Goal: Task Accomplishment & Management: Use online tool/utility

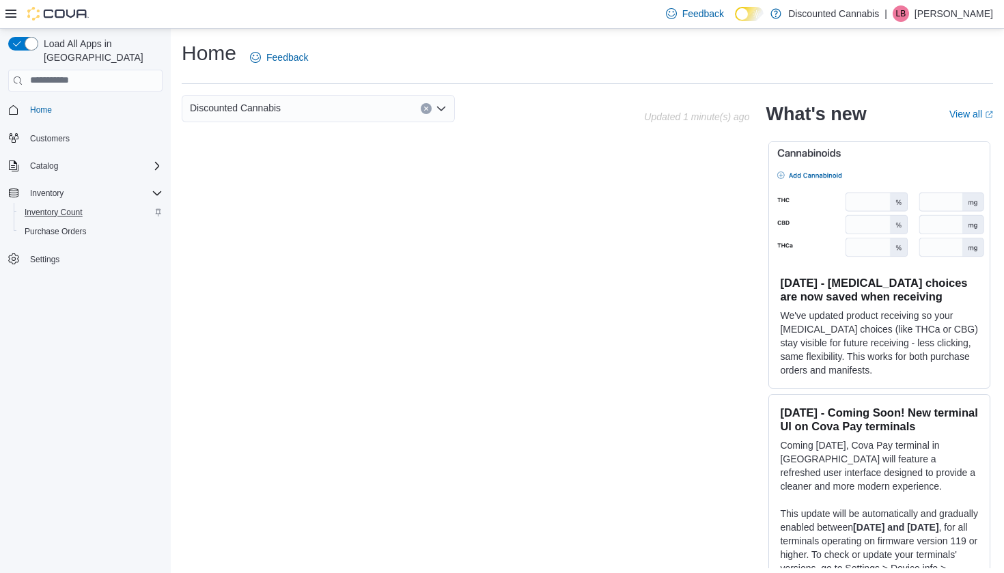
click at [53, 207] on span "Inventory Count" at bounding box center [54, 212] width 58 height 11
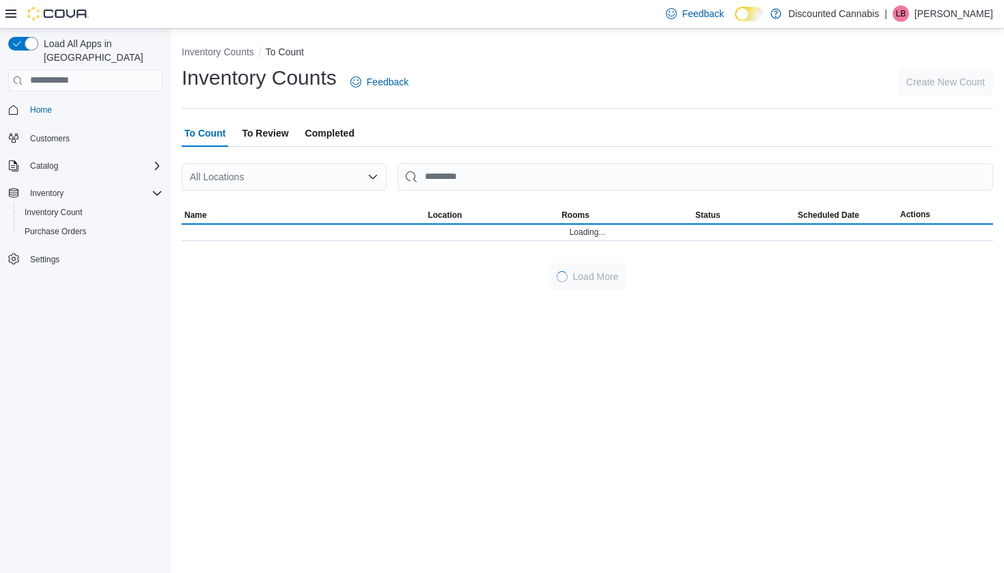
click at [301, 181] on div "All Locations" at bounding box center [284, 176] width 205 height 27
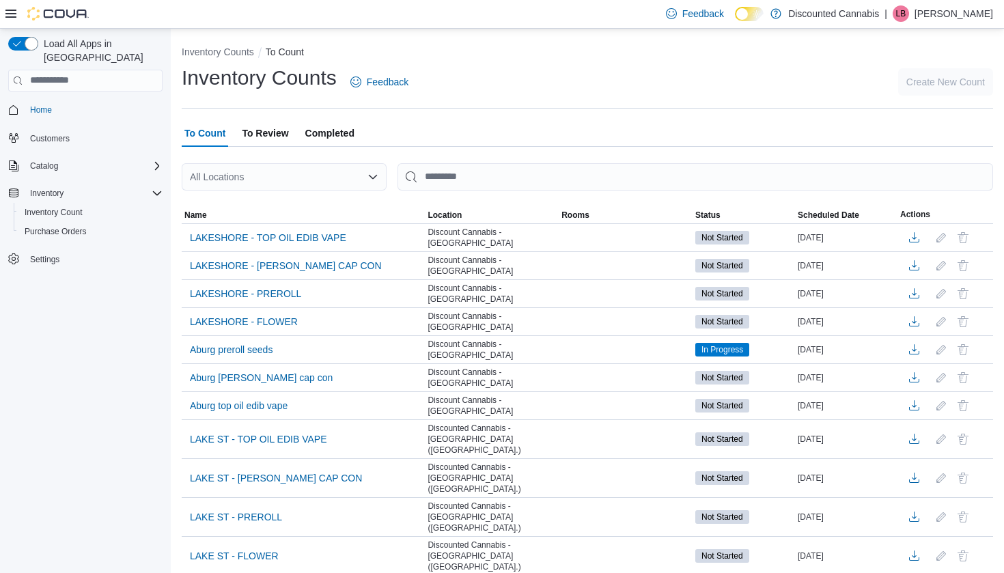
click at [63, 496] on div "Load All Apps in [GEOGRAPHIC_DATA] Home Customers Catalog Inventory Inventory C…" at bounding box center [85, 304] width 171 height 550
click at [279, 168] on div "All Locations" at bounding box center [284, 176] width 205 height 27
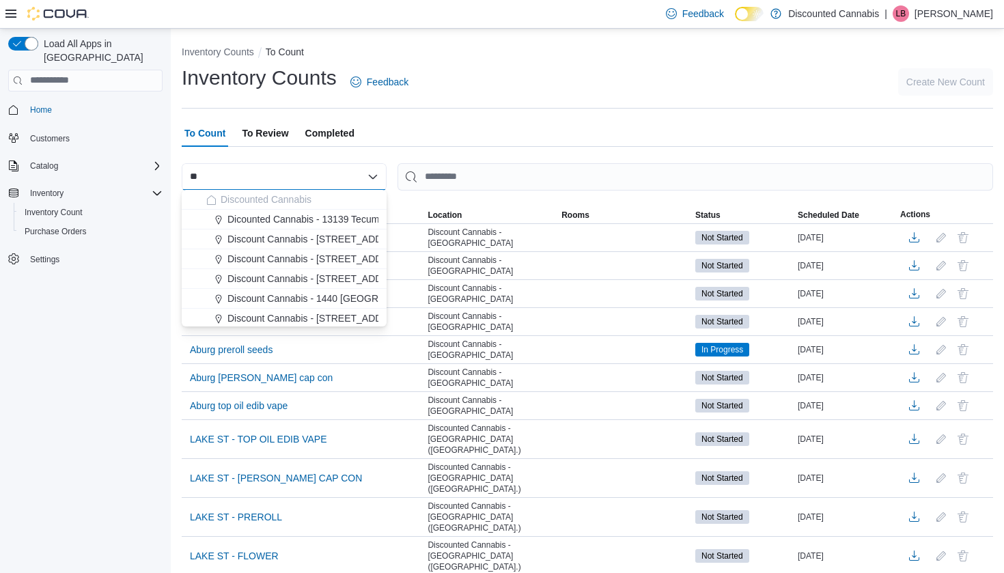
type input "*"
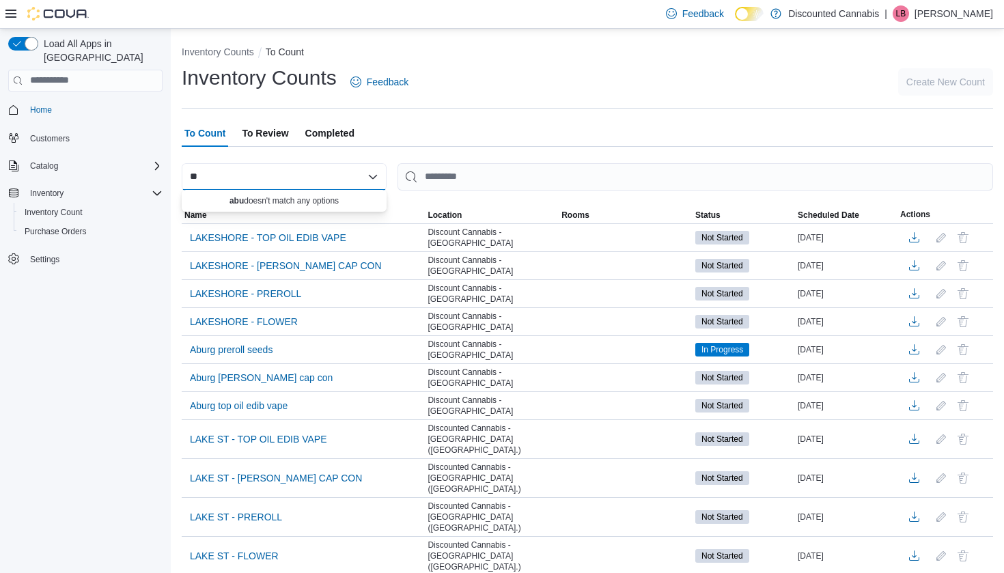
type input "*"
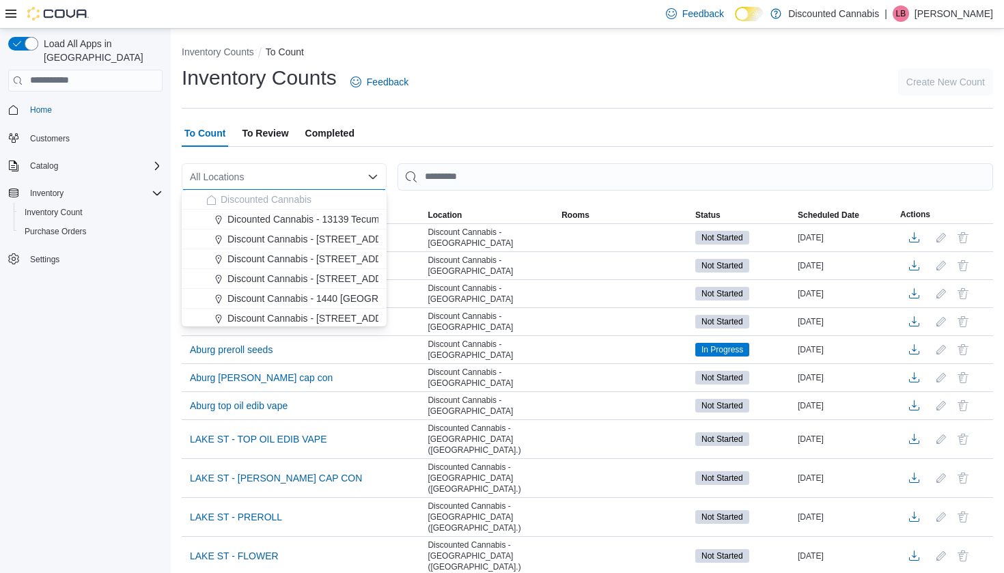
click at [0, 459] on div "Load All Apps in [GEOGRAPHIC_DATA] Home Customers Catalog Inventory Inventory C…" at bounding box center [85, 304] width 171 height 550
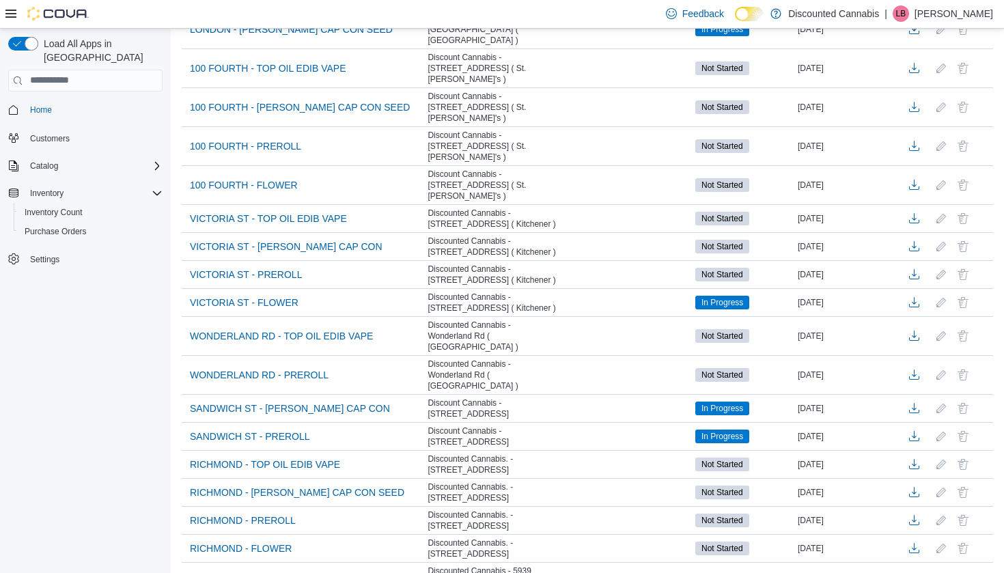
scroll to position [1100, 0]
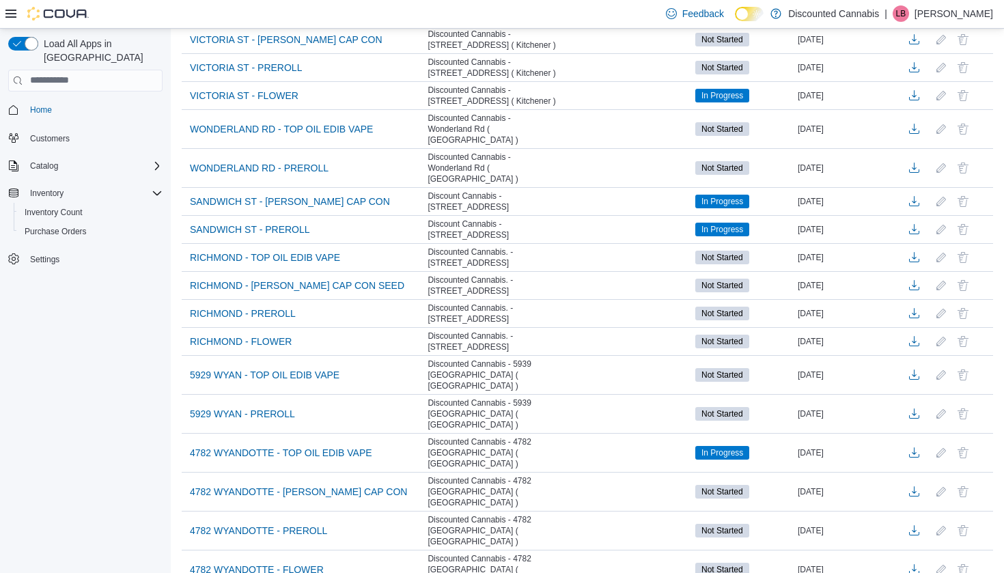
scroll to position [1295, 0]
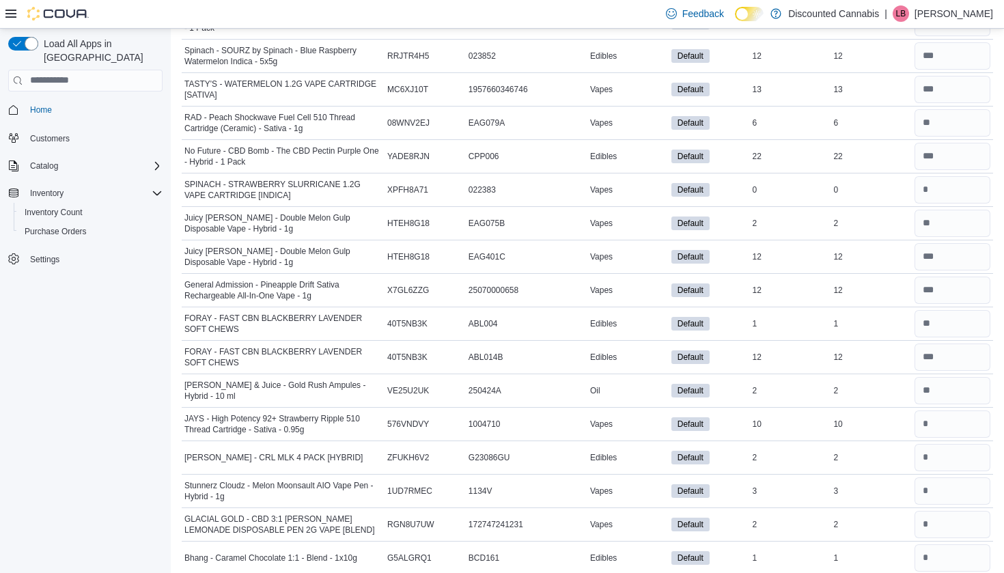
scroll to position [8555, 0]
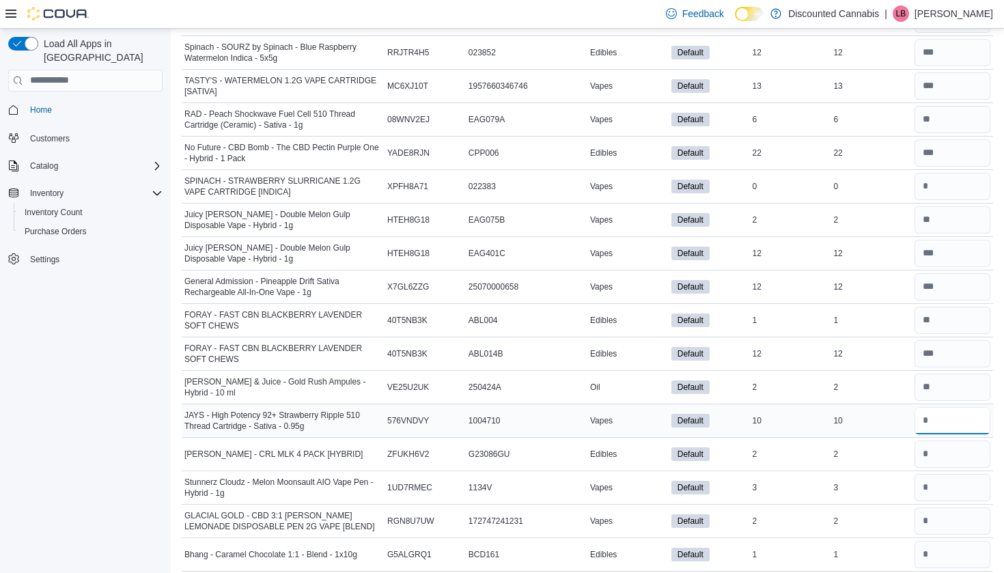
click at [955, 416] on input "number" at bounding box center [952, 420] width 76 height 27
type input "*"
type input "**"
click at [950, 457] on input "number" at bounding box center [952, 453] width 76 height 27
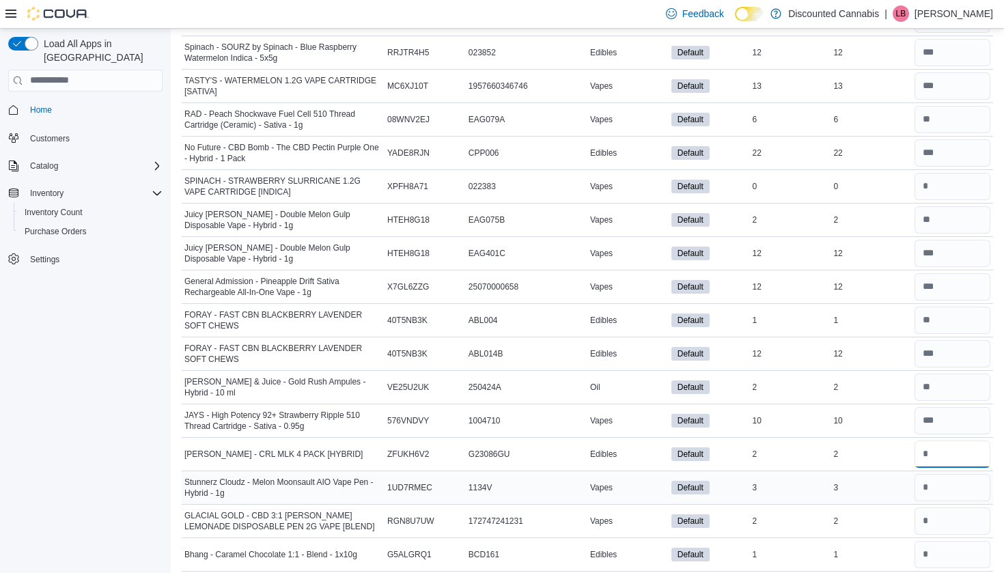
type input "*"
click at [948, 490] on input "*" at bounding box center [952, 487] width 76 height 27
type input "*"
click at [945, 507] on input "*" at bounding box center [952, 520] width 76 height 27
type input "*"
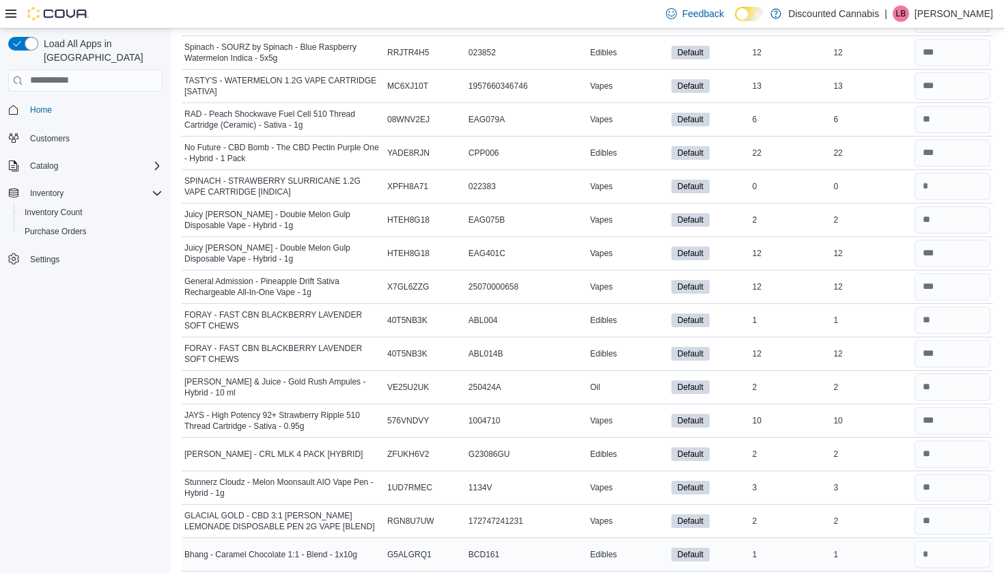
click at [944, 565] on div at bounding box center [951, 554] width 81 height 33
click at [941, 556] on input "*" at bounding box center [952, 554] width 76 height 27
type input "*"
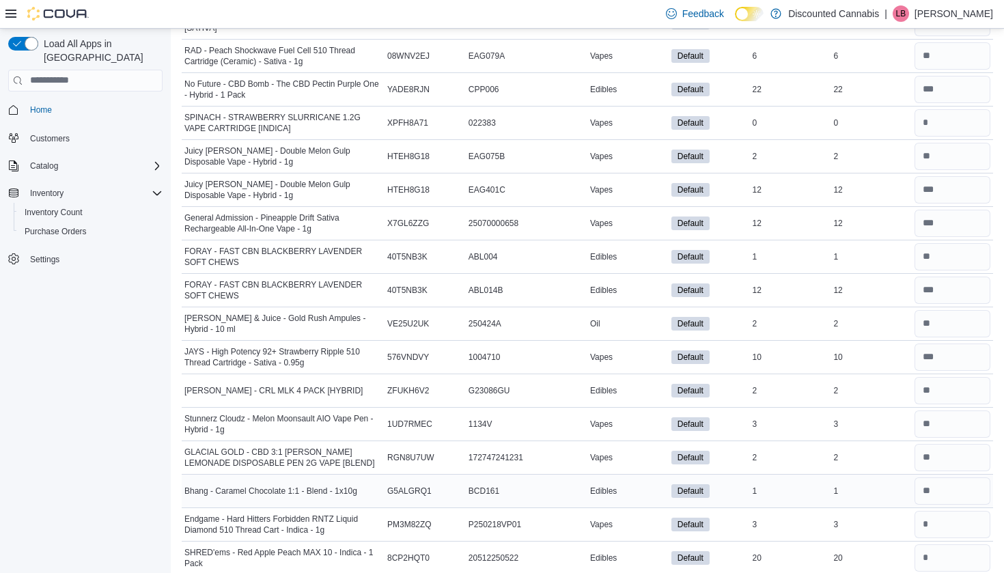
scroll to position [8626, 0]
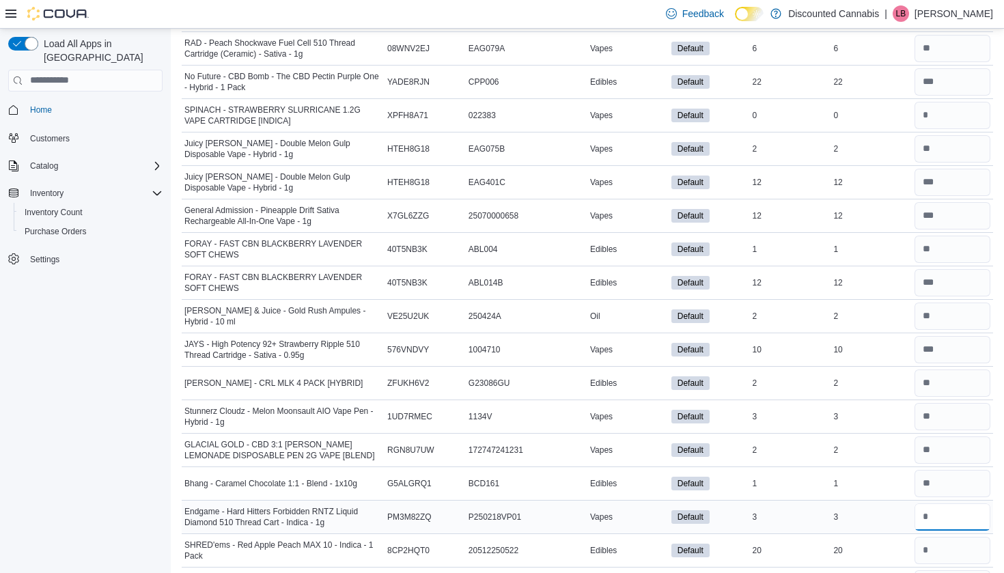
click at [926, 504] on input "number" at bounding box center [952, 516] width 76 height 27
type input "*"
click at [927, 543] on input "number" at bounding box center [952, 550] width 76 height 27
type input "**"
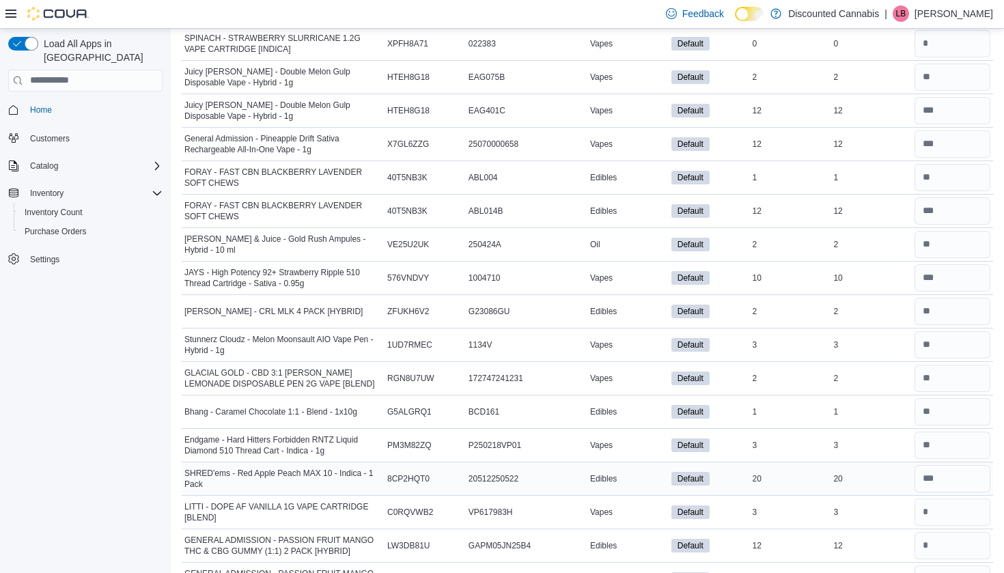
scroll to position [8725, 0]
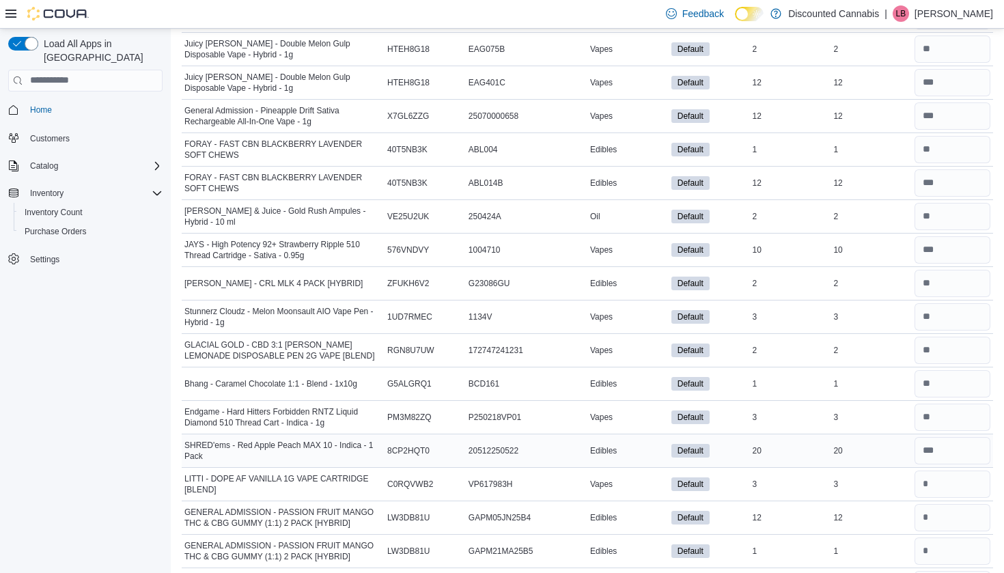
click at [926, 459] on div at bounding box center [951, 450] width 81 height 33
click at [928, 470] on input "number" at bounding box center [952, 483] width 76 height 27
type input "*"
click at [928, 516] on input "number" at bounding box center [952, 517] width 76 height 27
type input "**"
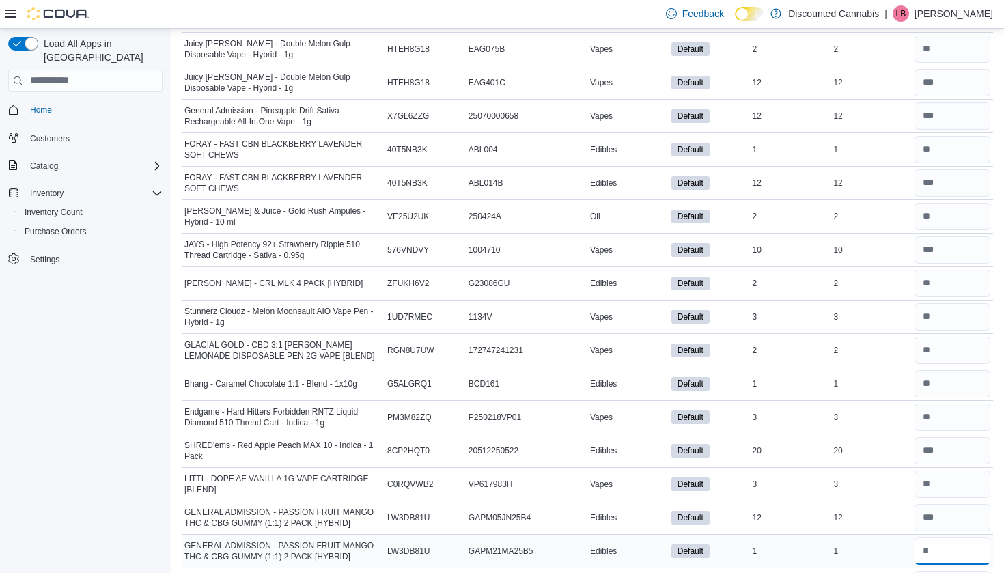
click at [932, 545] on input "number" at bounding box center [952, 550] width 76 height 27
type input "*"
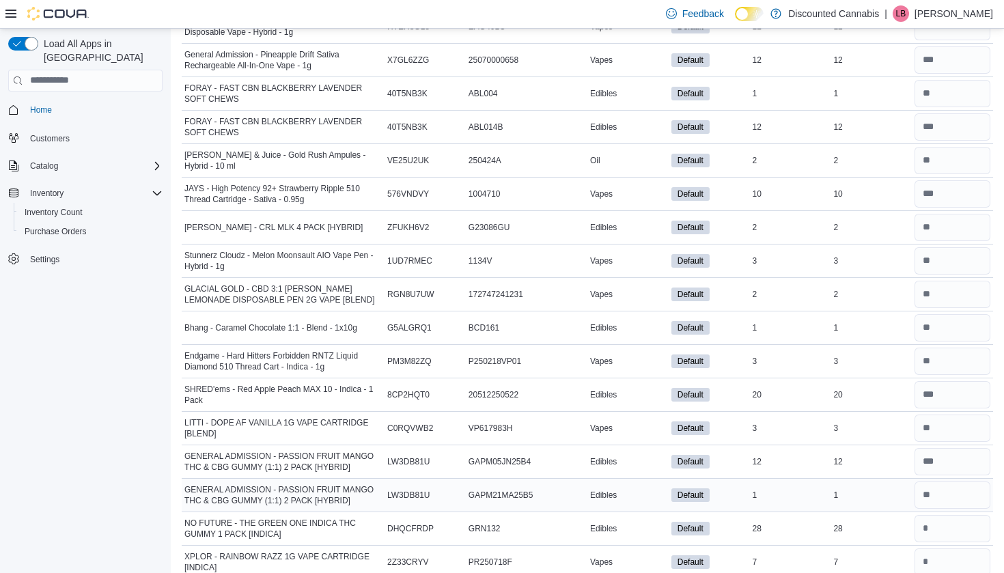
scroll to position [8784, 0]
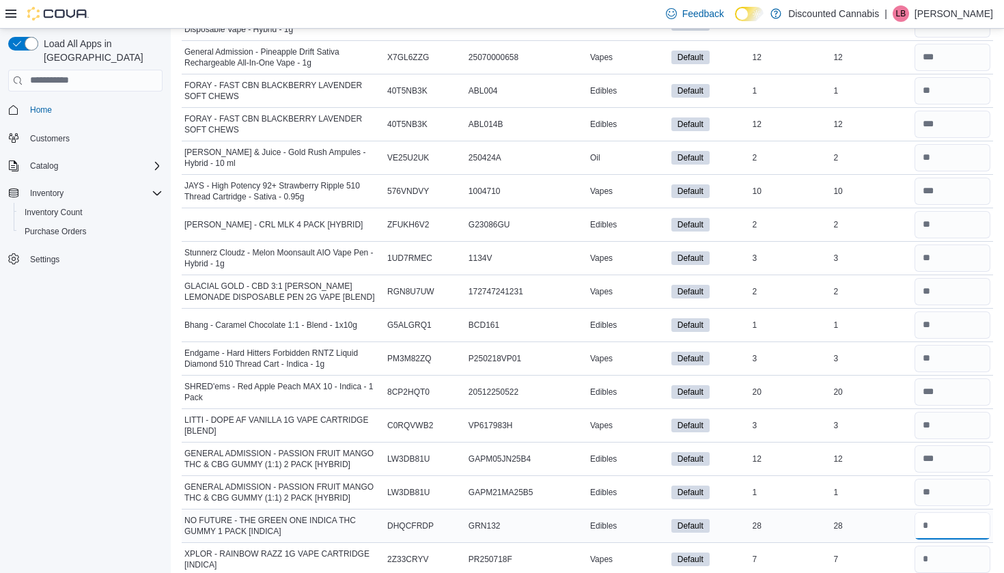
click at [943, 514] on input "number" at bounding box center [952, 525] width 76 height 27
type input "**"
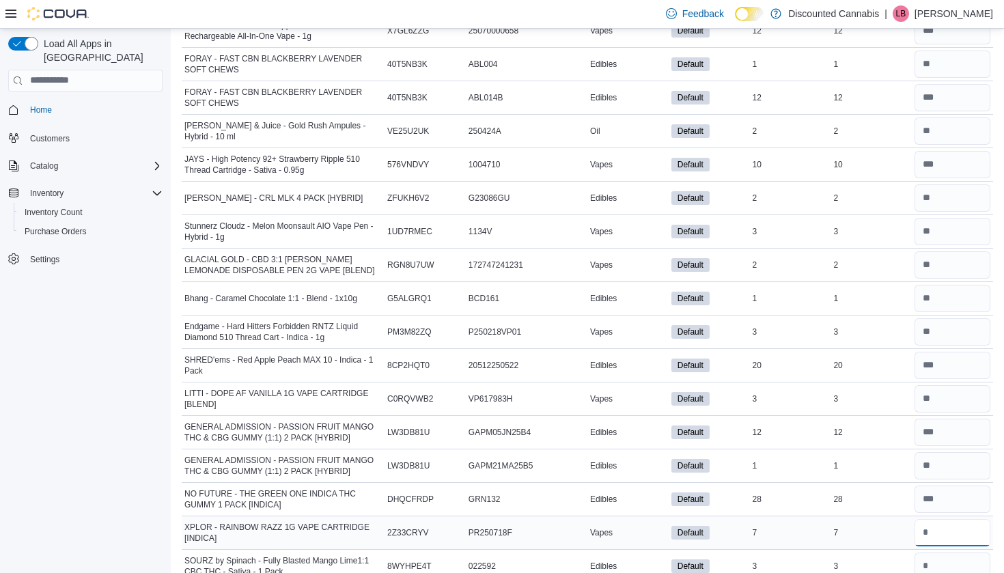
click at [940, 519] on input "number" at bounding box center [952, 532] width 76 height 27
type input "*"
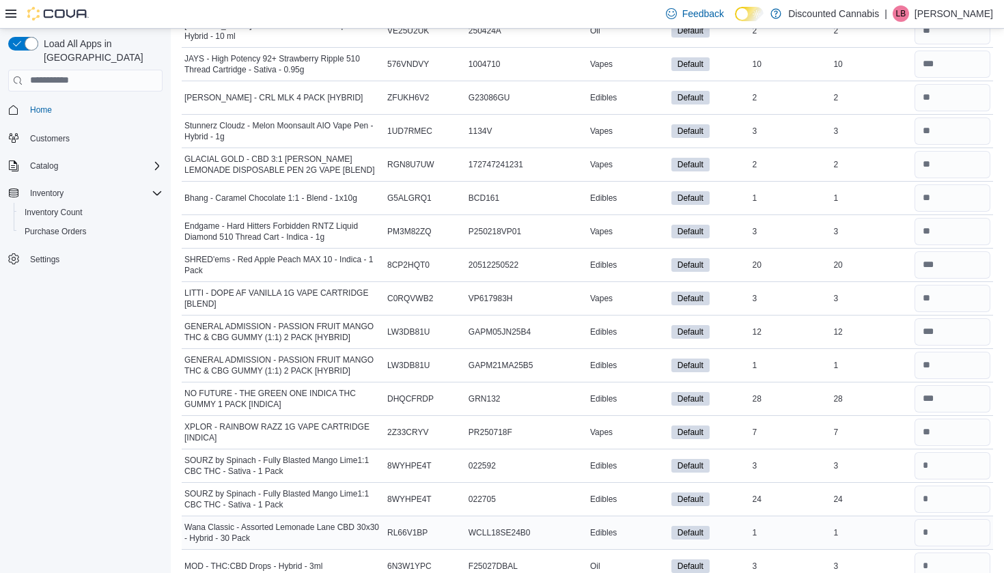
scroll to position [8918, 0]
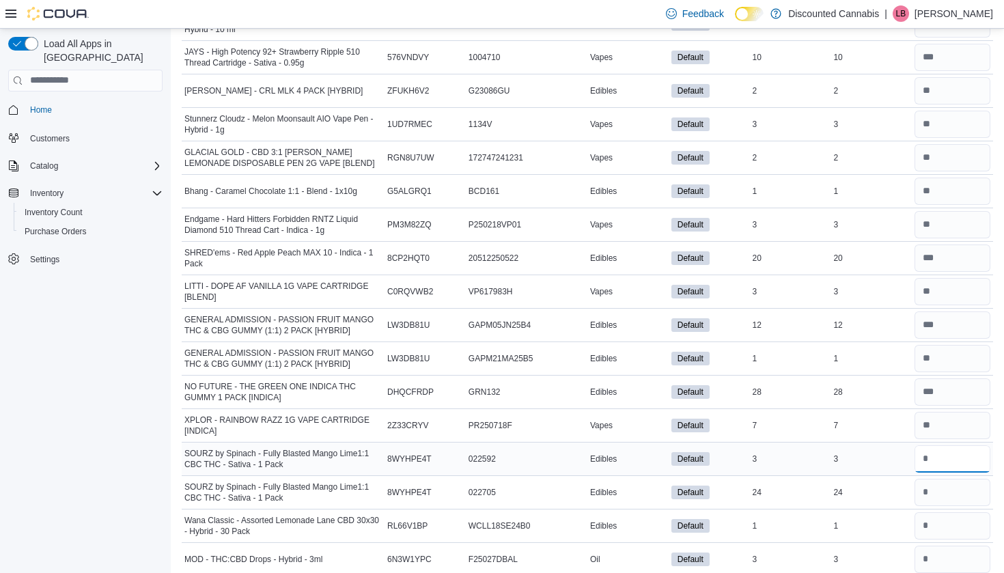
click at [929, 462] on input "number" at bounding box center [952, 458] width 76 height 27
type input "*"
click at [931, 493] on input "number" at bounding box center [952, 492] width 76 height 27
type input "**"
click at [931, 522] on input "number" at bounding box center [952, 525] width 76 height 27
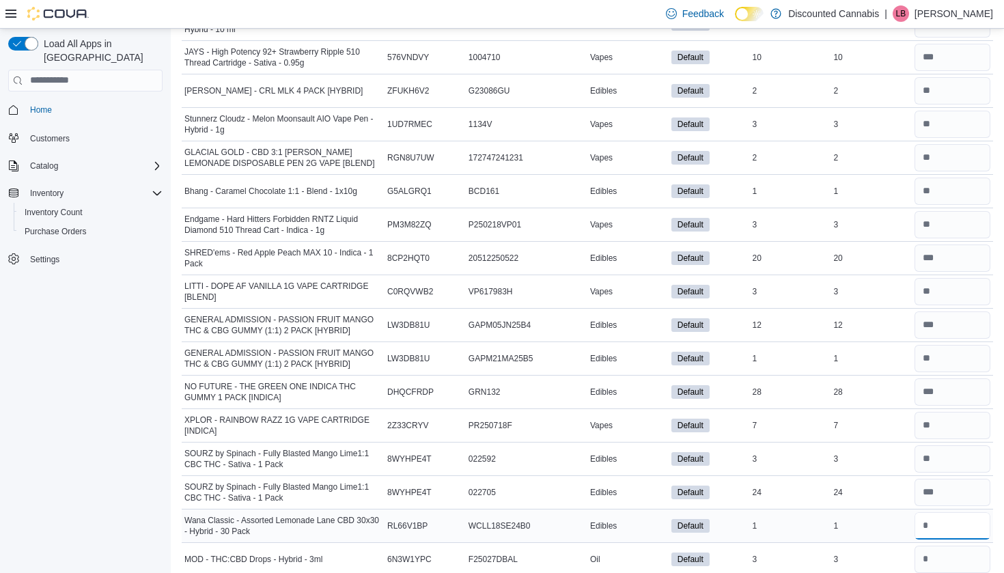
type input "*"
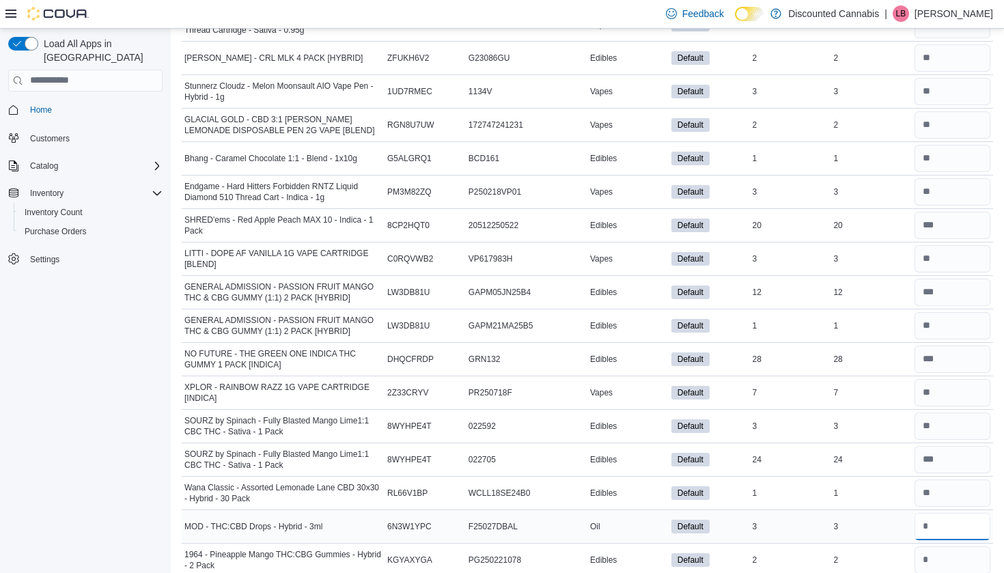
click at [930, 515] on input "number" at bounding box center [952, 526] width 76 height 27
type input "*"
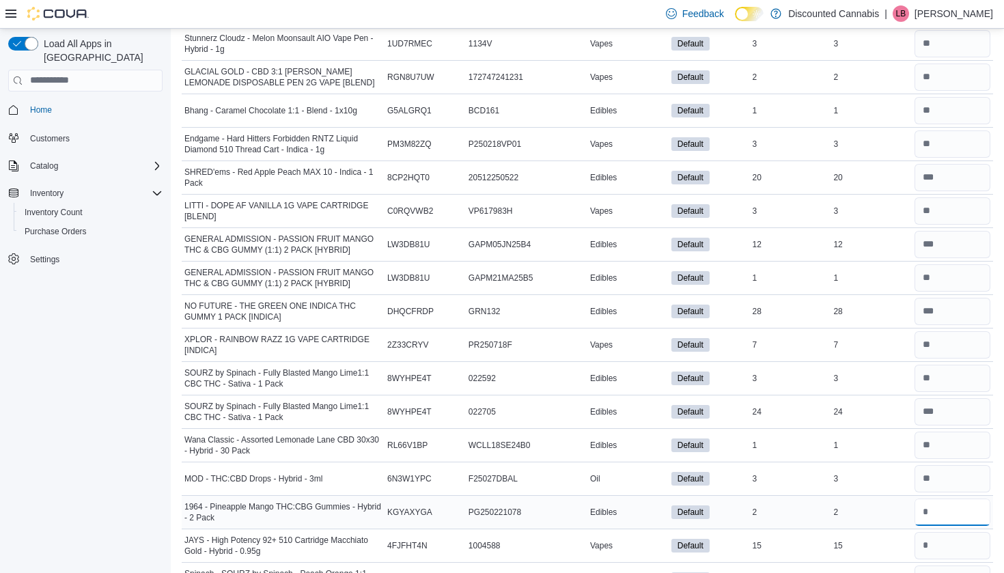
click at [933, 505] on input "number" at bounding box center [952, 511] width 76 height 27
type input "*"
click at [933, 532] on input "number" at bounding box center [952, 545] width 76 height 27
type input "**"
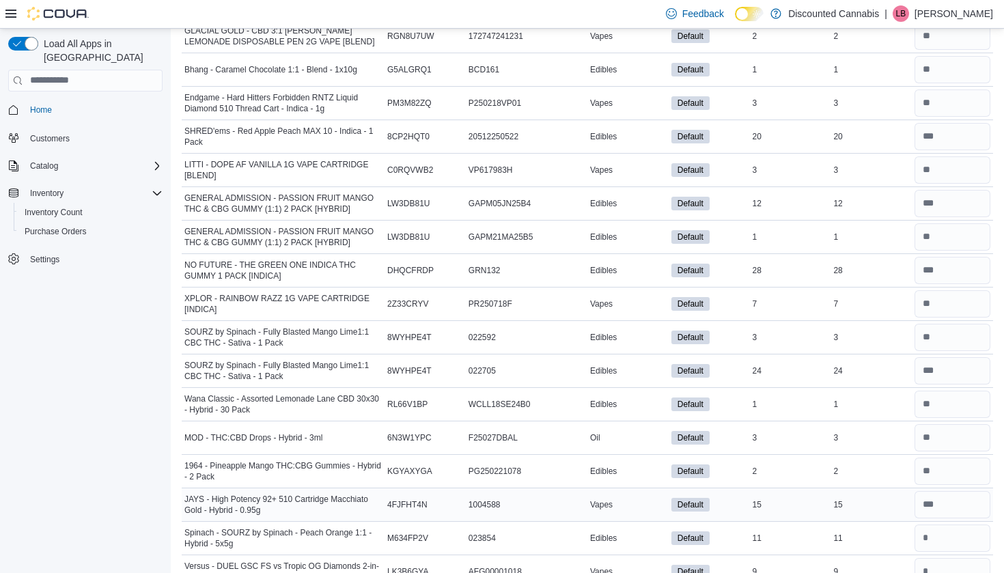
scroll to position [9044, 0]
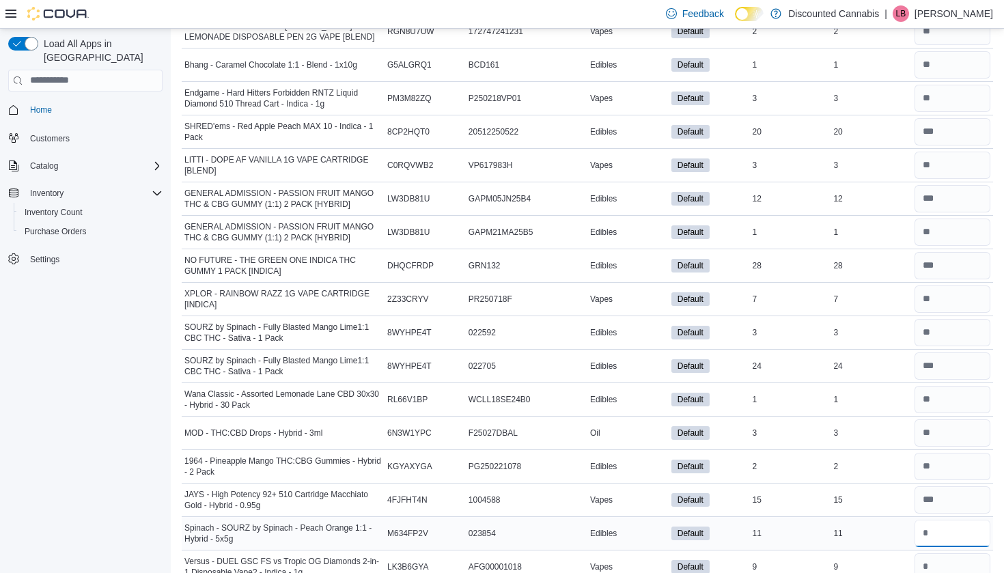
click at [933, 526] on input "number" at bounding box center [952, 533] width 76 height 27
type input "**"
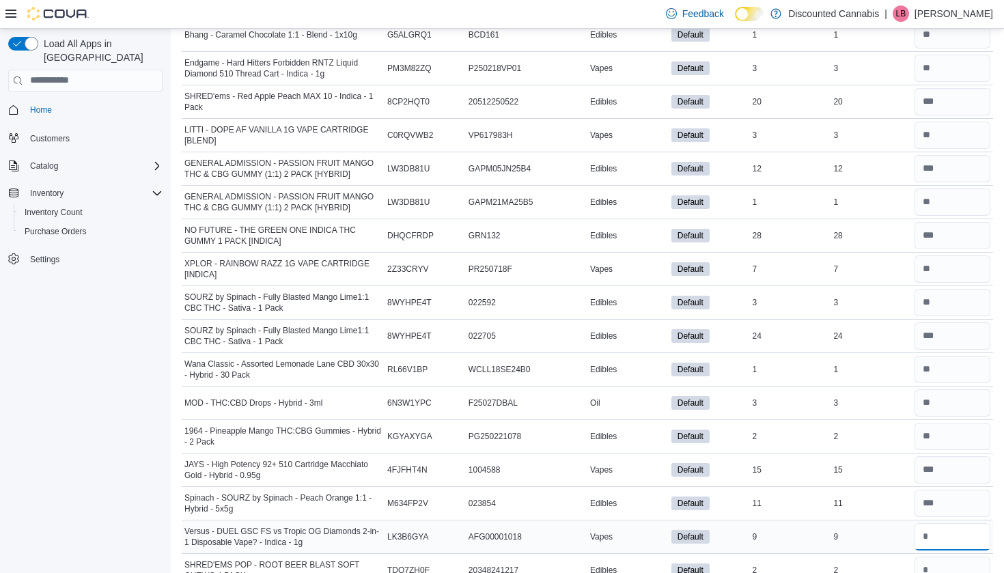
click at [933, 526] on input "number" at bounding box center [952, 536] width 76 height 27
type input "*"
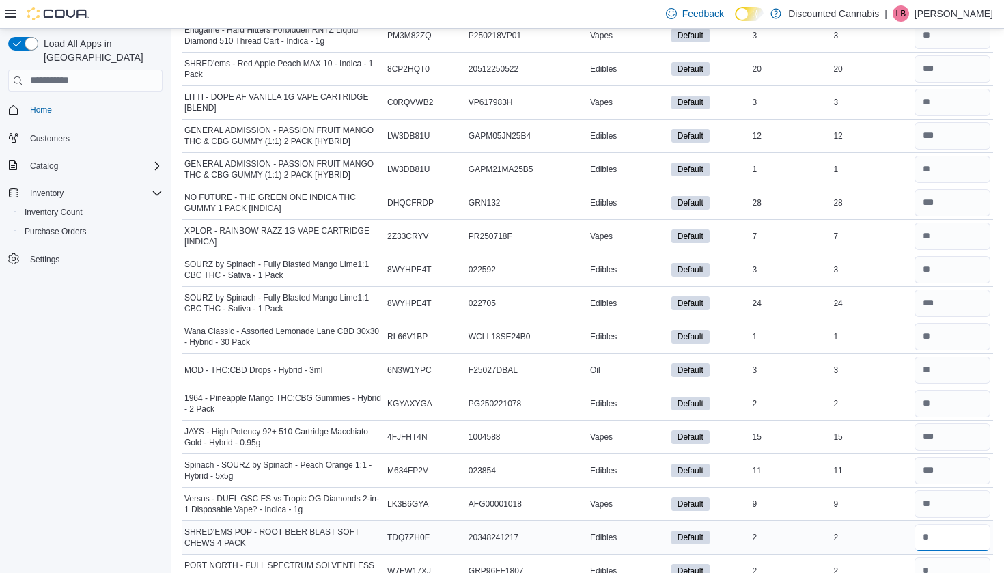
click at [933, 525] on input "number" at bounding box center [952, 537] width 76 height 27
type input "*"
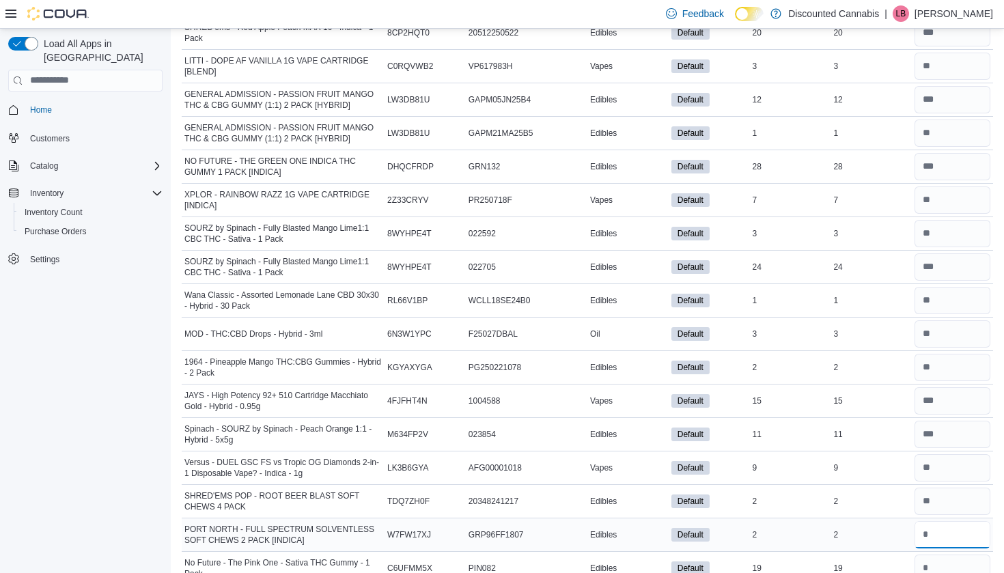
click at [931, 521] on input "number" at bounding box center [952, 534] width 76 height 27
type input "*"
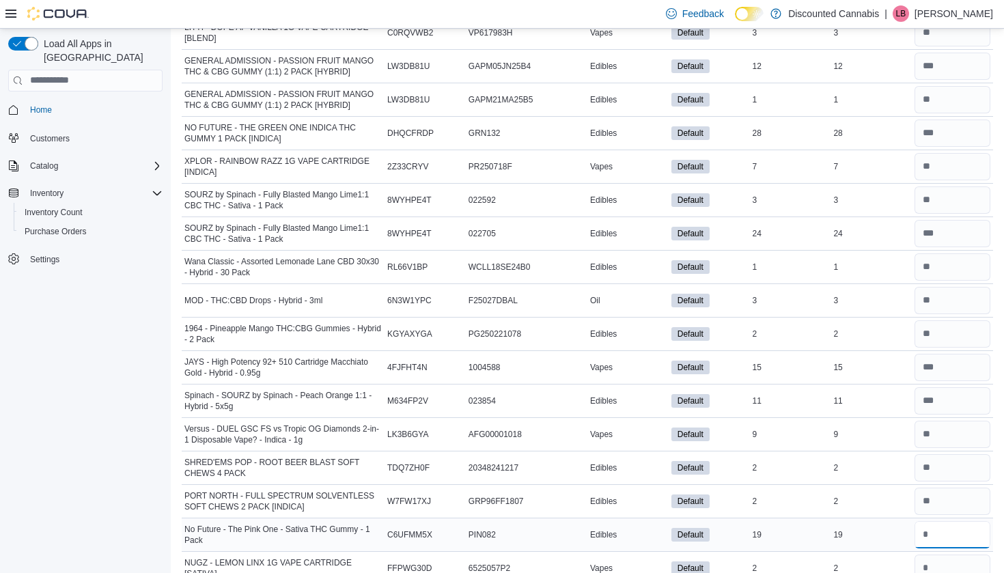
click at [930, 522] on input "number" at bounding box center [952, 534] width 76 height 27
type input "**"
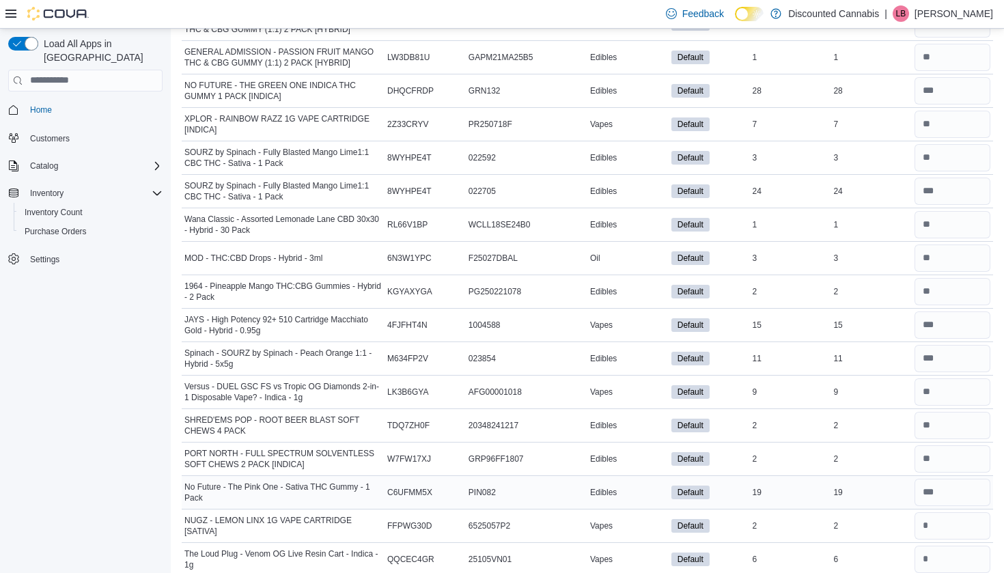
scroll to position [9219, 0]
click at [930, 498] on input "number" at bounding box center [952, 492] width 76 height 27
click at [931, 520] on input "number" at bounding box center [952, 525] width 76 height 27
type input "*"
click at [924, 567] on input "number" at bounding box center [952, 559] width 76 height 27
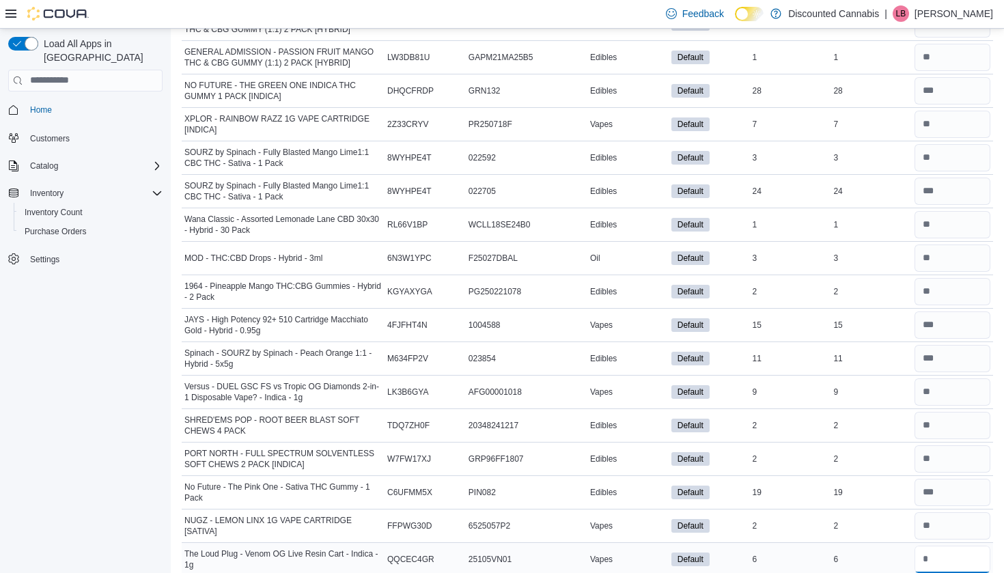
type input "*"
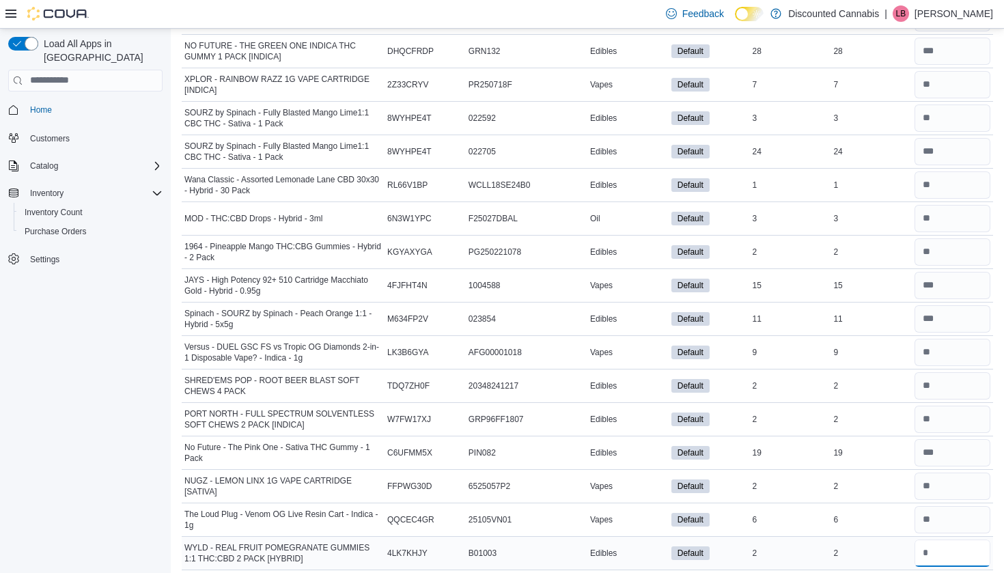
click at [931, 548] on input "number" at bounding box center [952, 552] width 76 height 27
type input "*"
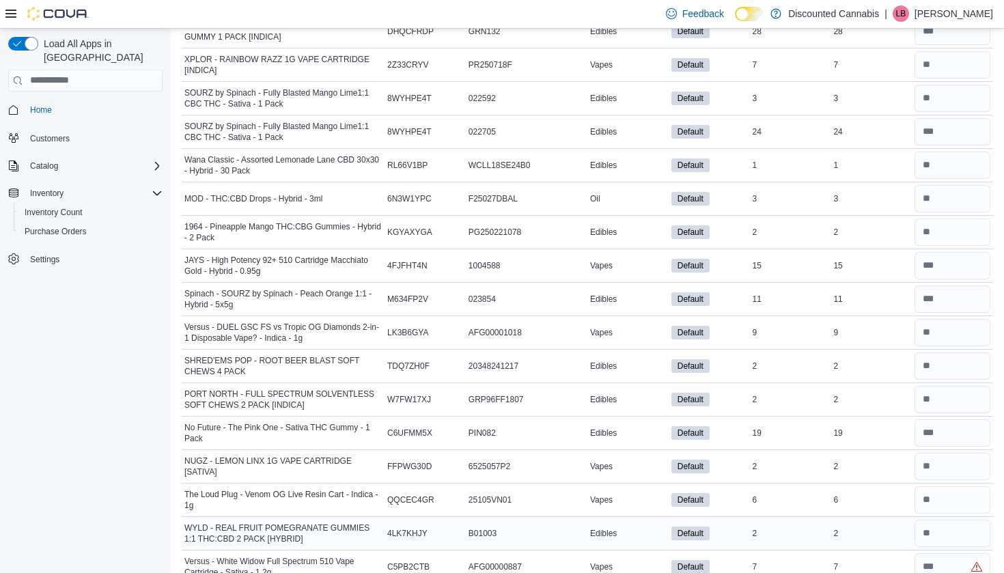
scroll to position [9281, 0]
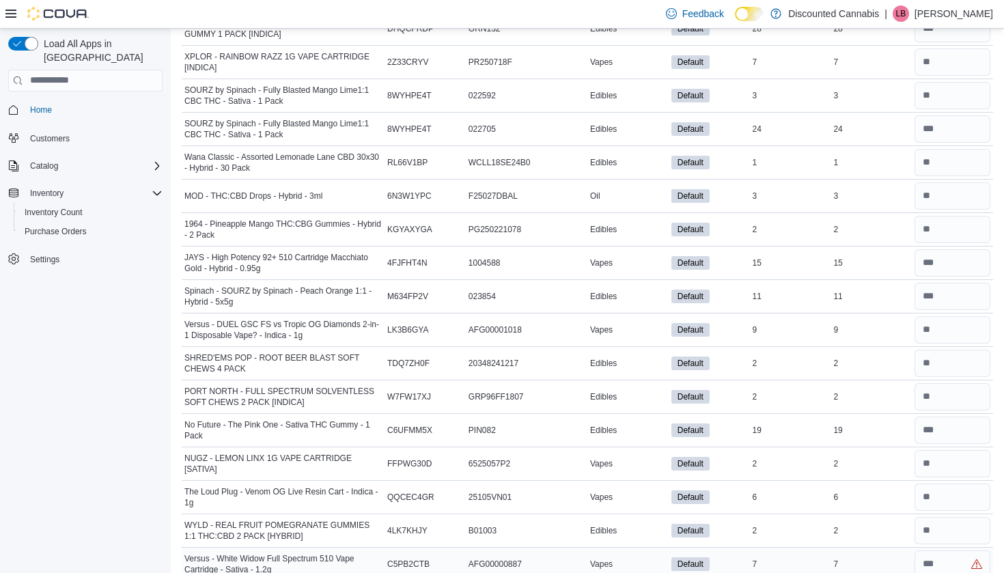
click at [930, 548] on div at bounding box center [951, 564] width 81 height 33
click at [930, 553] on input "number" at bounding box center [952, 563] width 76 height 27
type input "*"
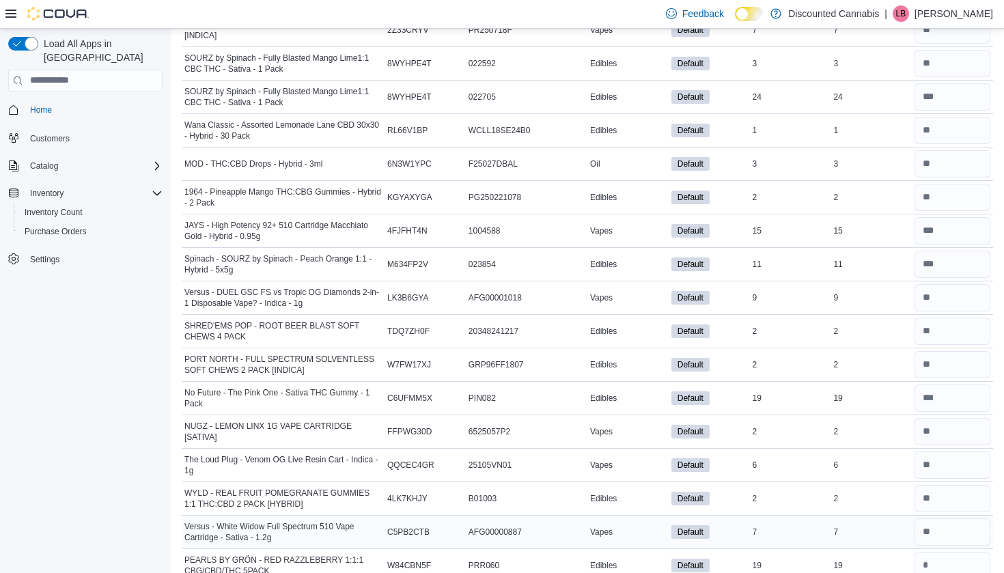
scroll to position [9315, 0]
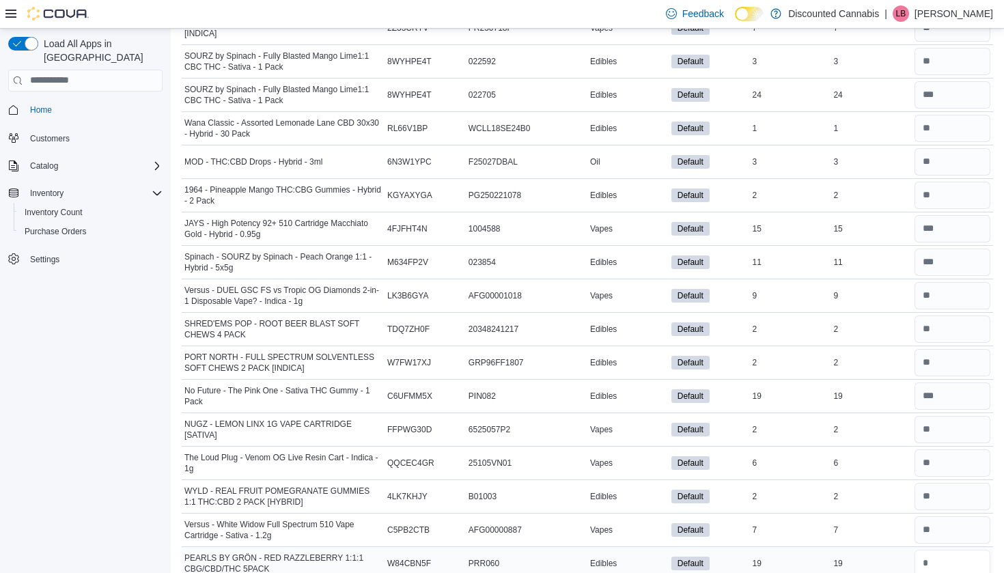
click at [931, 550] on input "number" at bounding box center [952, 563] width 76 height 27
type input "**"
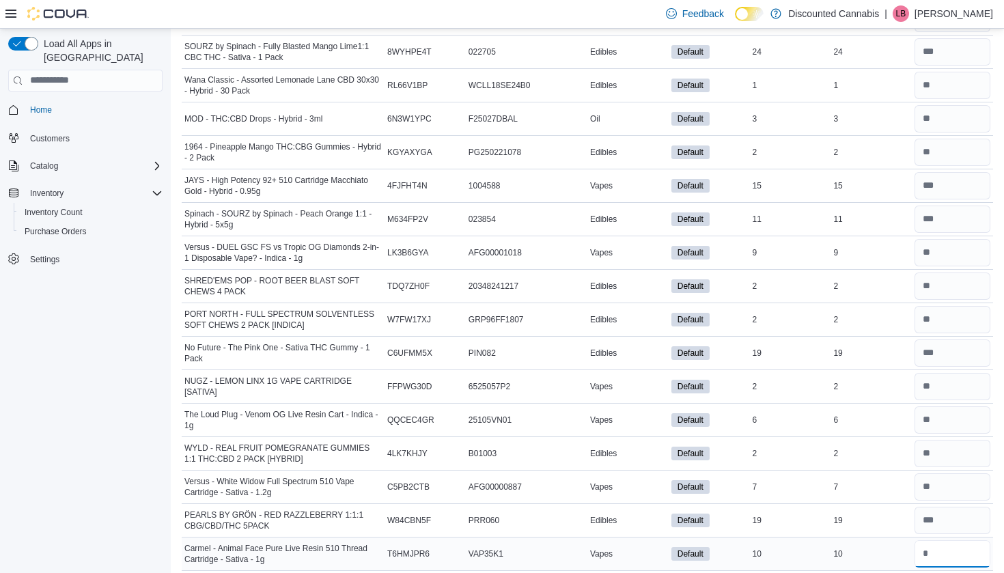
click at [929, 553] on input "number" at bounding box center [952, 553] width 76 height 27
type input "**"
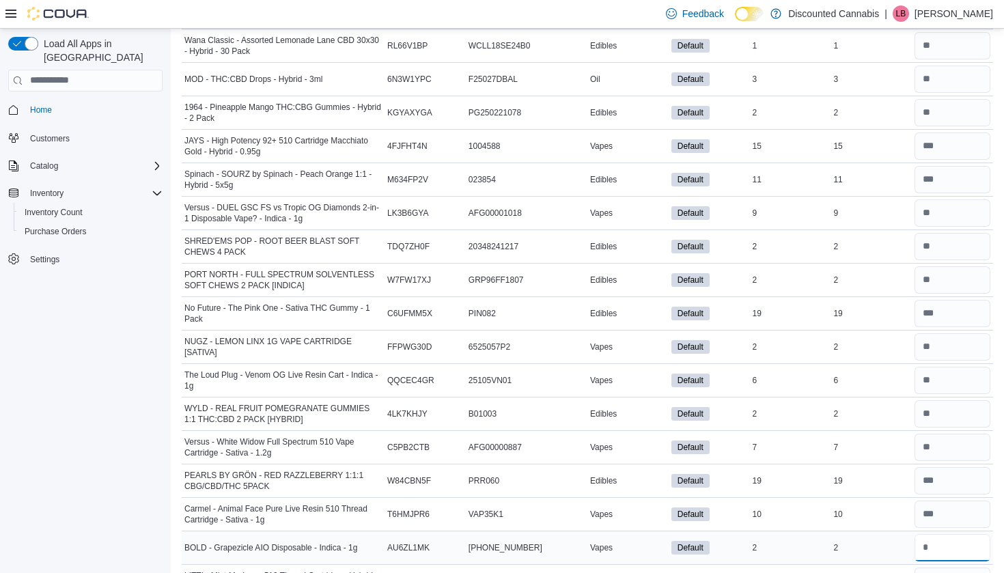
click at [928, 535] on input "number" at bounding box center [952, 547] width 76 height 27
type input "*"
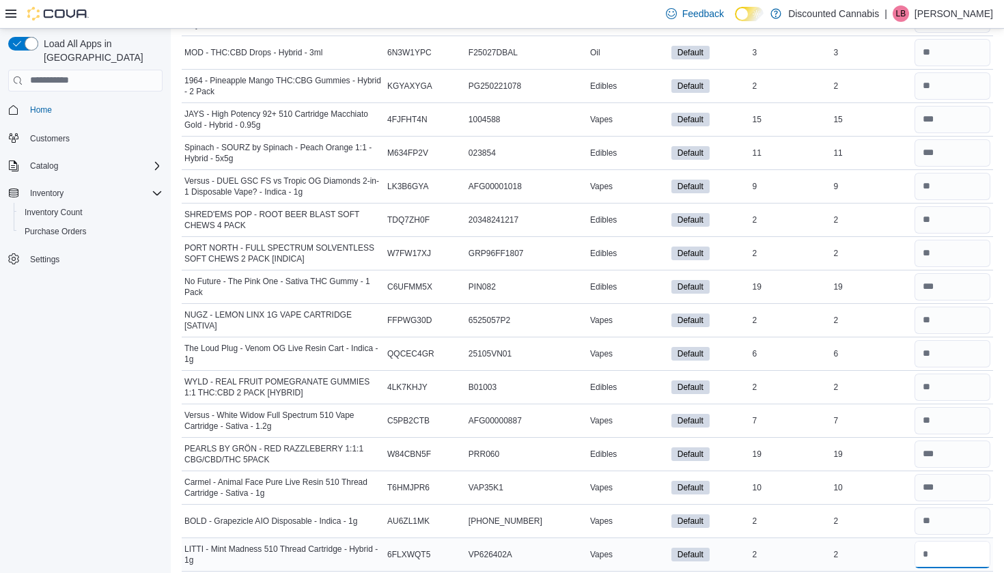
click at [928, 541] on input "number" at bounding box center [952, 554] width 76 height 27
type input "*"
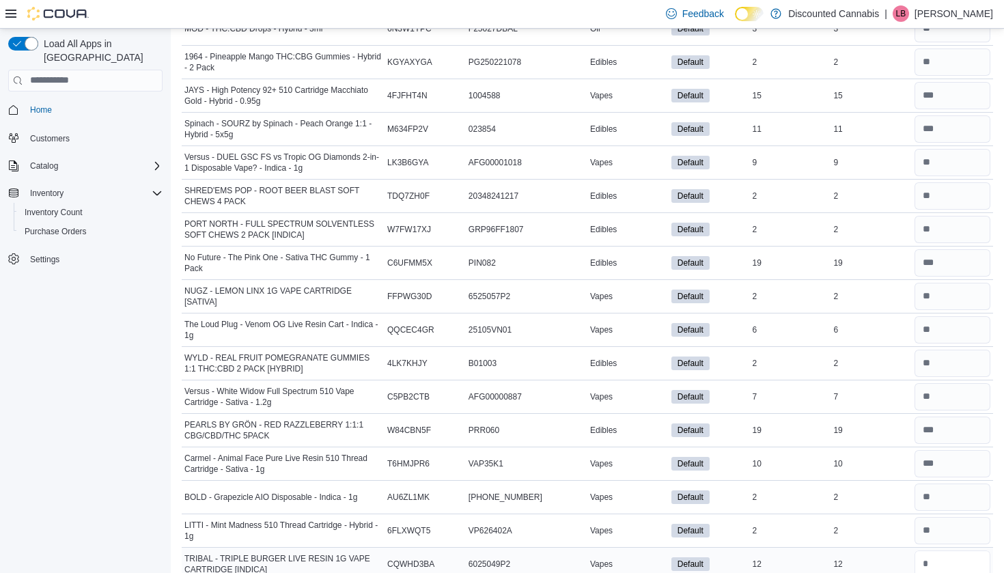
click at [929, 550] on input "number" at bounding box center [952, 563] width 76 height 27
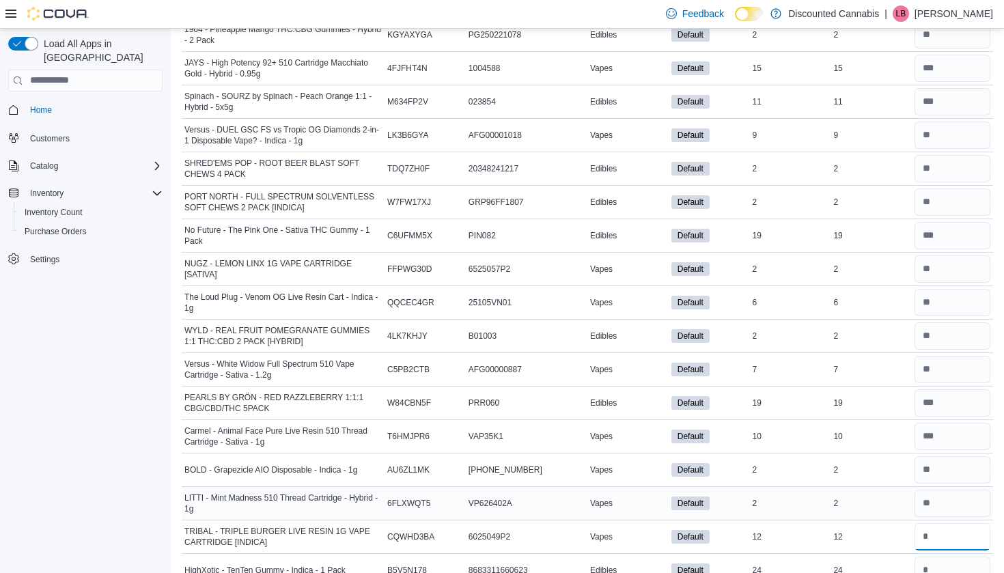
scroll to position [9476, 0]
type input "**"
click at [926, 545] on div at bounding box center [951, 536] width 81 height 33
click at [927, 556] on input "*" at bounding box center [952, 569] width 76 height 27
type input "*"
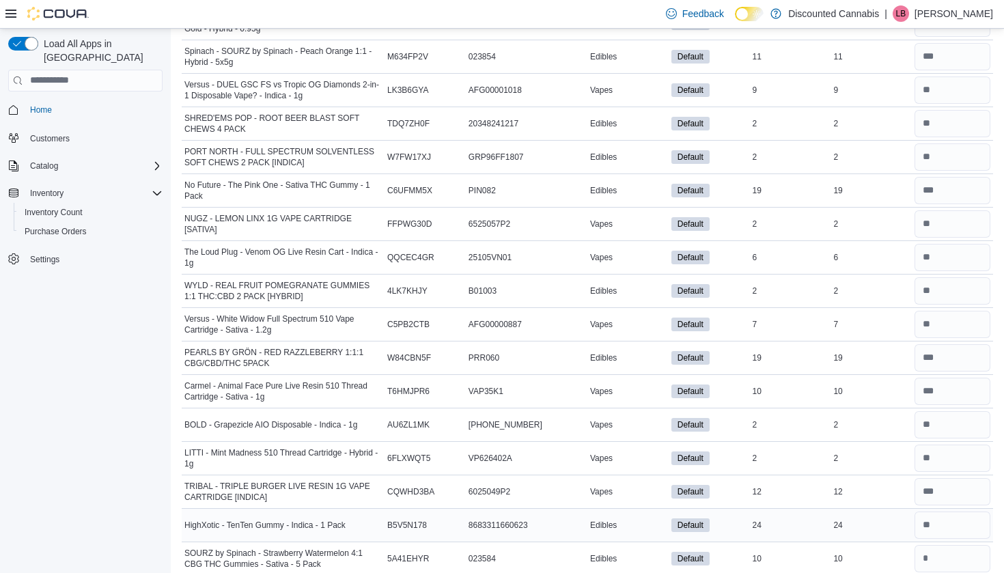
scroll to position [9524, 0]
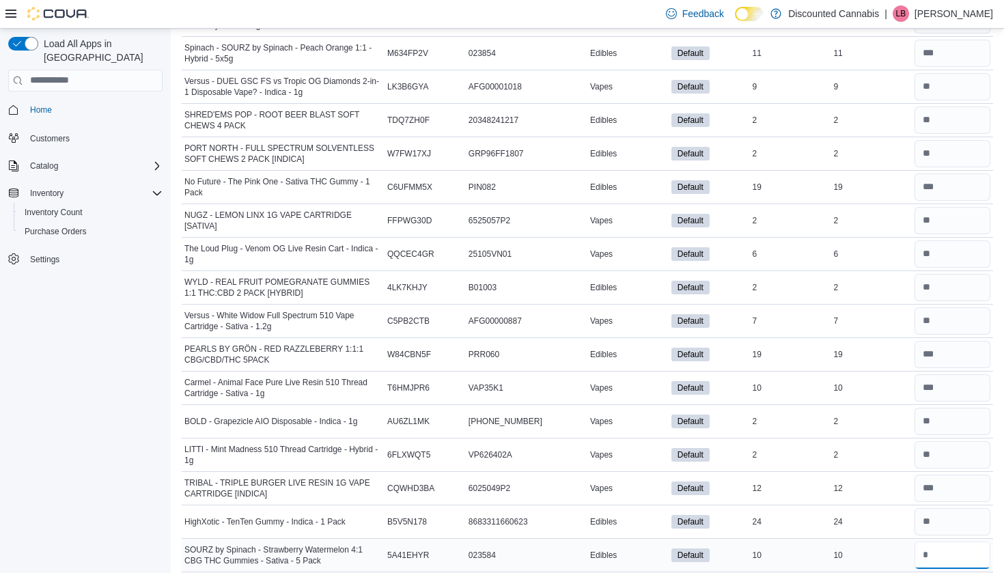
click at [933, 548] on input "number" at bounding box center [952, 554] width 76 height 27
type input "**"
click at [924, 512] on input "number" at bounding box center [952, 521] width 76 height 27
type input "**"
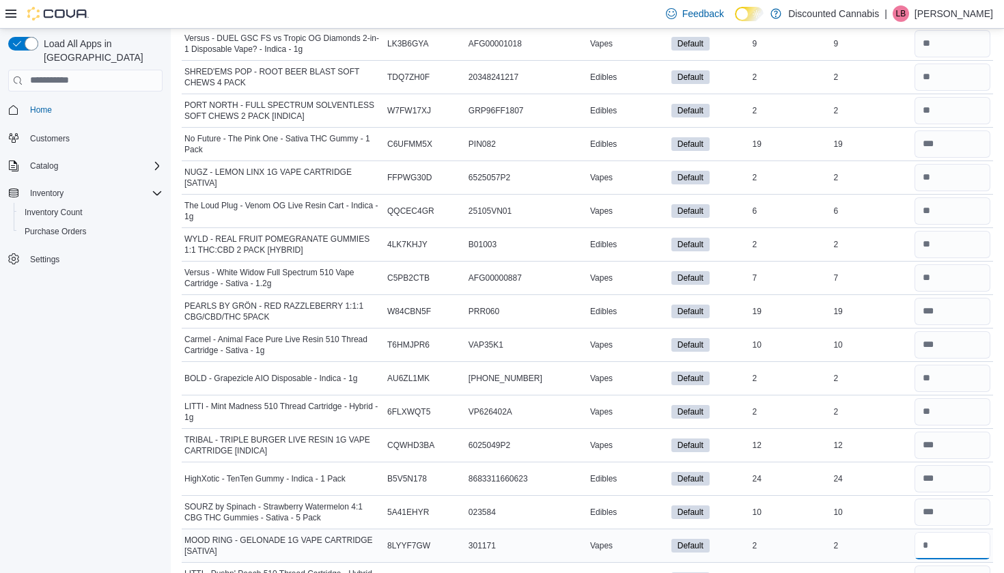
click at [929, 532] on input "number" at bounding box center [952, 545] width 76 height 27
type input "*"
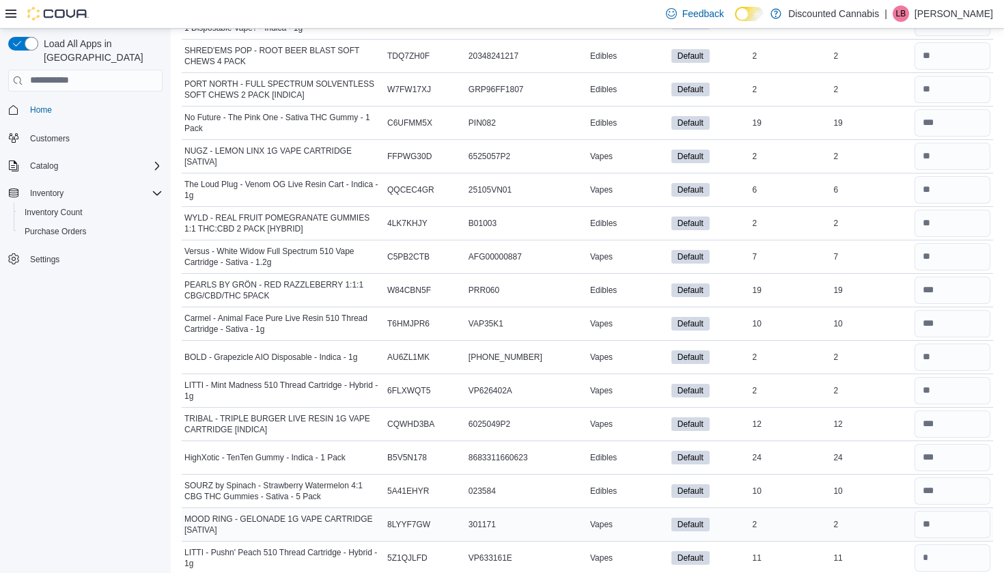
scroll to position [9586, 0]
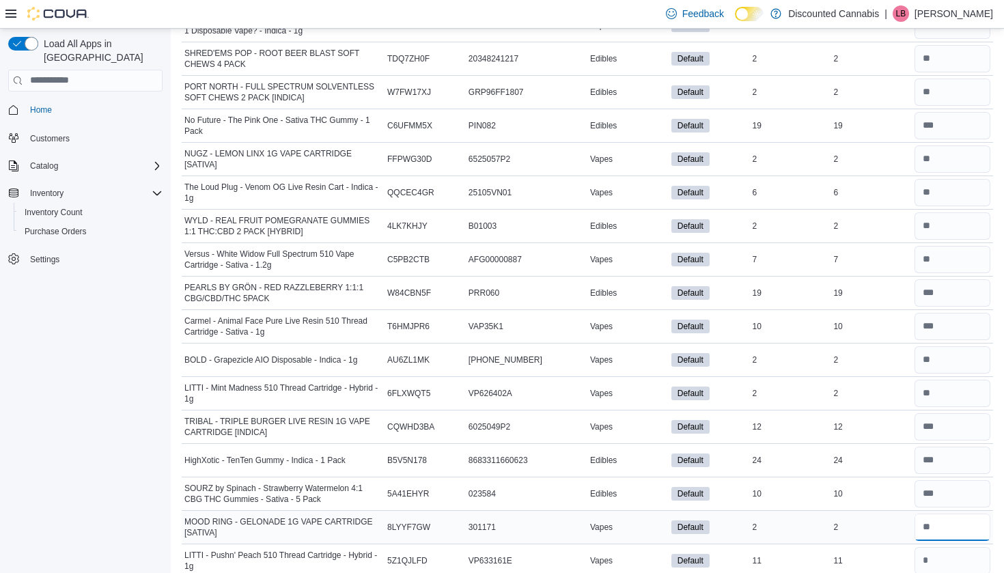
click at [929, 533] on input "number" at bounding box center [952, 526] width 76 height 27
click at [929, 547] on input "number" at bounding box center [952, 560] width 76 height 27
type input "*"
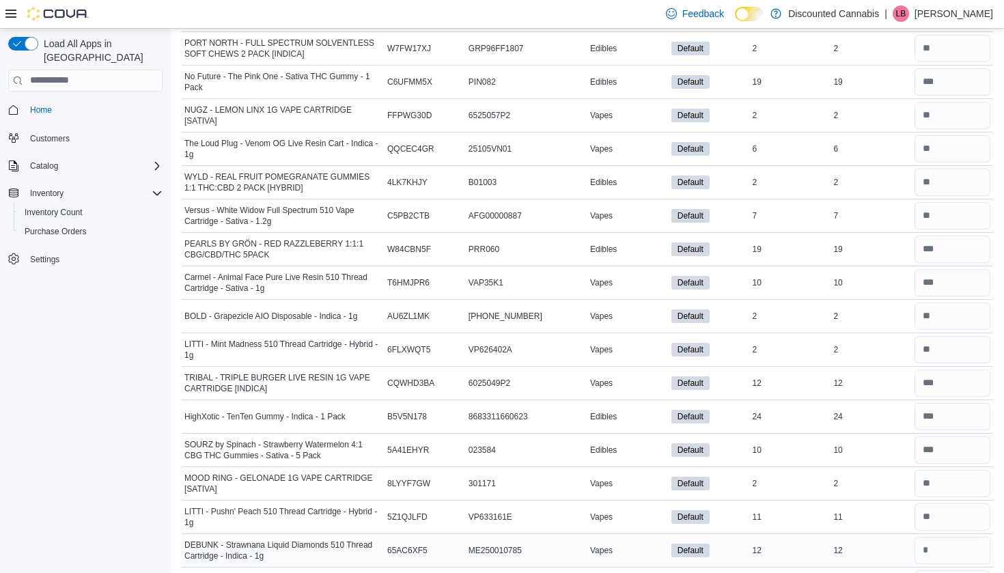
scroll to position [9631, 0]
click at [929, 541] on input "number" at bounding box center [952, 548] width 76 height 27
click at [931, 535] on input "**" at bounding box center [952, 548] width 76 height 27
type input "**"
click at [931, 509] on input "*" at bounding box center [952, 515] width 76 height 27
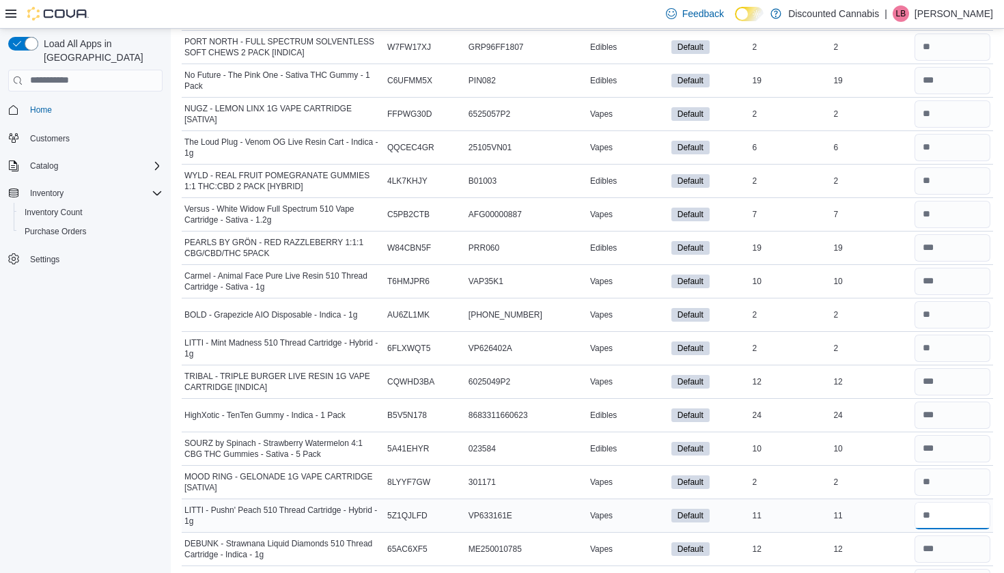
type input "**"
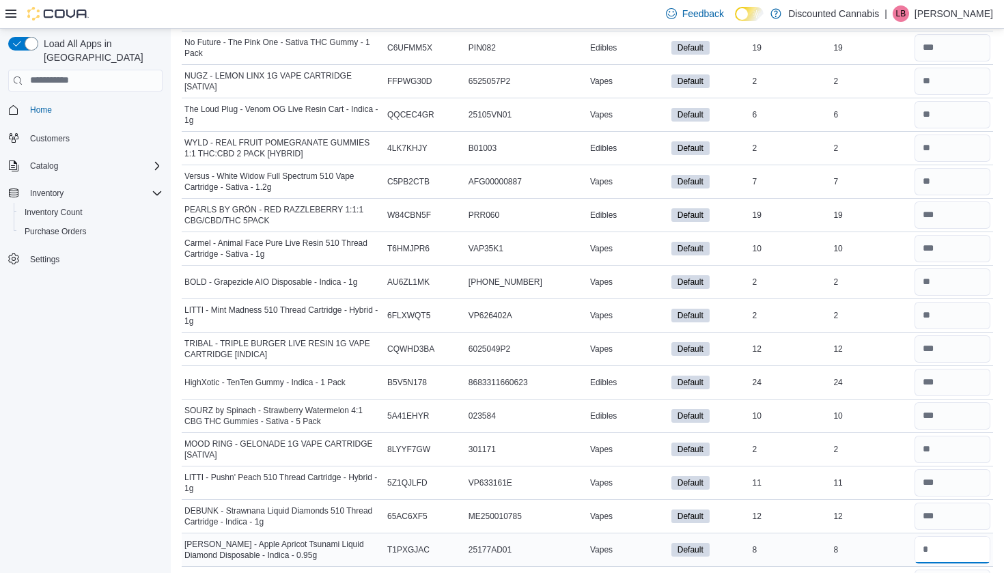
click at [934, 538] on input "number" at bounding box center [952, 549] width 76 height 27
type input "*"
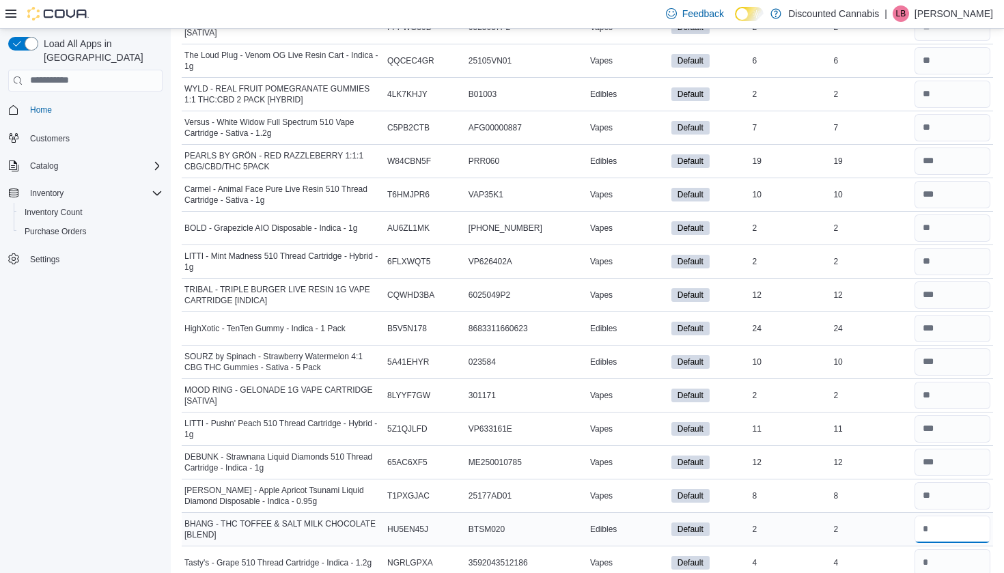
click at [933, 536] on input "number" at bounding box center [952, 528] width 76 height 27
type input "*"
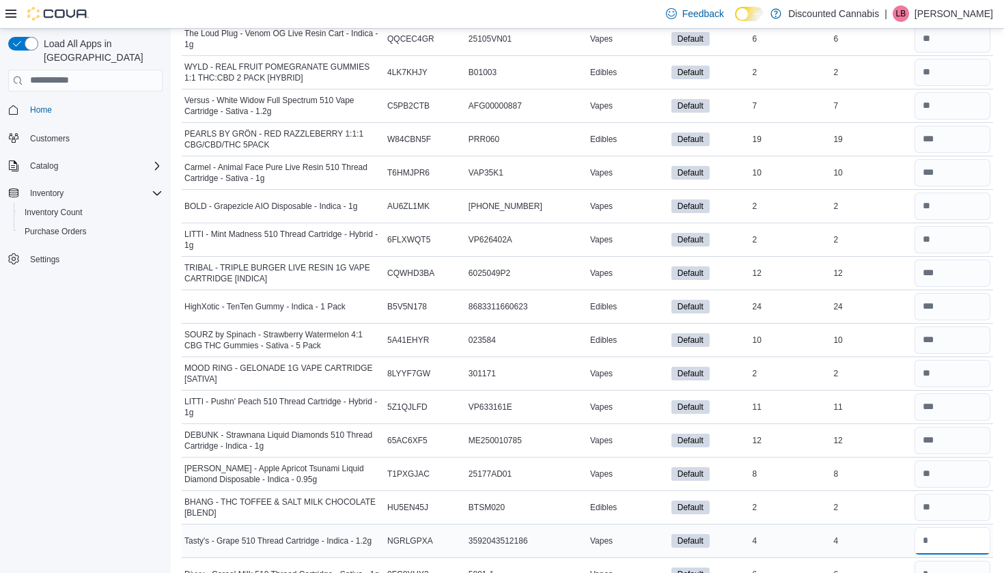
click at [931, 529] on input "number" at bounding box center [952, 540] width 76 height 27
type input "*"
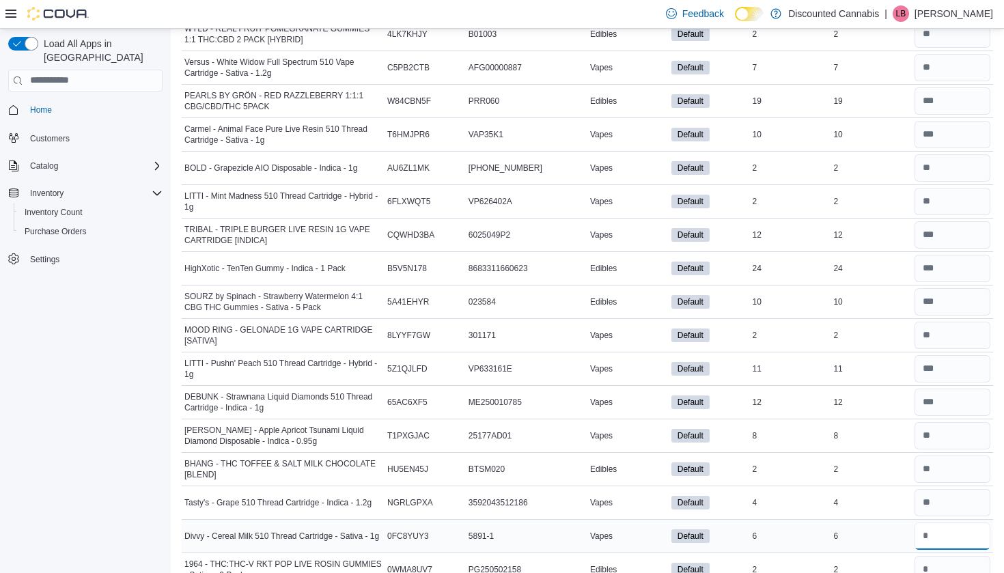
click at [926, 530] on input "number" at bounding box center [952, 535] width 76 height 27
type input "*"
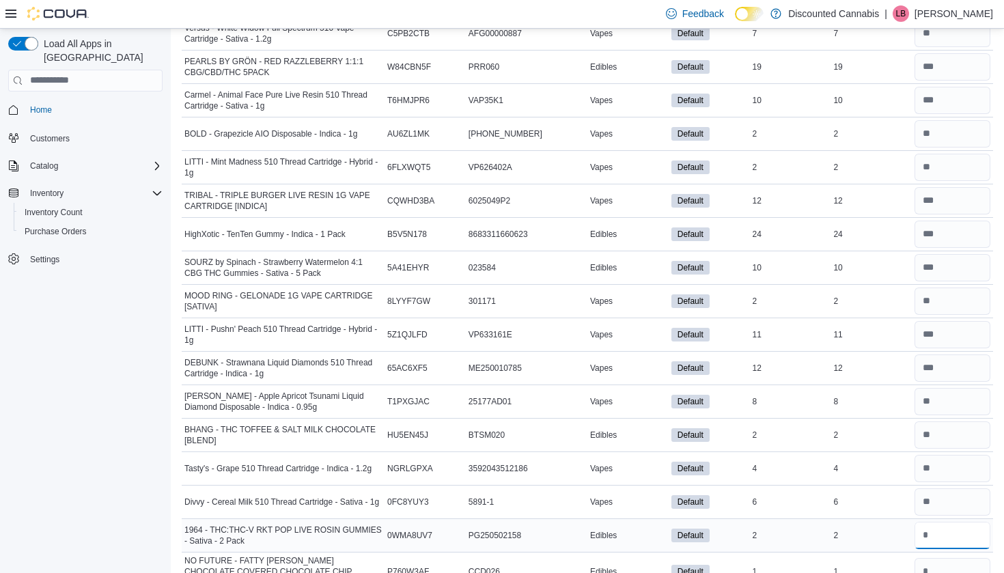
click at [926, 533] on input "number" at bounding box center [952, 535] width 76 height 27
type input "*"
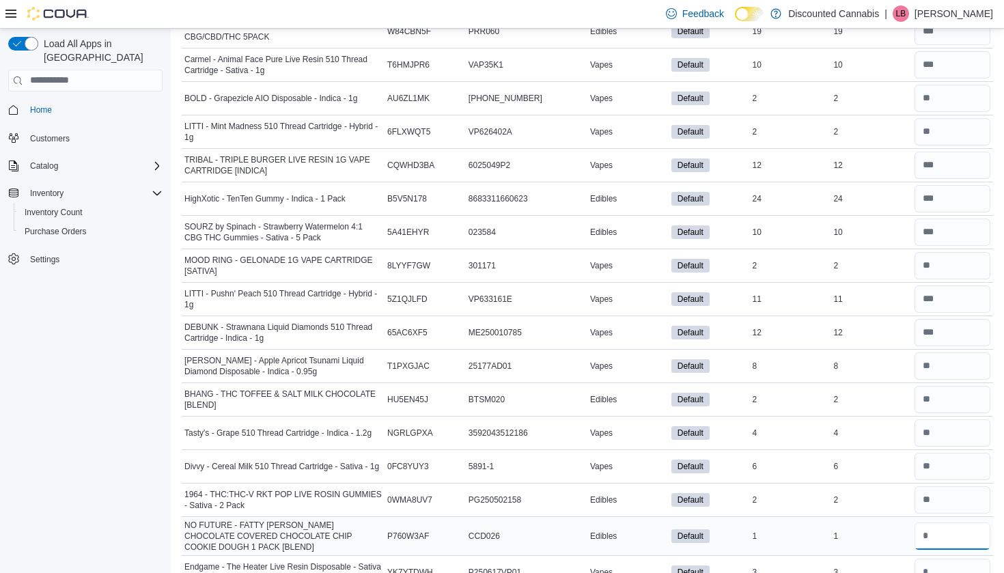
click at [928, 534] on input "*" at bounding box center [952, 535] width 76 height 27
type input "*"
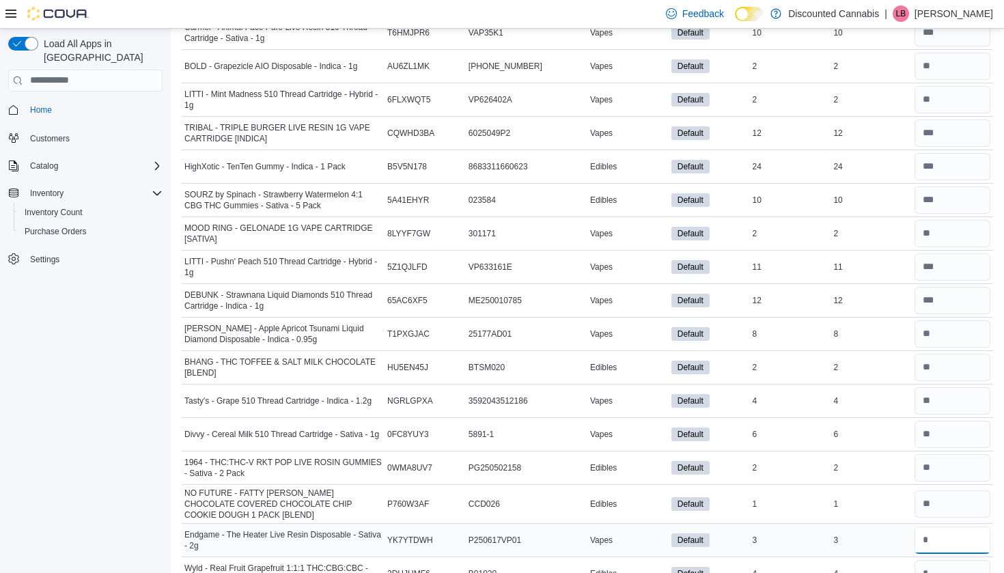
click at [928, 534] on input "number" at bounding box center [952, 539] width 76 height 27
type input "*"
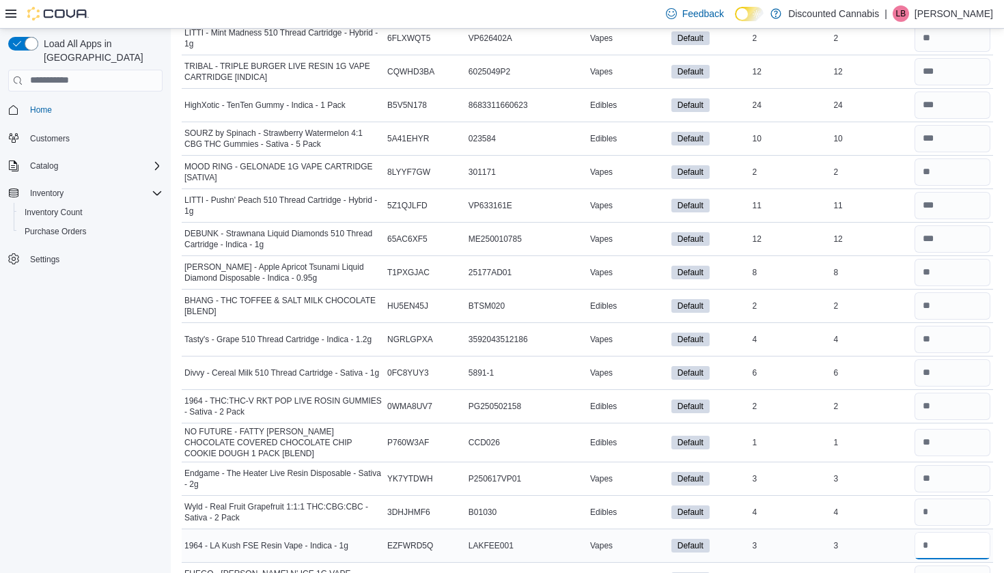
scroll to position [9945, 0]
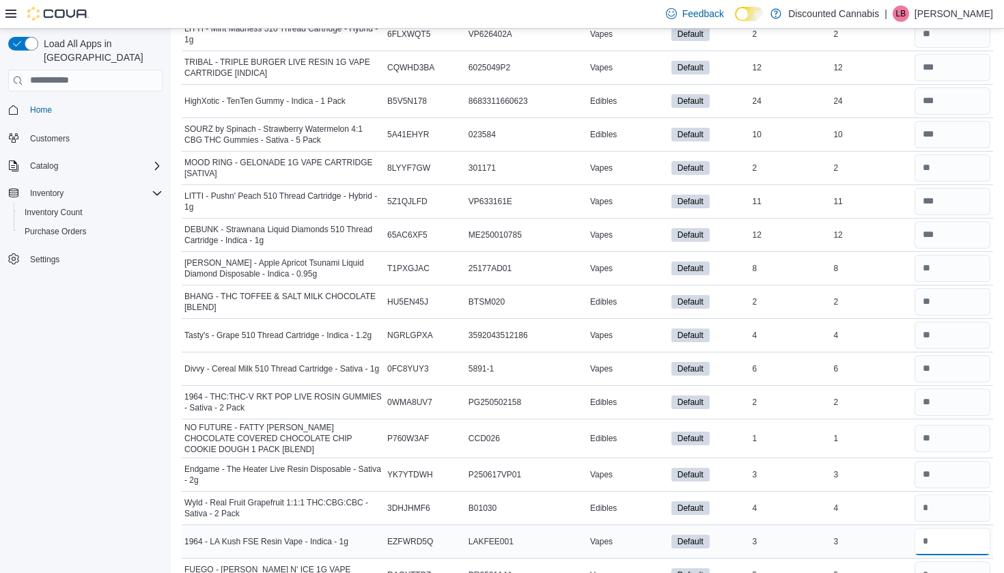
click at [926, 536] on input "number" at bounding box center [952, 541] width 76 height 27
type input "*"
click at [929, 509] on input "number" at bounding box center [952, 507] width 76 height 27
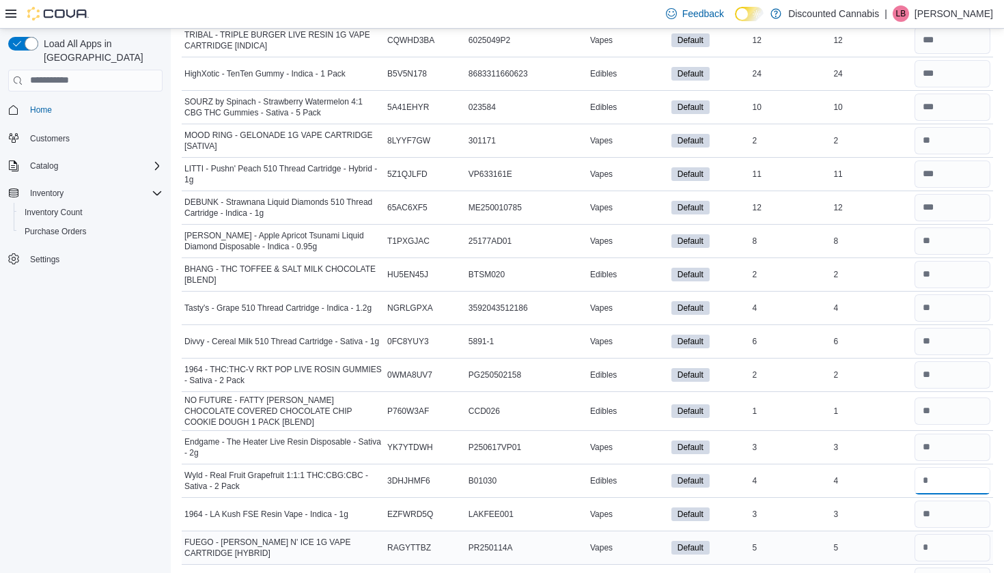
type input "*"
click at [929, 537] on input "number" at bounding box center [952, 547] width 76 height 27
type input "*"
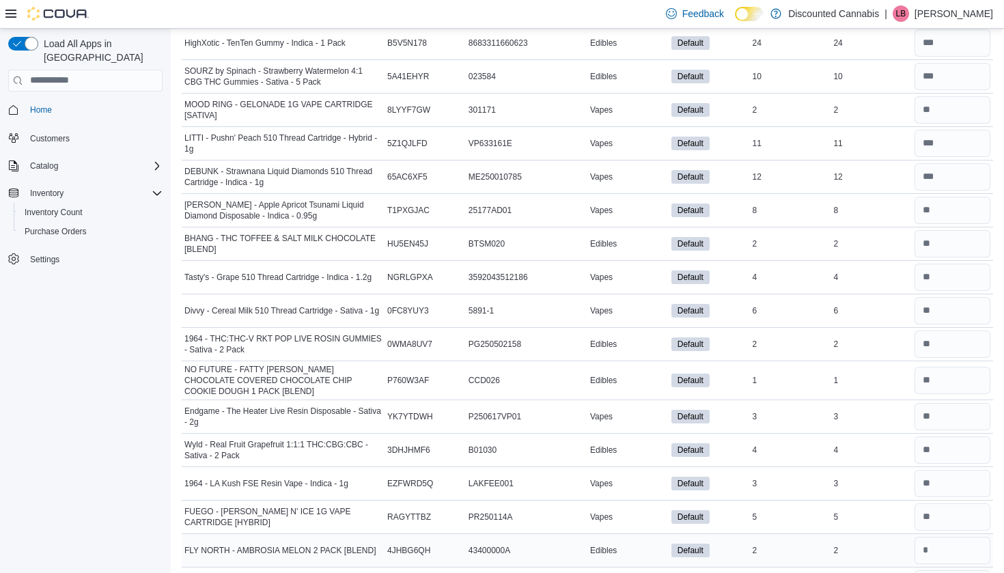
scroll to position [10002, 0]
click at [929, 540] on input "number" at bounding box center [952, 550] width 76 height 27
type input "*"
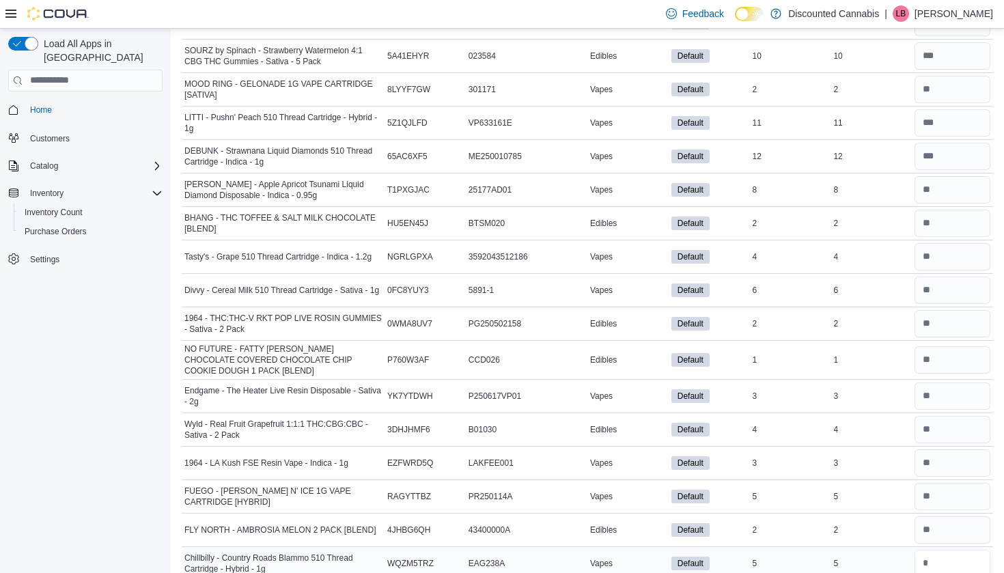
click at [928, 553] on input "number" at bounding box center [952, 563] width 76 height 27
type input "*"
click at [930, 534] on input "*" at bounding box center [952, 529] width 76 height 27
type input "*"
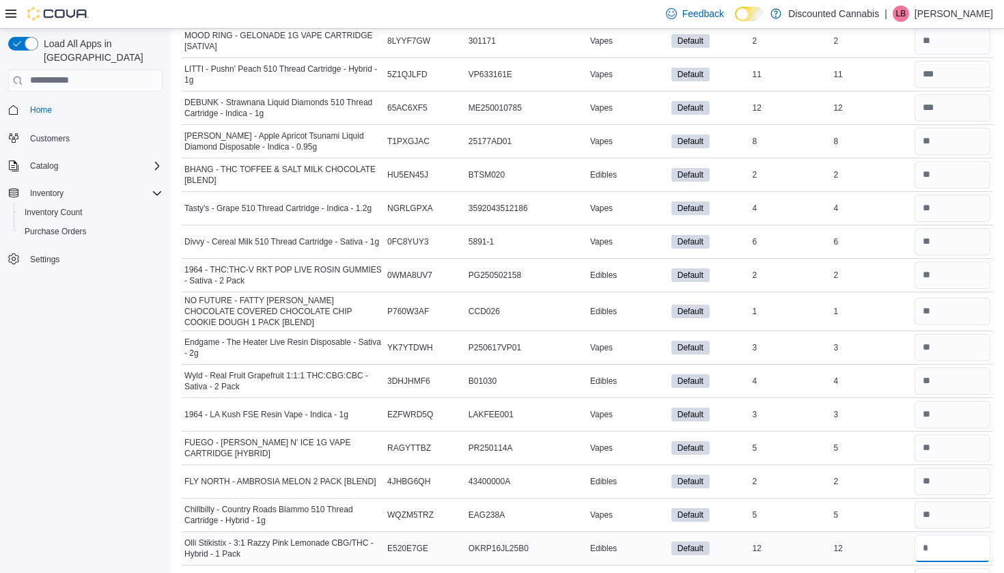
click at [929, 538] on input "number" at bounding box center [952, 548] width 76 height 27
type input "**"
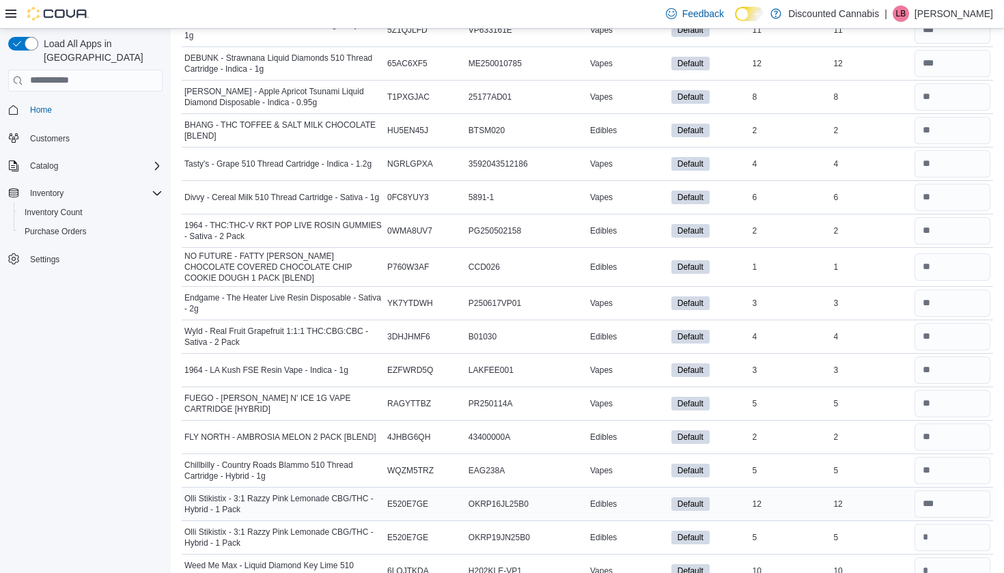
scroll to position [10121, 0]
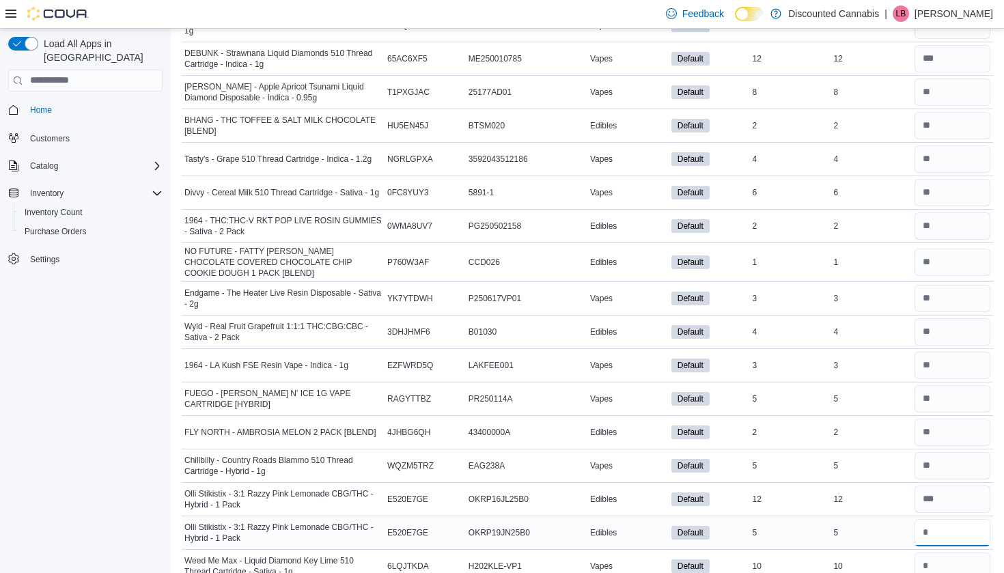
click at [929, 539] on input "number" at bounding box center [952, 532] width 76 height 27
type input "*"
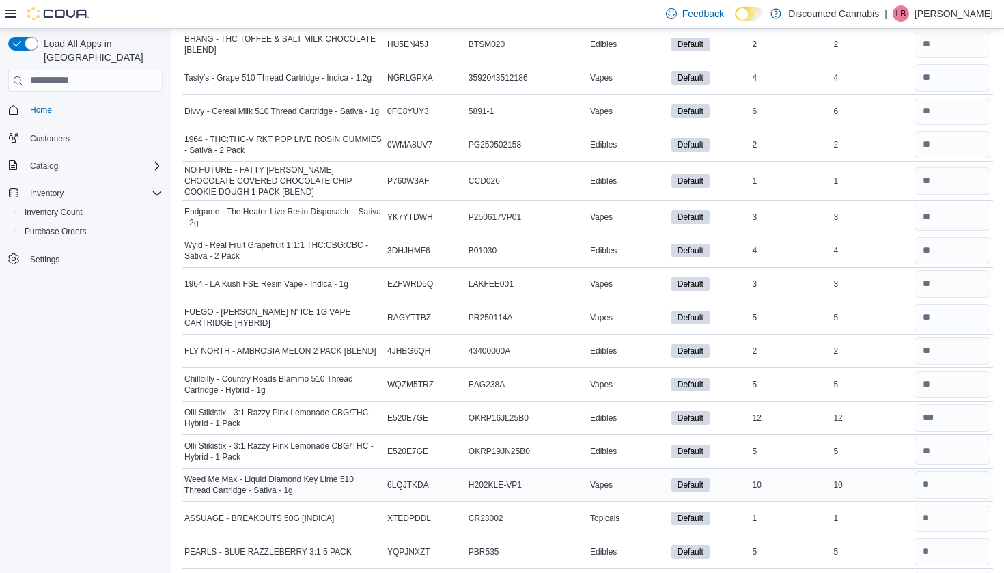
scroll to position [10203, 0]
click at [928, 478] on input "number" at bounding box center [952, 483] width 76 height 27
type input "**"
click at [922, 519] on input "number" at bounding box center [952, 517] width 76 height 27
type input "*"
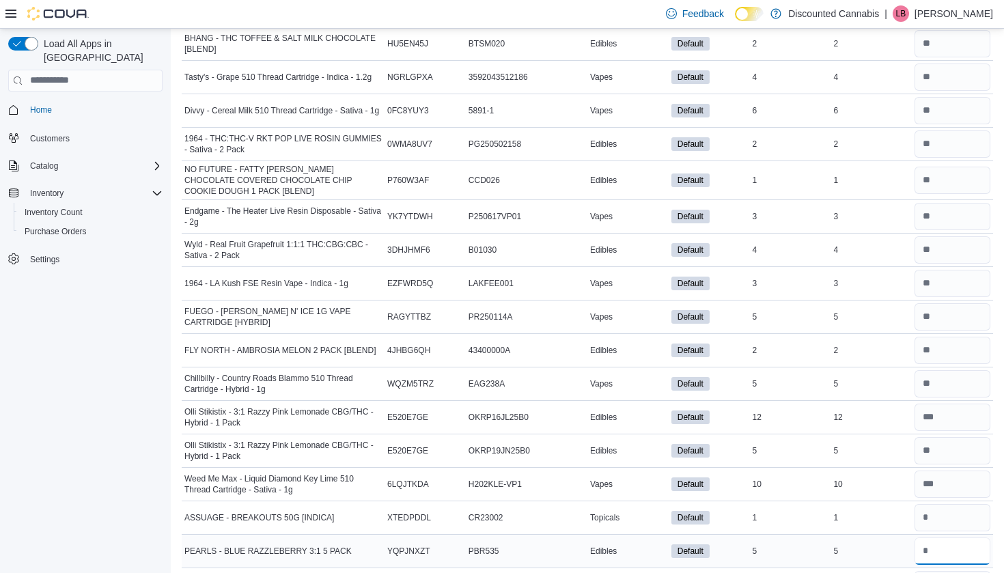
click at [924, 545] on input "number" at bounding box center [952, 550] width 76 height 27
type input "*"
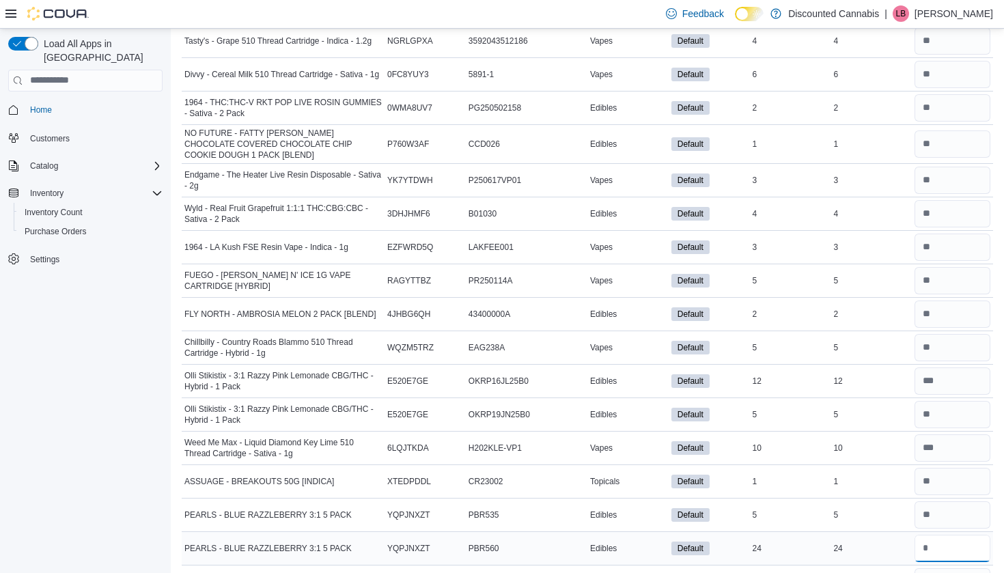
click at [926, 540] on input "number" at bounding box center [952, 548] width 76 height 27
type input "**"
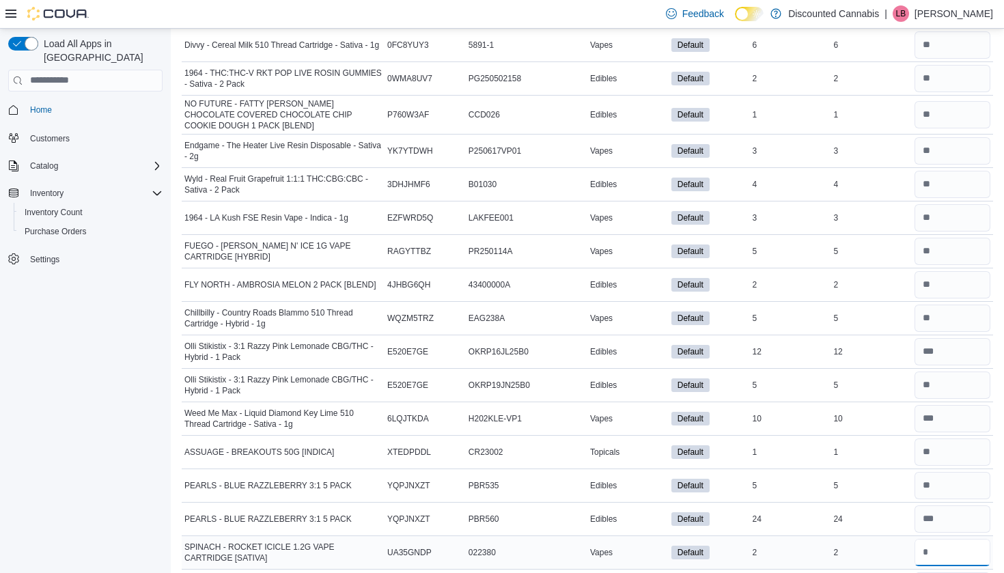
click at [926, 544] on input "number" at bounding box center [952, 552] width 76 height 27
type input "*"
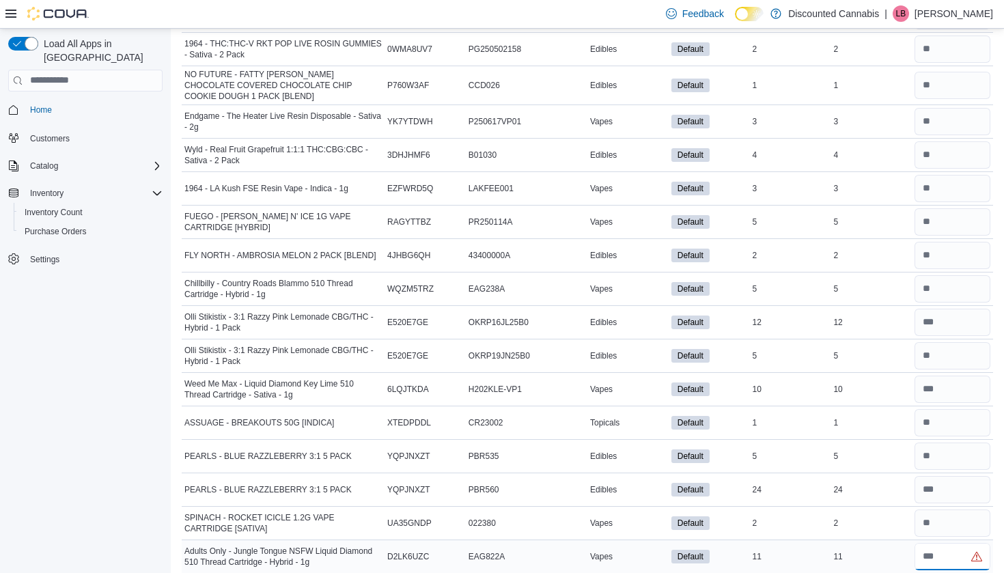
click at [927, 546] on input "number" at bounding box center [952, 556] width 76 height 27
type input "**"
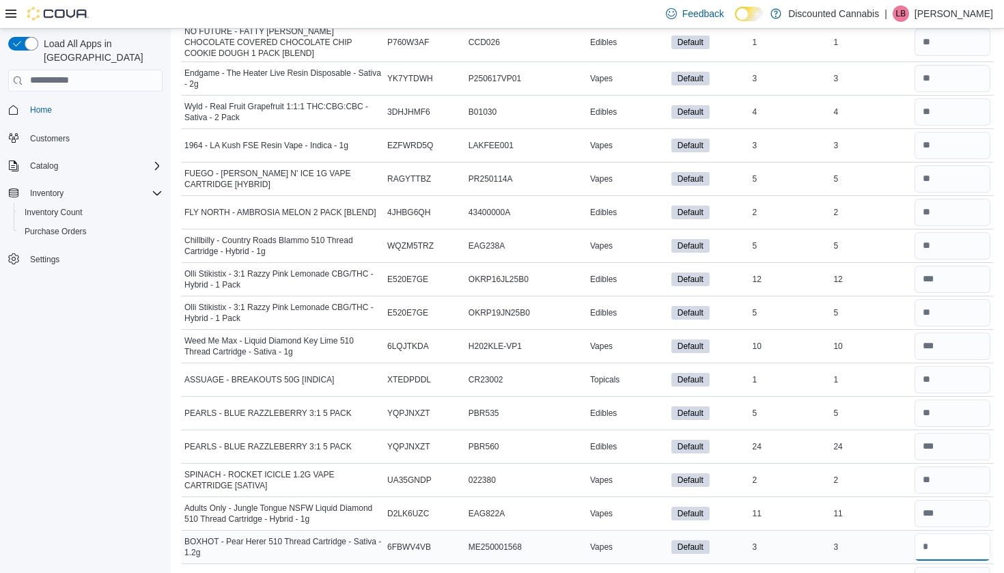
click at [932, 546] on input "number" at bounding box center [952, 546] width 76 height 27
type input "*"
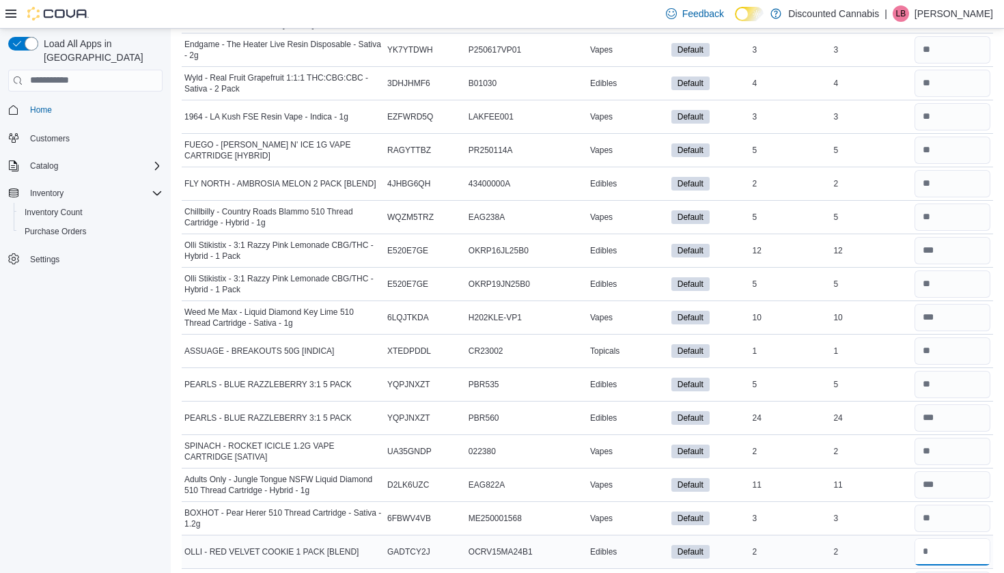
click at [932, 548] on input "number" at bounding box center [952, 551] width 76 height 27
type input "*"
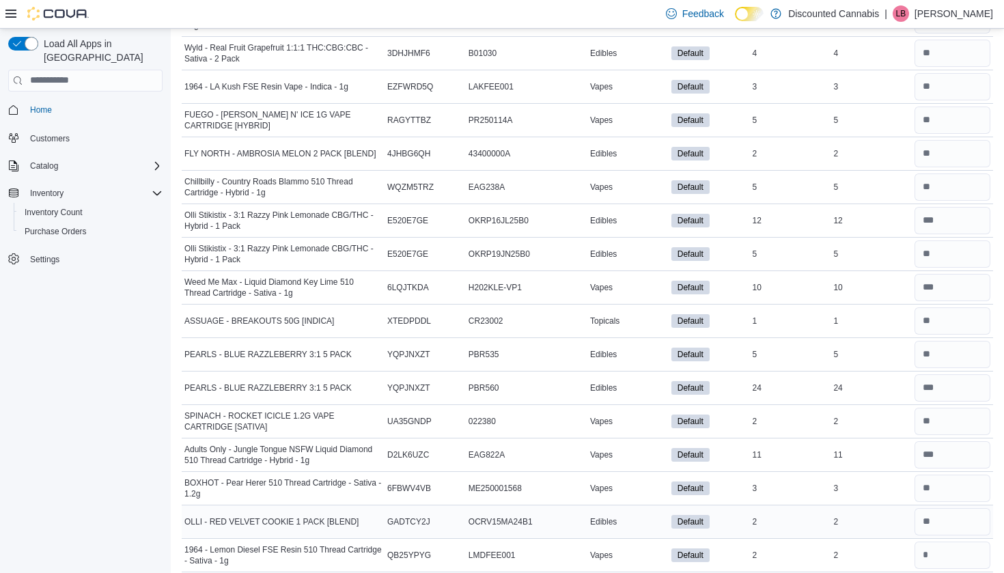
scroll to position [10400, 0]
click at [932, 548] on input "number" at bounding box center [952, 554] width 76 height 27
click at [932, 548] on input "*" at bounding box center [952, 554] width 76 height 27
type input "*"
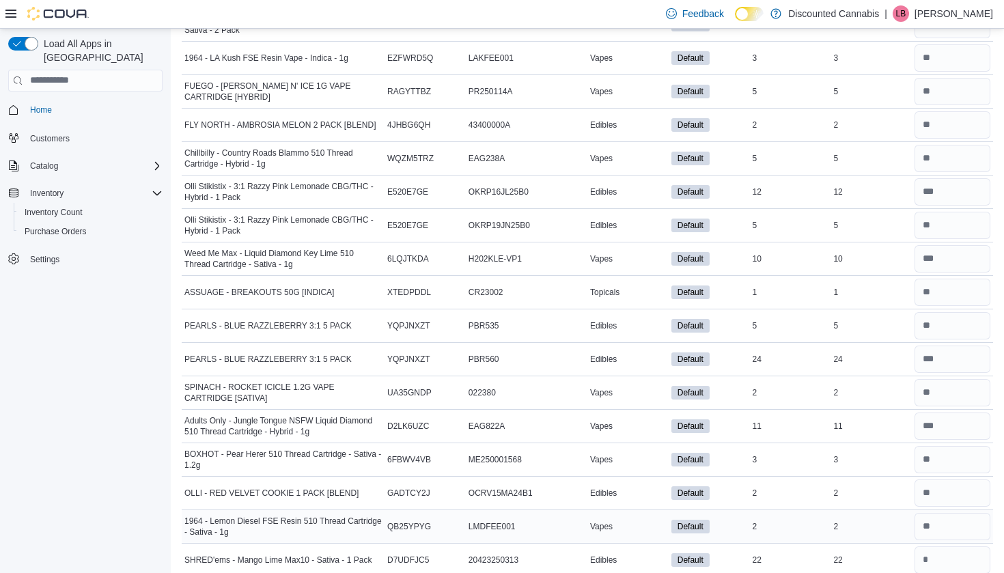
scroll to position [10438, 0]
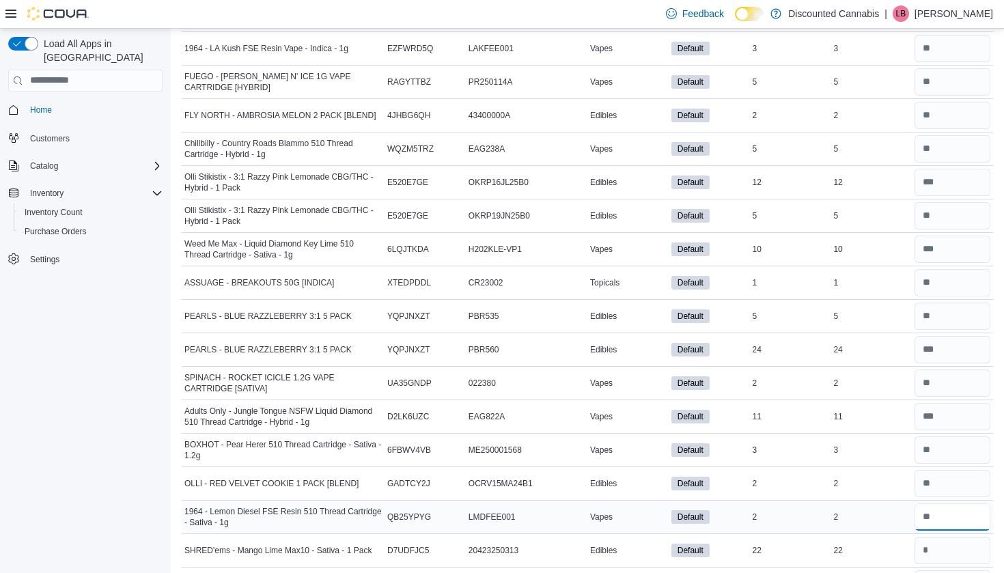
click at [926, 509] on input "number" at bounding box center [952, 516] width 76 height 27
type input "*"
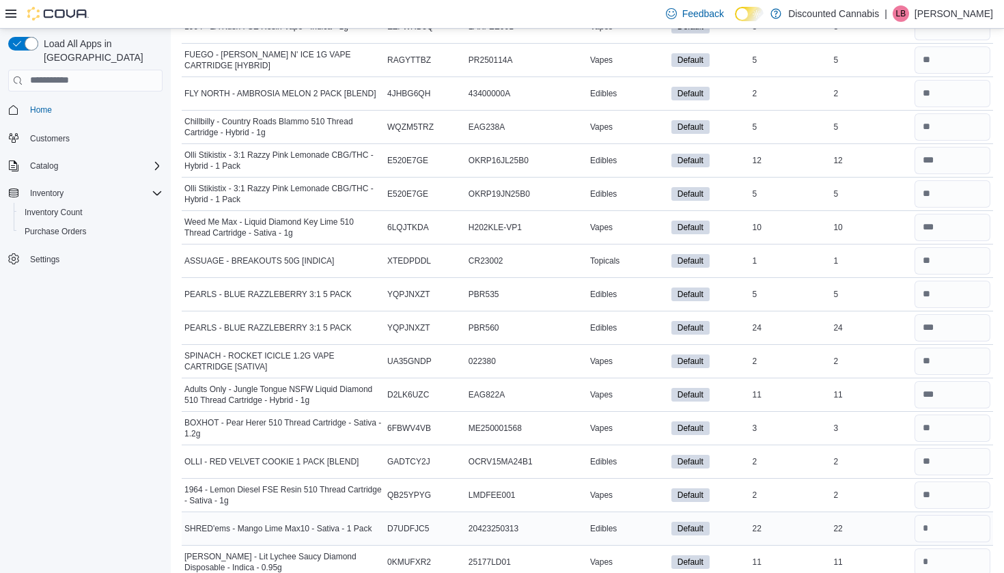
scroll to position [10459, 0]
click at [926, 513] on div at bounding box center [951, 529] width 81 height 33
click at [926, 519] on input "number" at bounding box center [952, 528] width 76 height 27
type input "**"
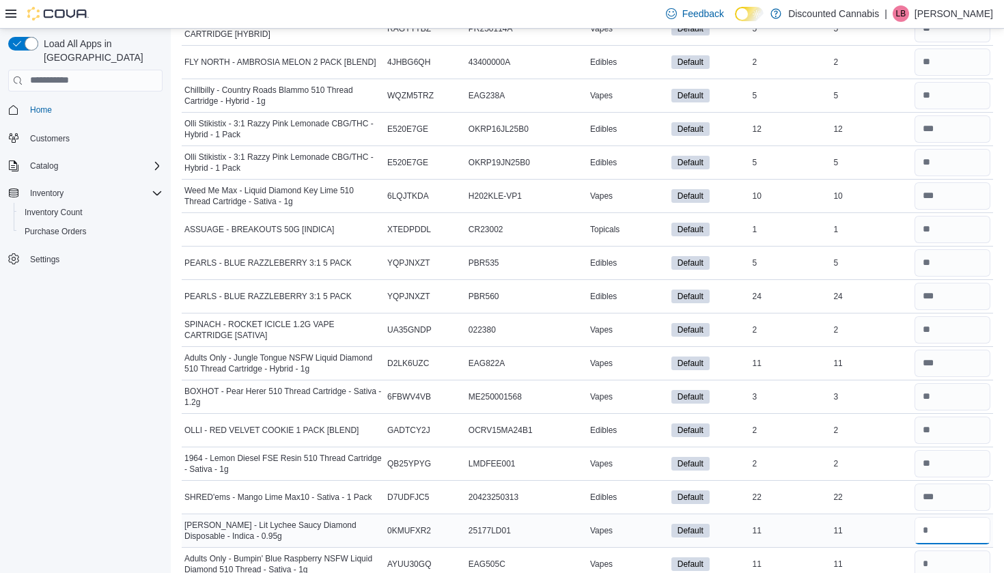
click at [924, 523] on input "number" at bounding box center [952, 530] width 76 height 27
type input "**"
click at [928, 559] on input "*" at bounding box center [952, 563] width 76 height 27
type input "**"
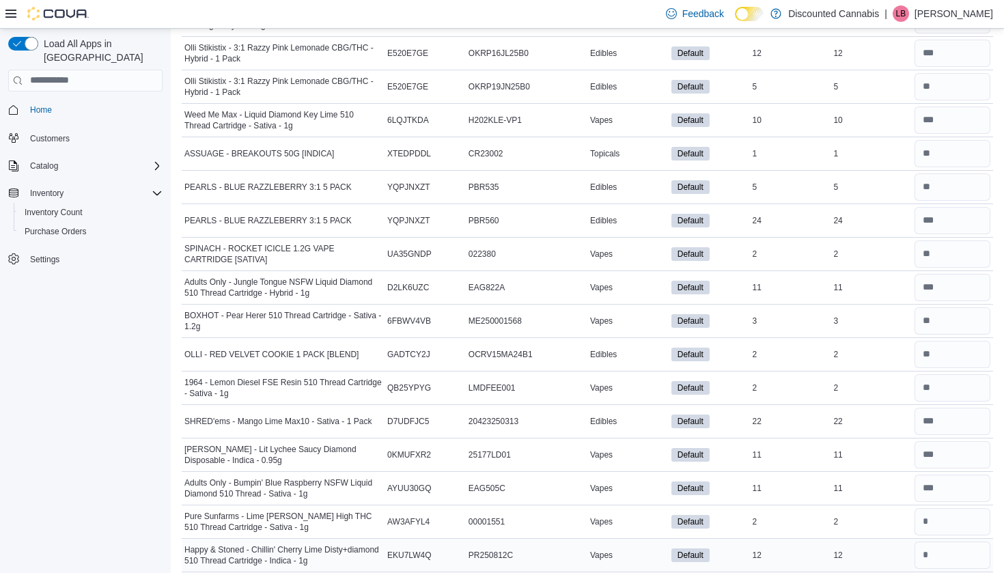
scroll to position [10572, 0]
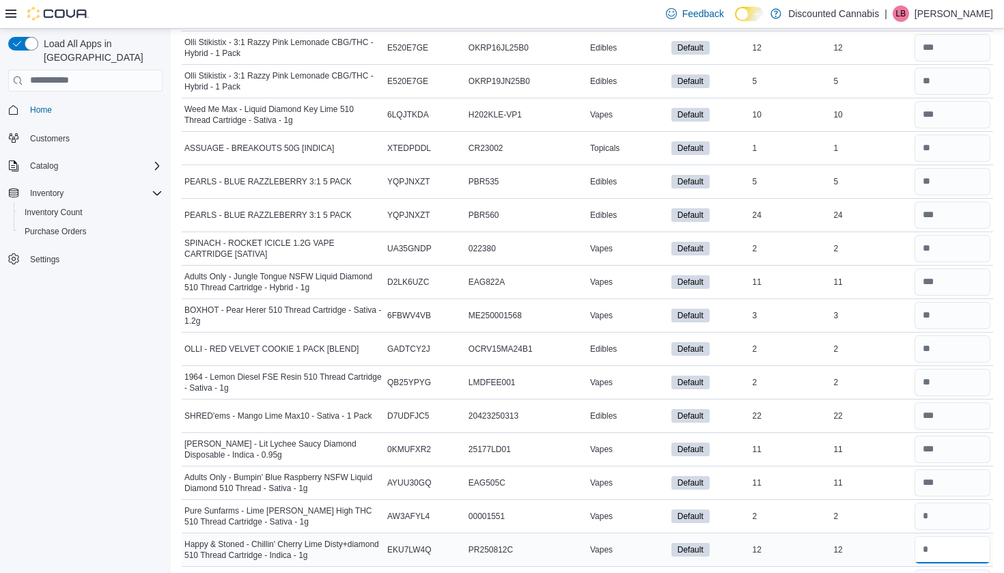
click at [927, 539] on input "number" at bounding box center [952, 549] width 76 height 27
type input "**"
click at [924, 489] on input "number" at bounding box center [952, 482] width 76 height 27
click at [924, 502] on input "number" at bounding box center [952, 515] width 76 height 27
type input "*"
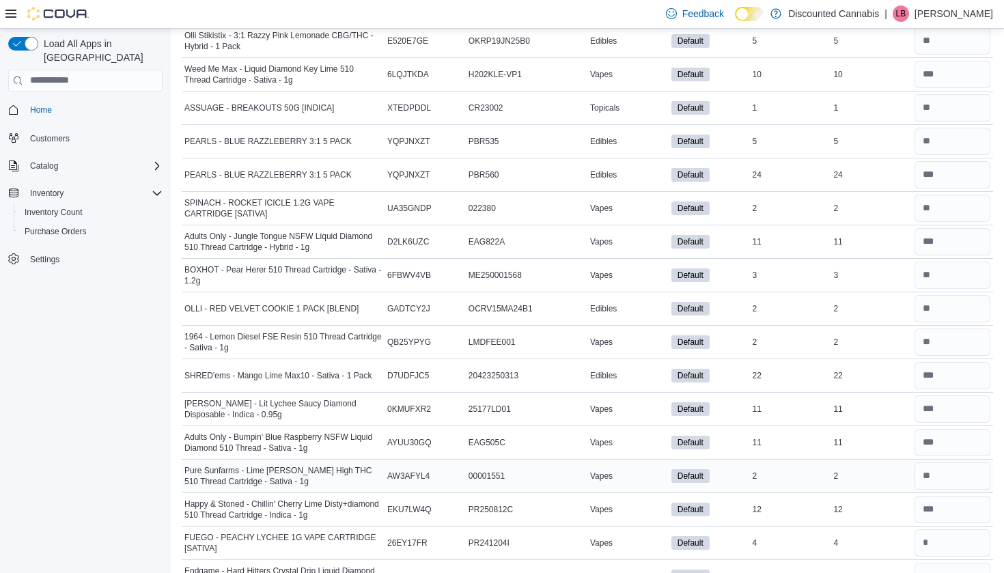
scroll to position [10613, 0]
click at [926, 513] on input "number" at bounding box center [952, 508] width 76 height 27
click at [926, 533] on input "number" at bounding box center [952, 541] width 76 height 27
type input "*"
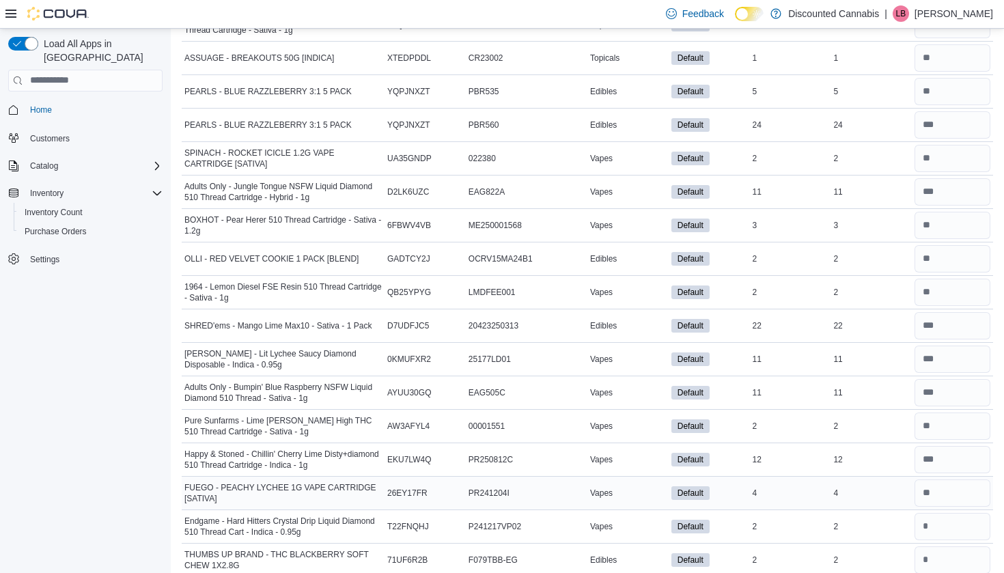
scroll to position [10663, 1]
click at [926, 529] on input "number" at bounding box center [952, 525] width 76 height 27
type input "*"
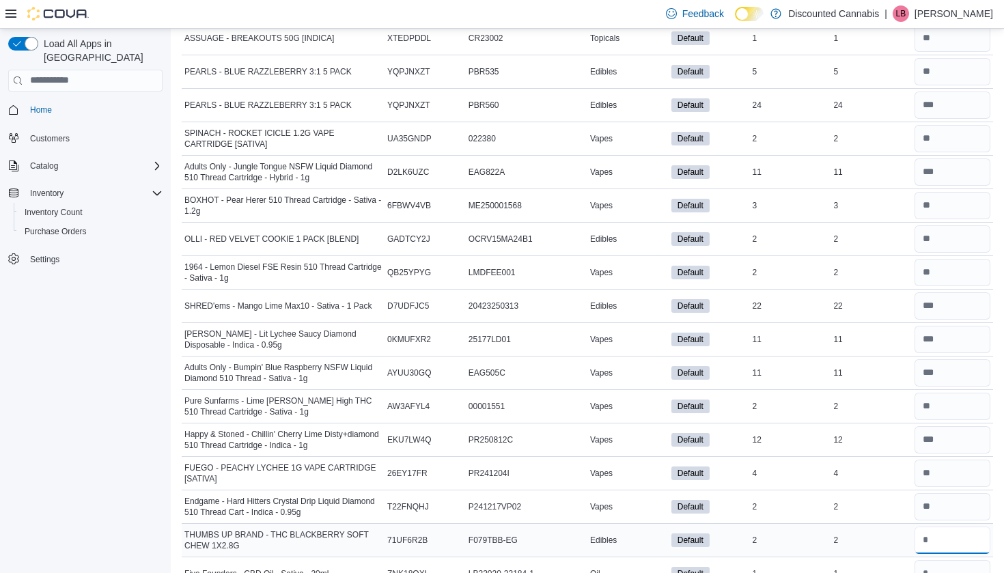
click at [926, 530] on input "number" at bounding box center [952, 539] width 76 height 27
type input "*"
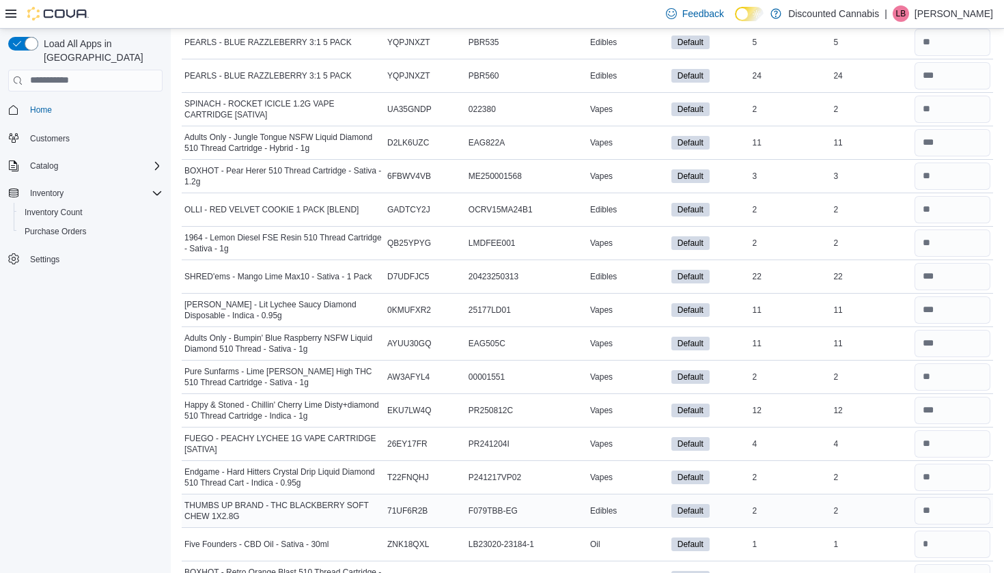
scroll to position [10710, 0]
click at [926, 532] on input "number" at bounding box center [952, 545] width 76 height 27
type input "*"
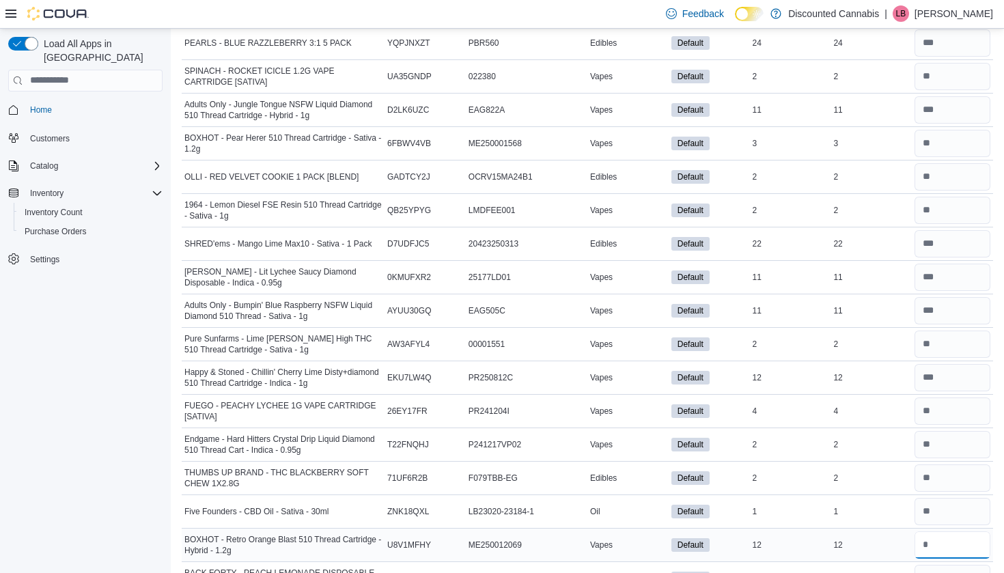
click at [926, 531] on input "number" at bounding box center [952, 544] width 76 height 27
type input "**"
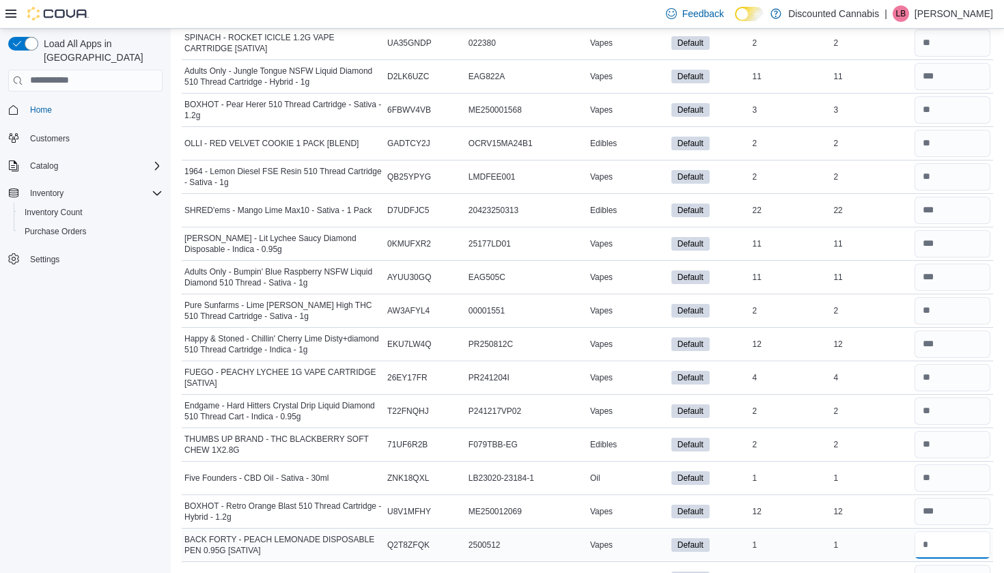
click at [926, 535] on input "number" at bounding box center [952, 544] width 76 height 27
type input "**"
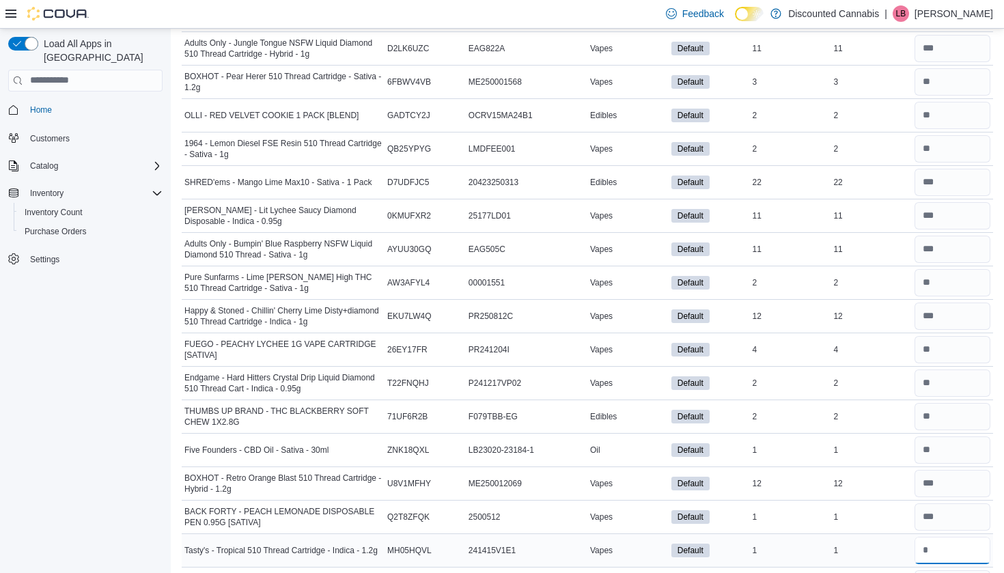
click at [925, 537] on input "number" at bounding box center [952, 550] width 76 height 27
type input "*"
click at [924, 512] on input "number" at bounding box center [952, 516] width 76 height 27
type input "*"
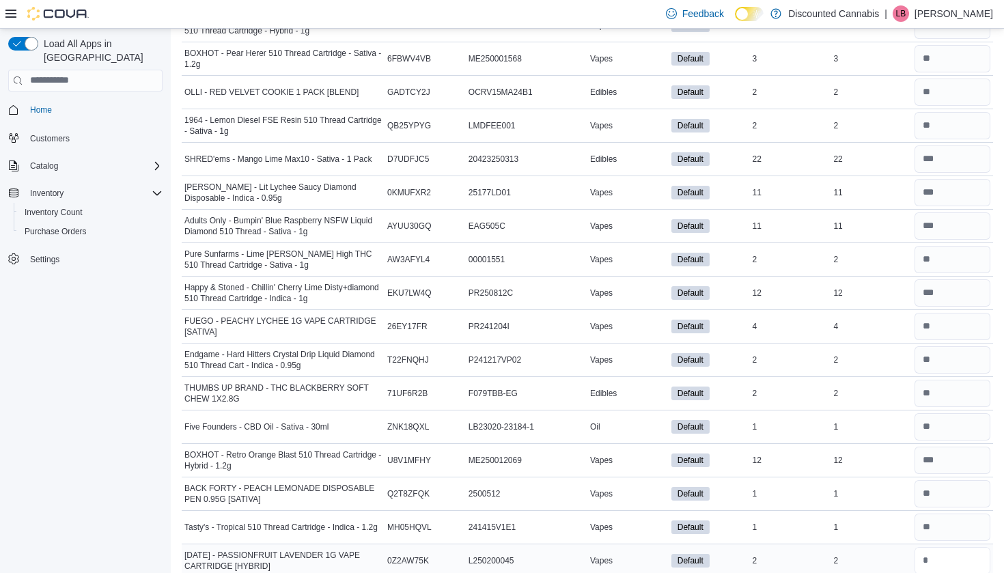
click at [926, 563] on input "*" at bounding box center [952, 560] width 76 height 27
type input "*"
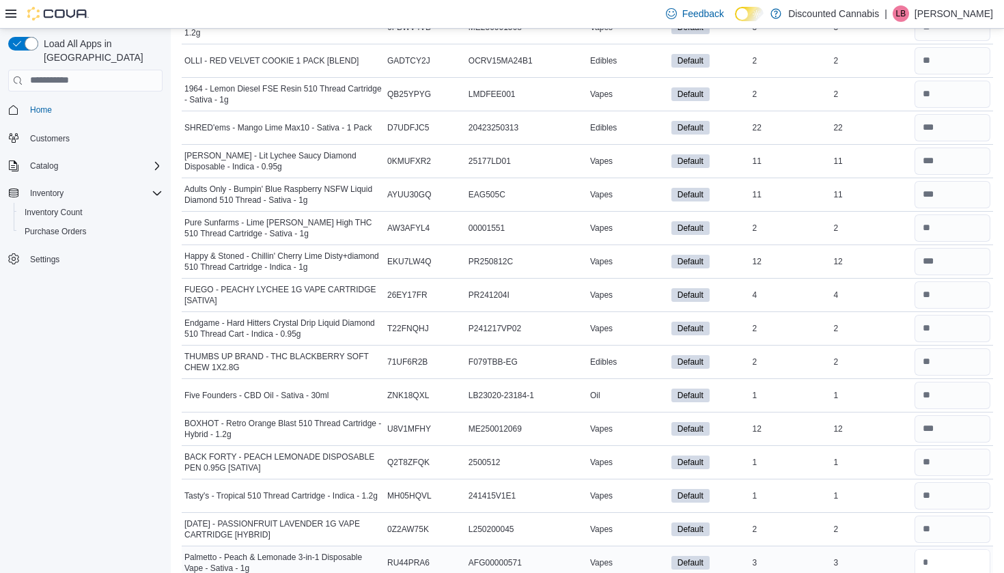
click at [925, 560] on input "number" at bounding box center [952, 562] width 76 height 27
type input "*"
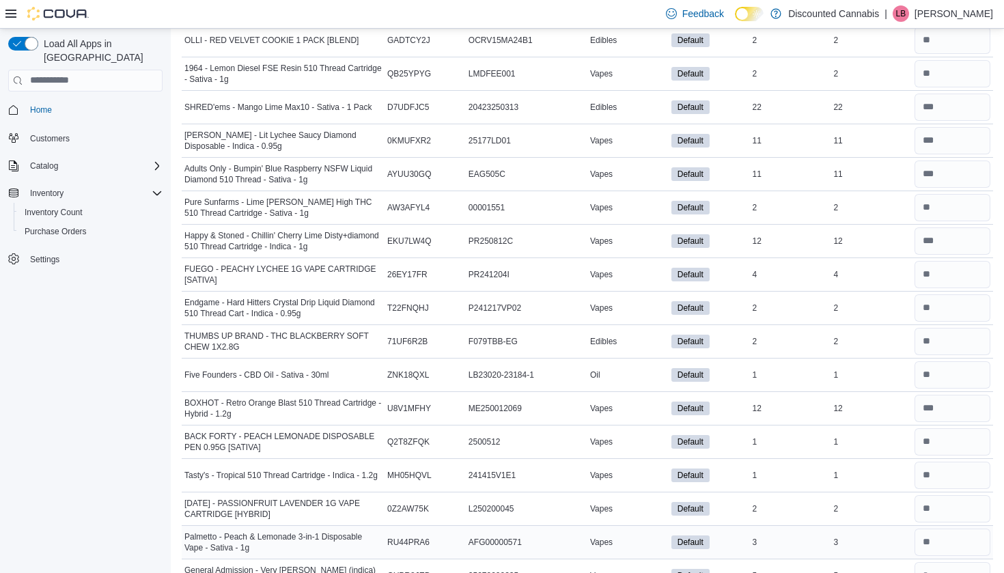
scroll to position [10891, 0]
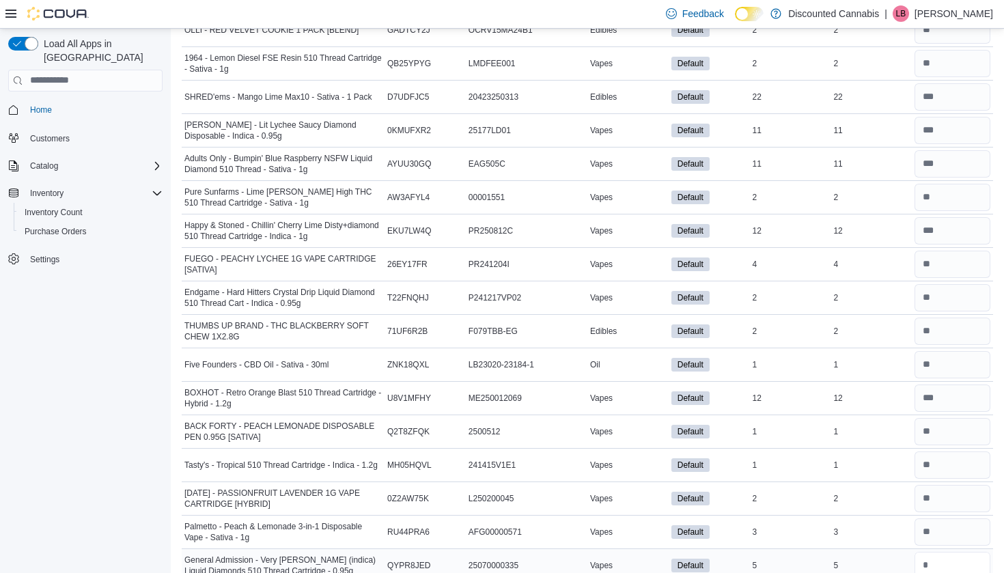
click at [926, 552] on input "number" at bounding box center [952, 565] width 76 height 27
type input "*"
click at [924, 530] on input "number" at bounding box center [952, 531] width 76 height 27
type input "*"
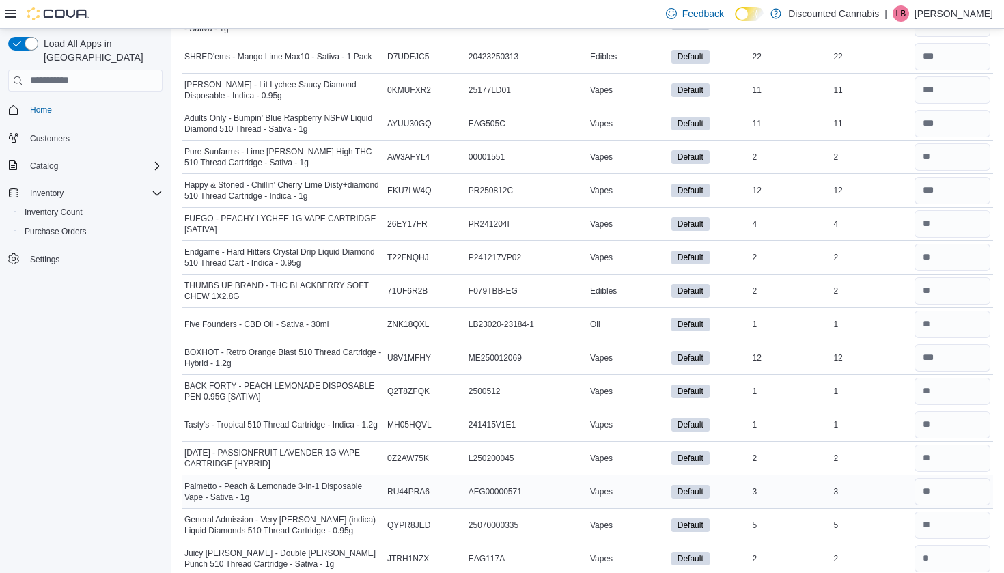
scroll to position [10933, 0]
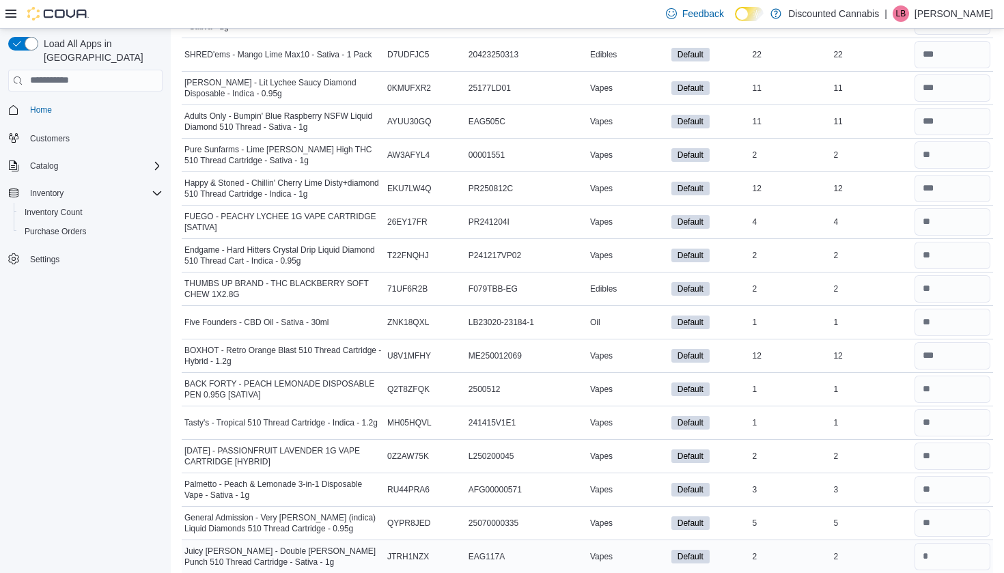
click at [924, 540] on div at bounding box center [951, 556] width 81 height 33
click at [924, 547] on input "number" at bounding box center [952, 556] width 76 height 27
type input "*"
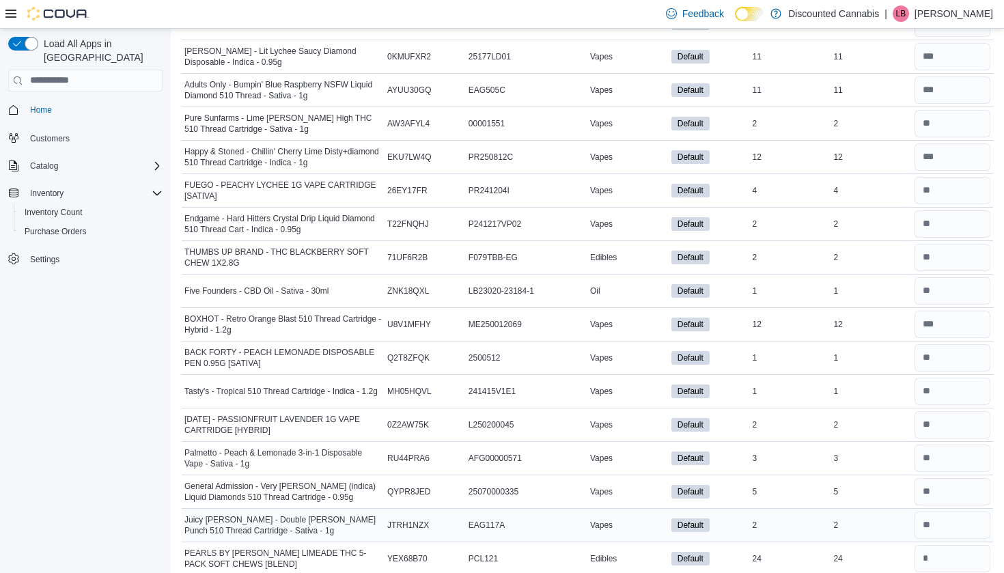
scroll to position [10970, 0]
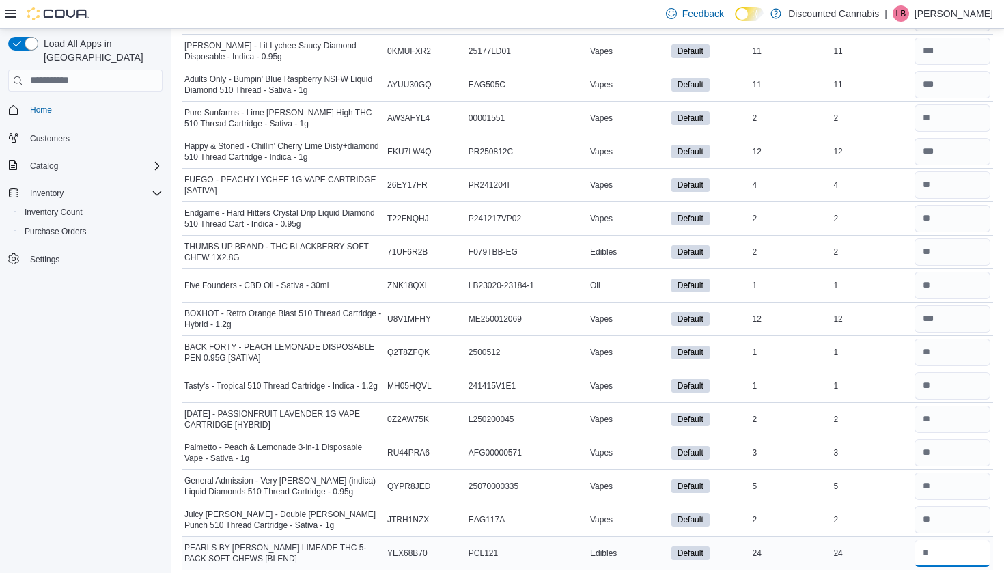
click at [929, 543] on input "number" at bounding box center [952, 552] width 76 height 27
type input "**"
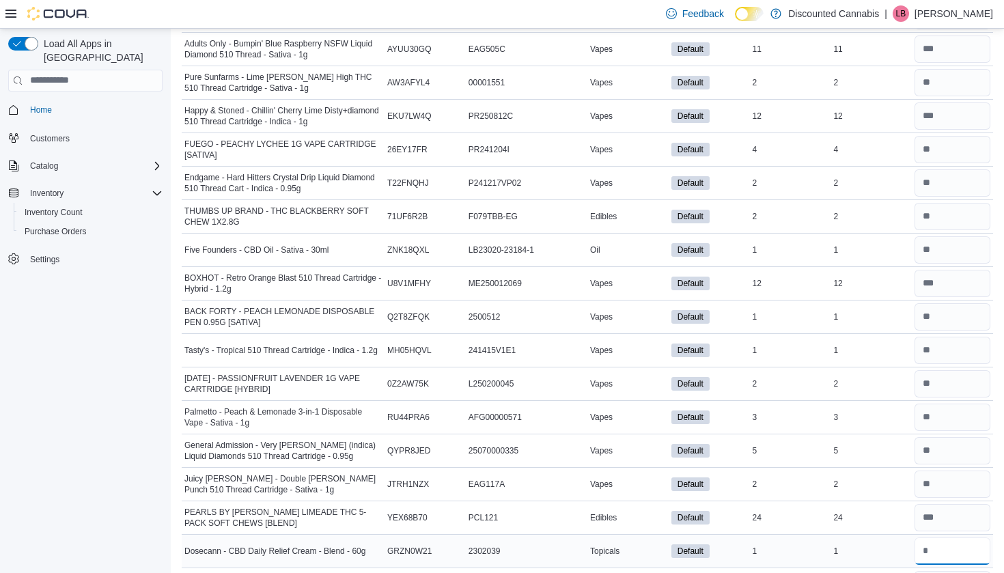
click at [929, 541] on input "number" at bounding box center [952, 550] width 76 height 27
type input "*"
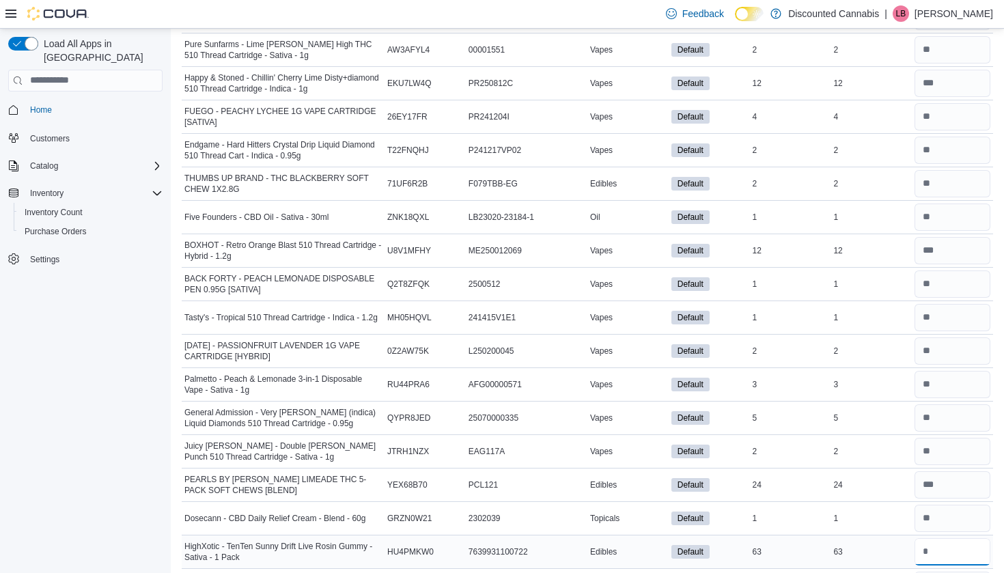
click at [929, 545] on input "number" at bounding box center [952, 551] width 76 height 27
type input "**"
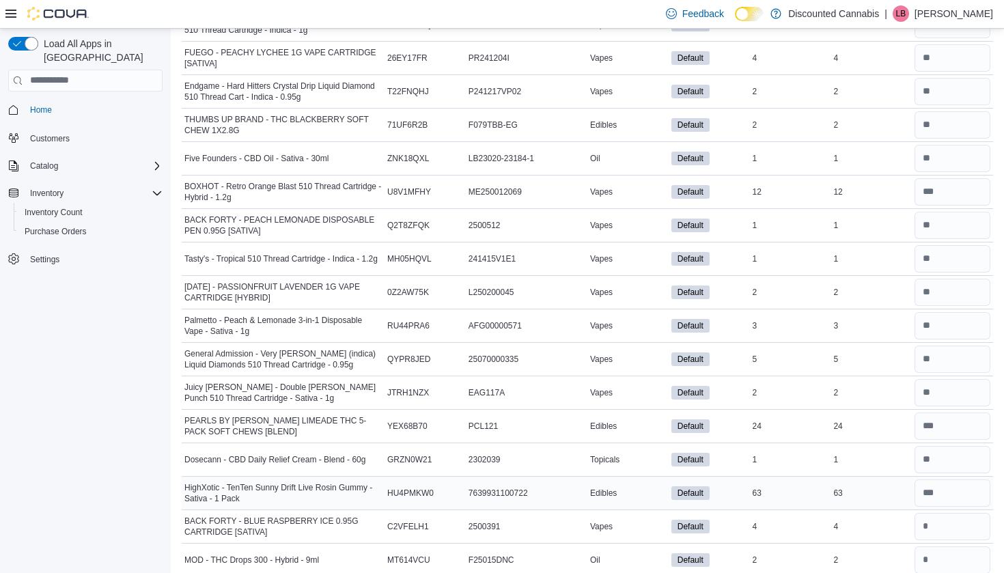
scroll to position [11097, 0]
click at [929, 533] on input "number" at bounding box center [952, 526] width 76 height 27
type input "*"
click at [931, 548] on input "number" at bounding box center [952, 559] width 76 height 27
type input "*"
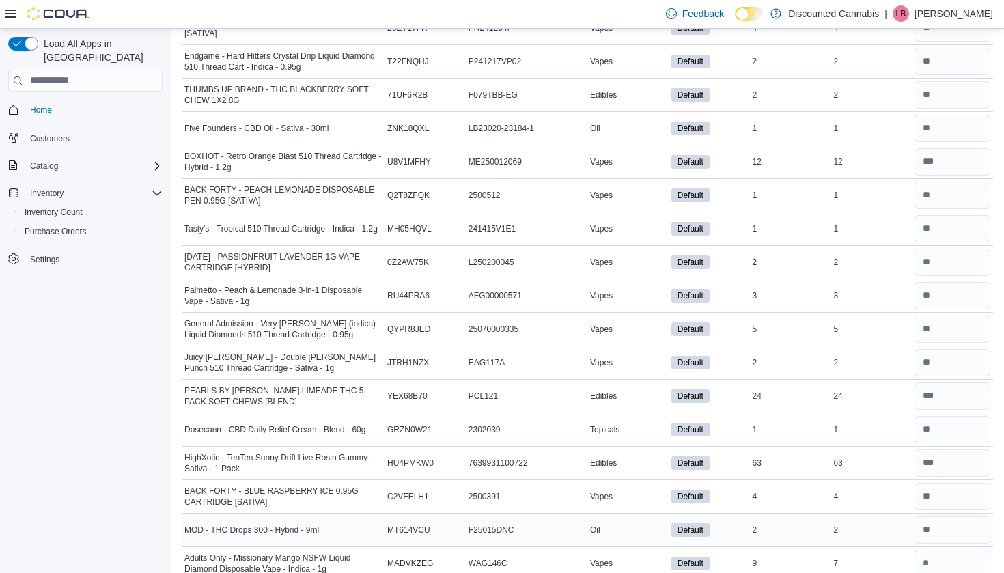
scroll to position [11134, 0]
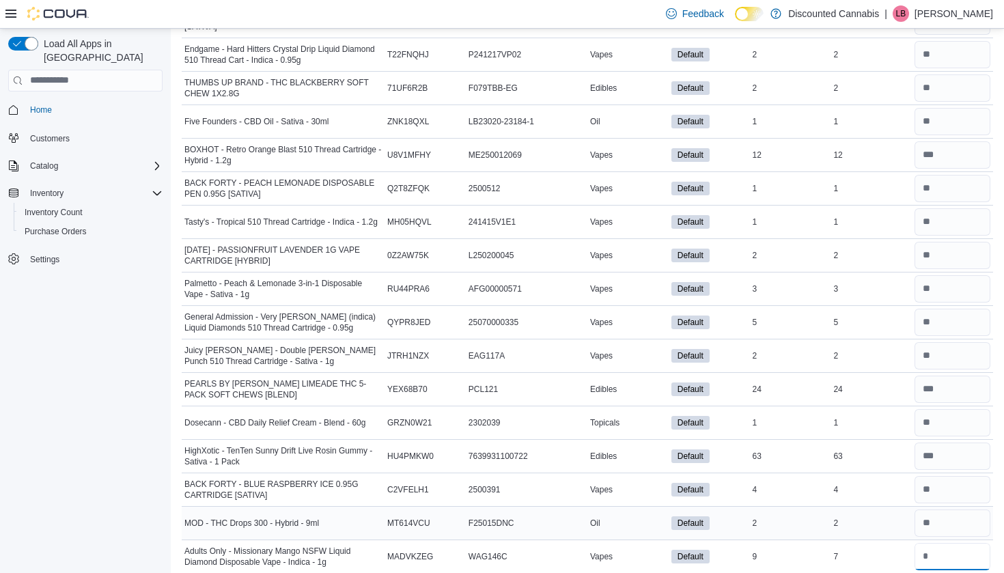
click at [931, 548] on input "number" at bounding box center [952, 556] width 76 height 27
type input "*"
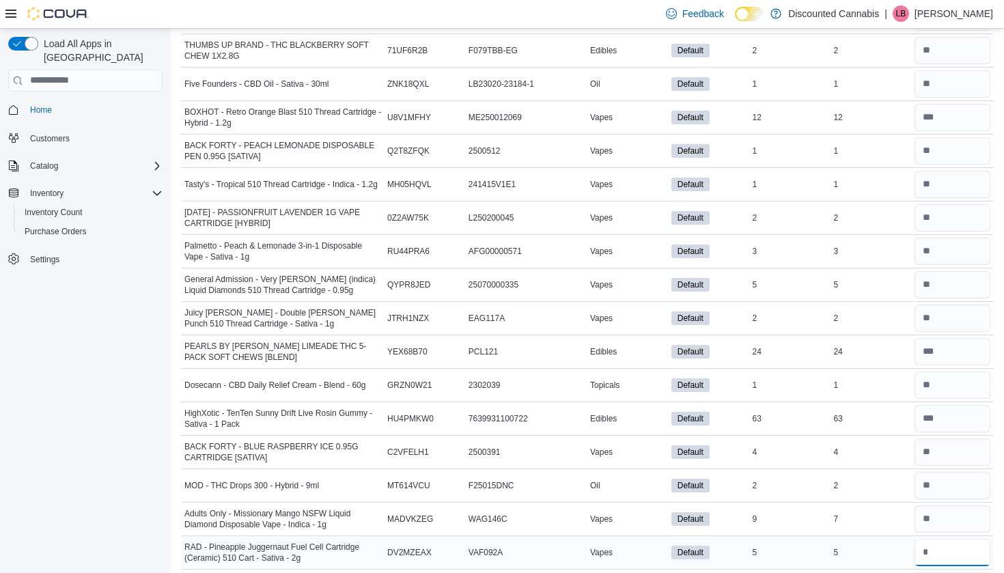
click at [931, 548] on input "number" at bounding box center [952, 552] width 76 height 27
type input "*"
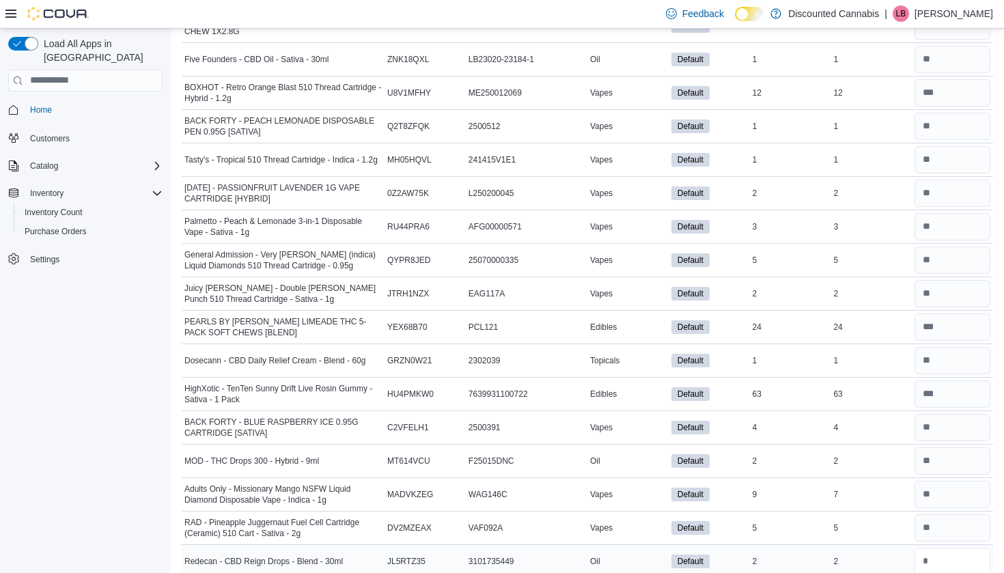
click at [931, 548] on input "number" at bounding box center [952, 561] width 76 height 27
type input "*"
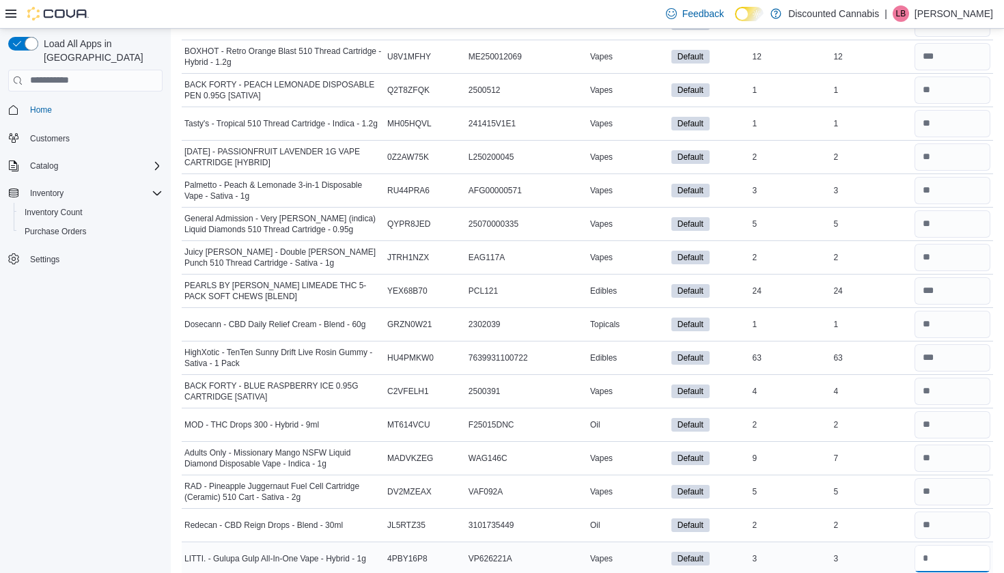
click at [931, 548] on input "number" at bounding box center [952, 558] width 76 height 27
type input "*"
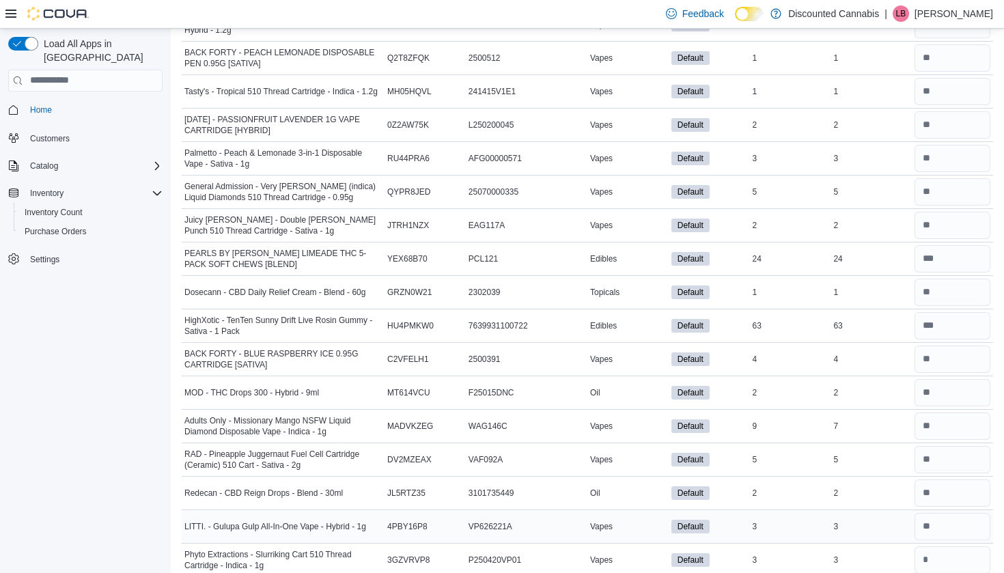
scroll to position [11268, 1]
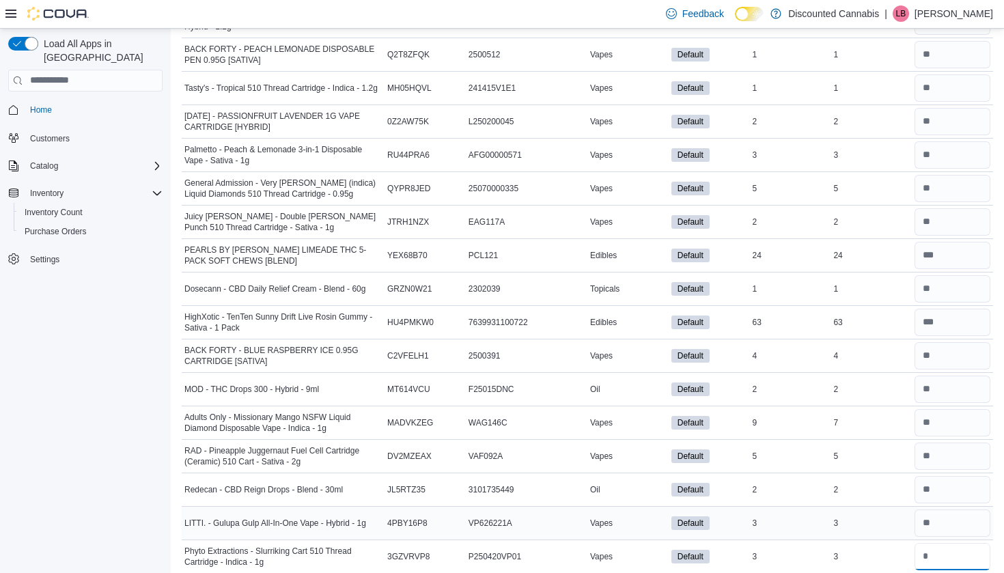
click at [931, 548] on input "number" at bounding box center [952, 556] width 76 height 27
type input "*"
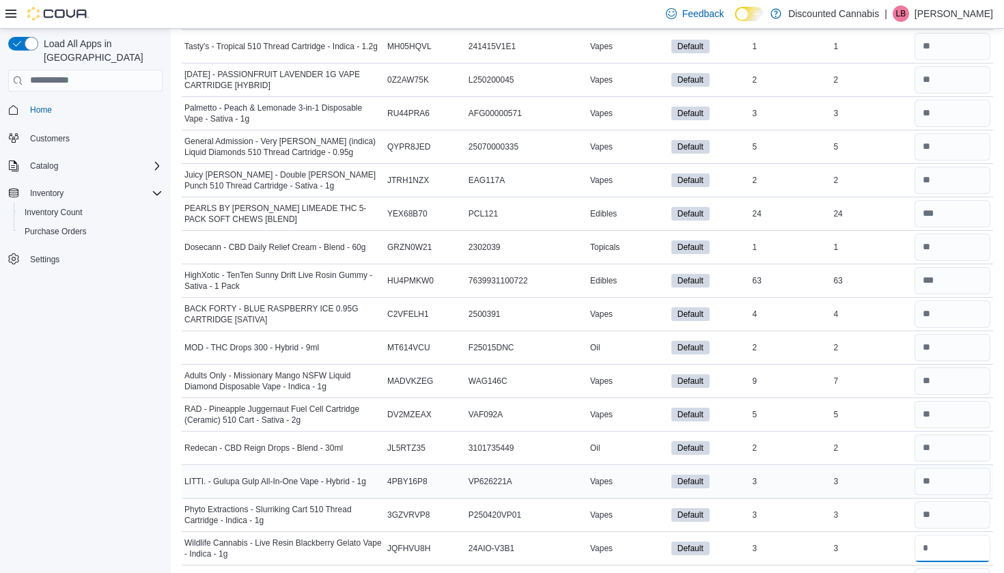
click at [931, 548] on input "number" at bounding box center [952, 548] width 76 height 27
type input "*"
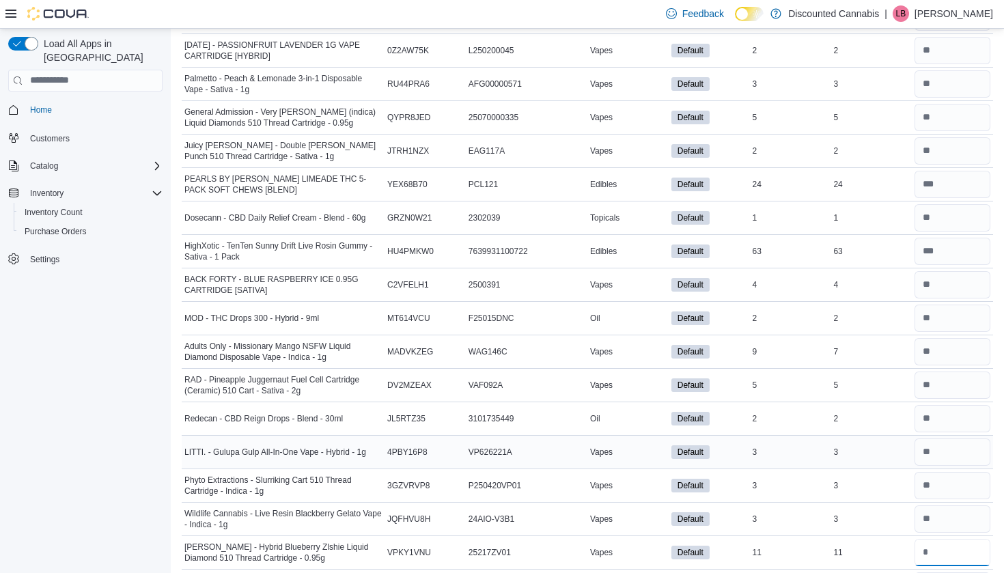
click at [931, 548] on input "number" at bounding box center [952, 552] width 76 height 27
type input "**"
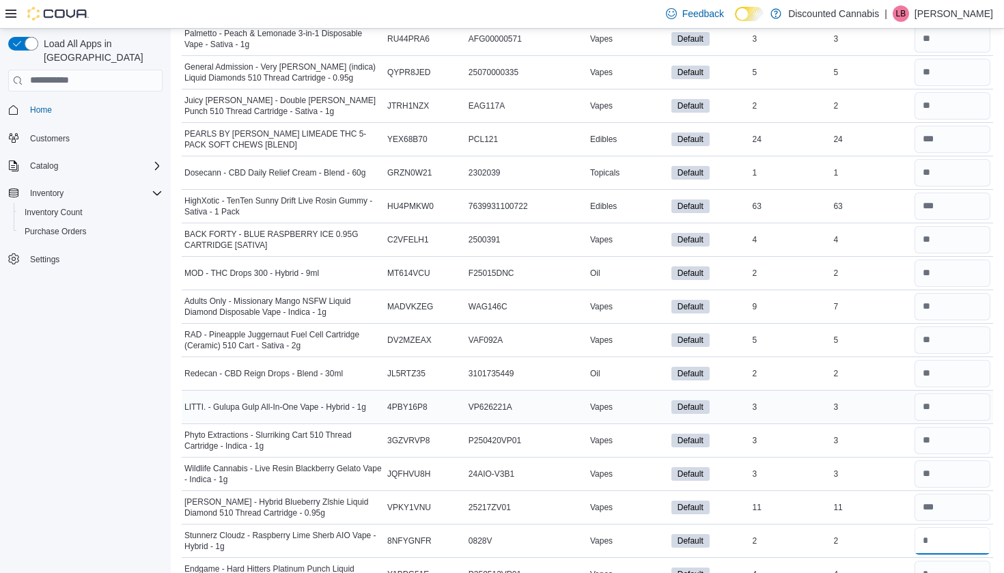
click at [931, 548] on input "number" at bounding box center [952, 540] width 76 height 27
type input "*"
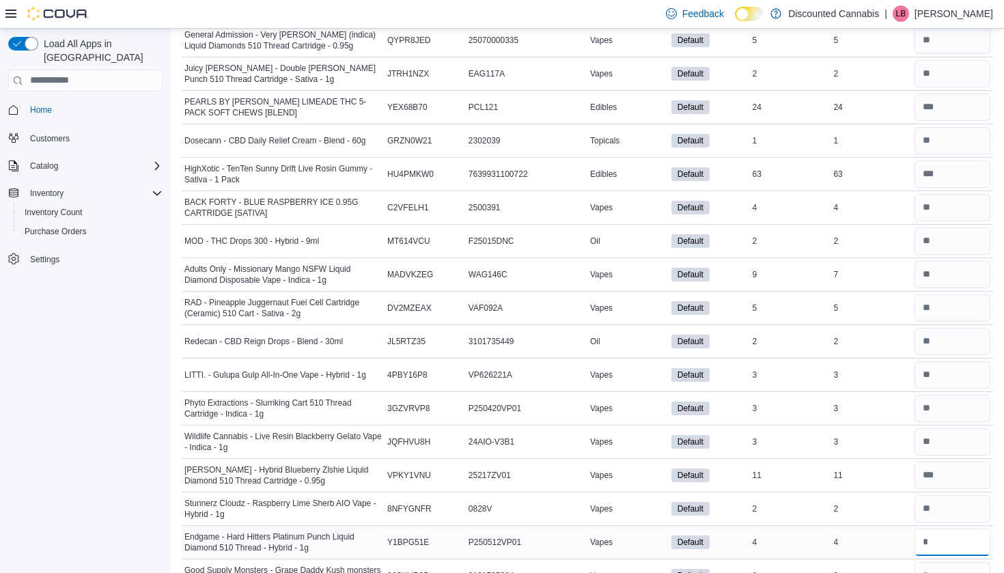
click at [930, 548] on input "number" at bounding box center [952, 541] width 76 height 27
type input "*"
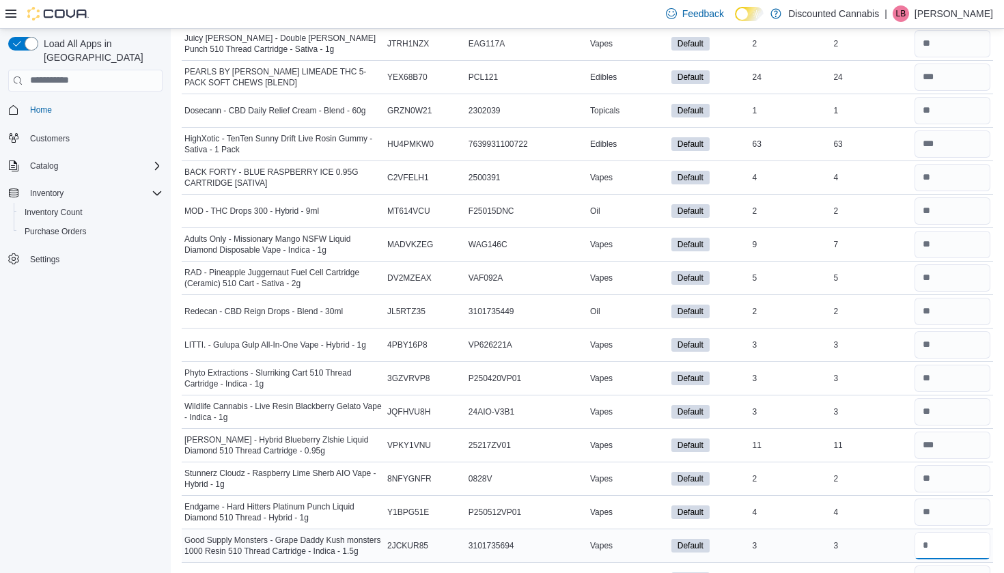
click at [930, 549] on input "number" at bounding box center [952, 545] width 76 height 27
type input "*"
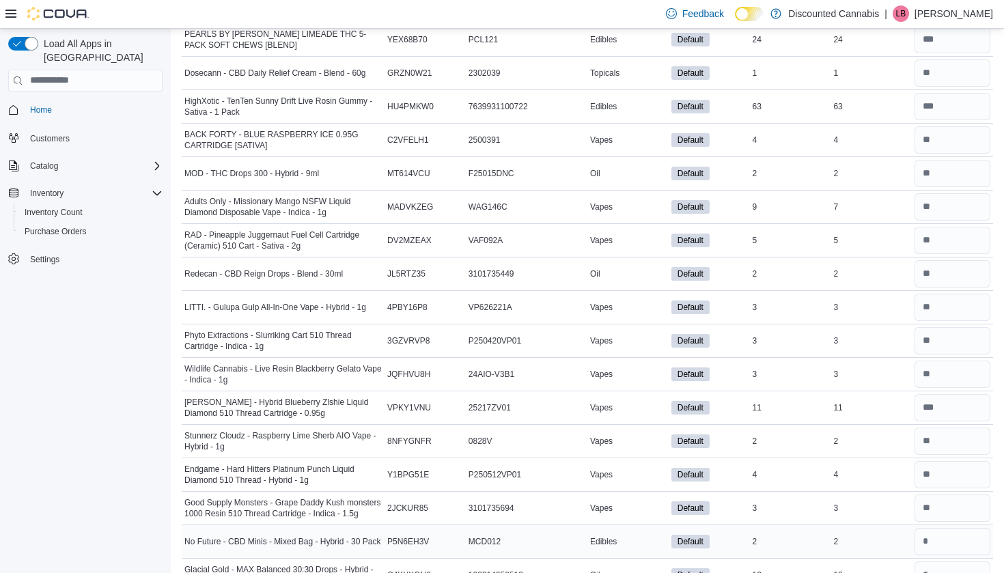
scroll to position [11484, 0]
click at [929, 549] on div at bounding box center [951, 540] width 81 height 33
click at [929, 532] on input "number" at bounding box center [952, 540] width 76 height 27
type input "*"
click at [929, 497] on input "*" at bounding box center [952, 507] width 76 height 27
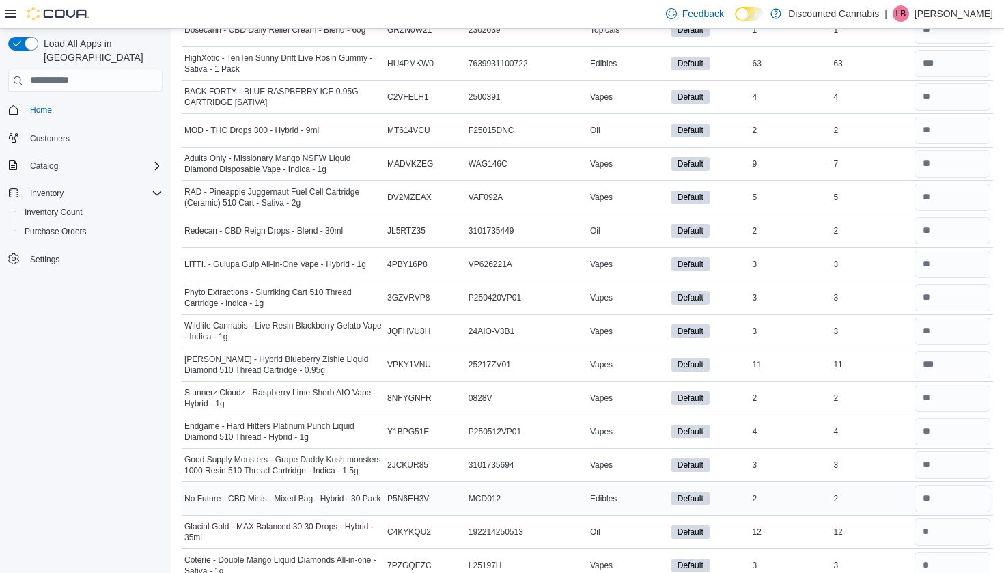
scroll to position [11527, 0]
click at [927, 509] on div at bounding box center [951, 498] width 81 height 33
click at [927, 531] on input "number" at bounding box center [952, 531] width 76 height 27
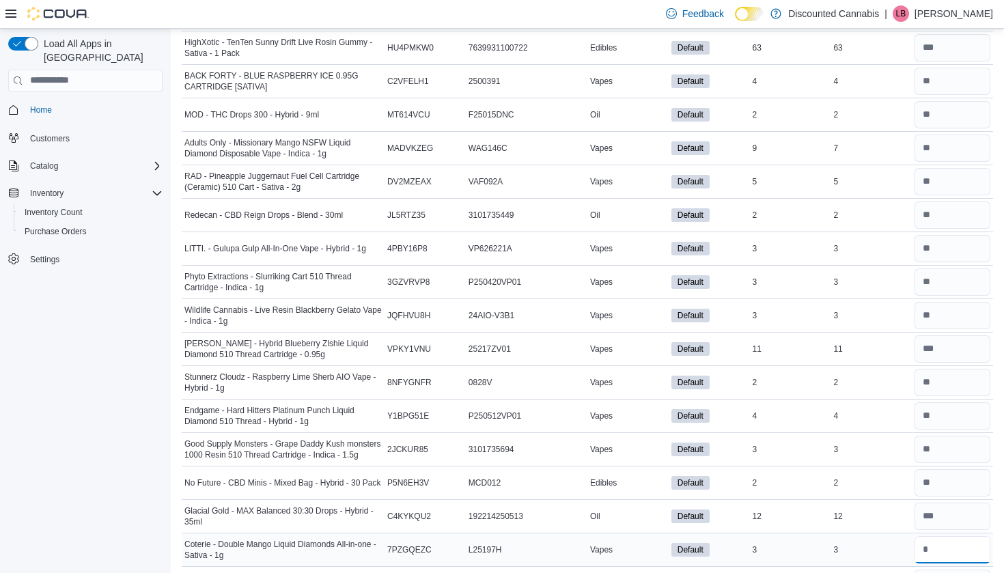
click at [927, 539] on input "number" at bounding box center [952, 549] width 76 height 27
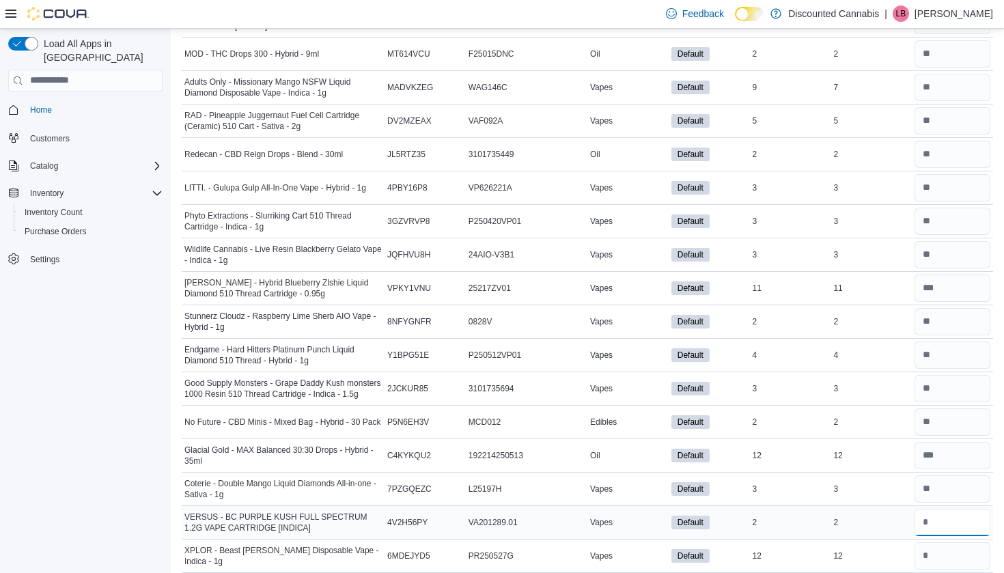
click at [924, 518] on input "number" at bounding box center [952, 522] width 76 height 27
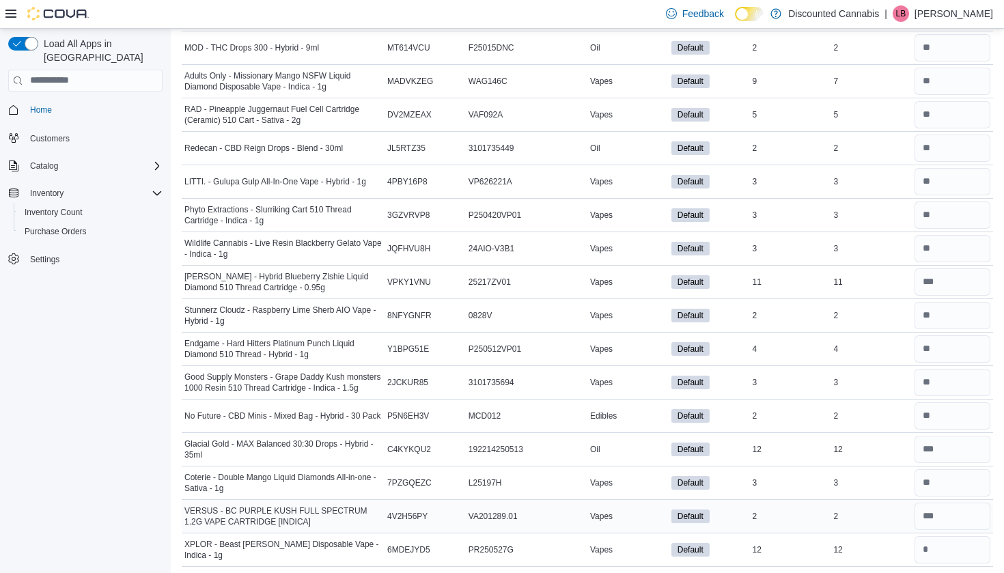
scroll to position [0, 0]
click at [924, 521] on input "number" at bounding box center [952, 516] width 76 height 27
click at [924, 541] on input "number" at bounding box center [952, 550] width 76 height 27
click at [924, 508] on input "number" at bounding box center [952, 516] width 76 height 27
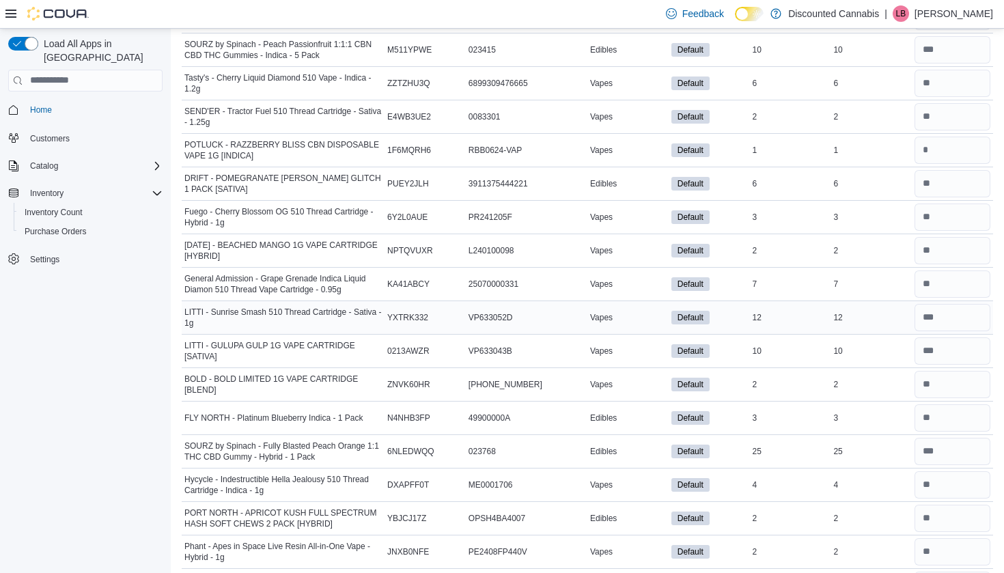
scroll to position [3974, 0]
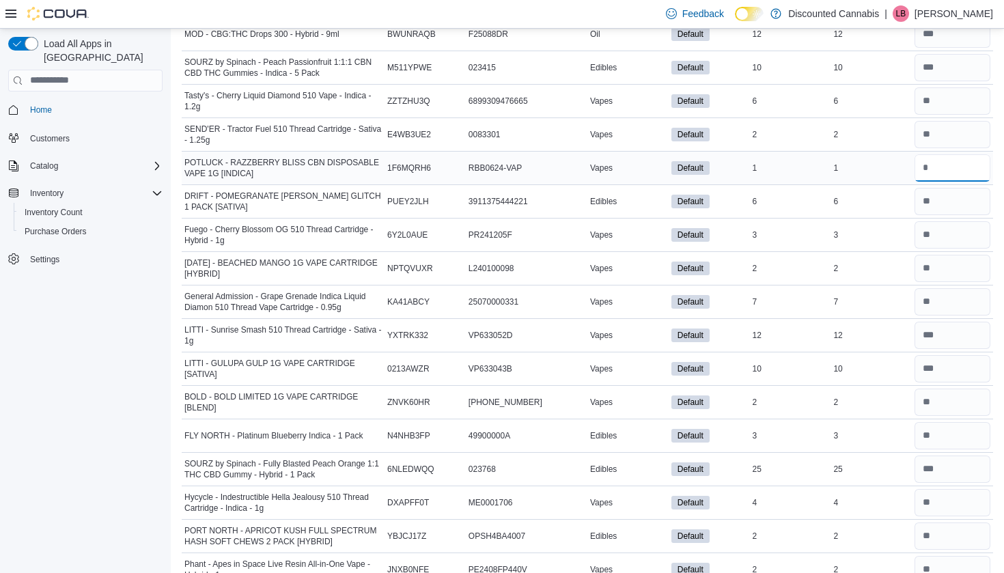
click at [948, 160] on input "number" at bounding box center [952, 167] width 76 height 27
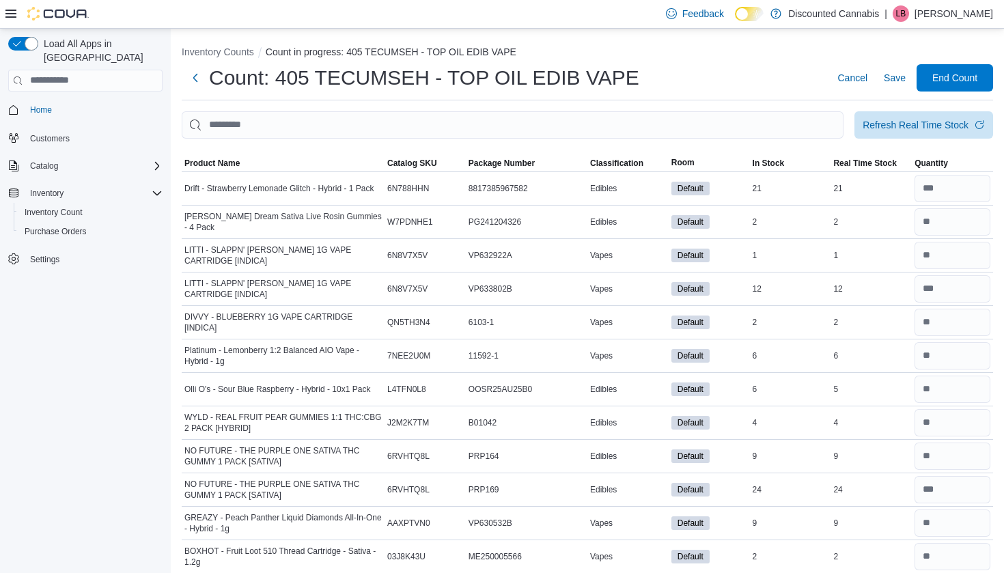
scroll to position [0, 0]
click at [937, 87] on span "End Count" at bounding box center [954, 76] width 60 height 27
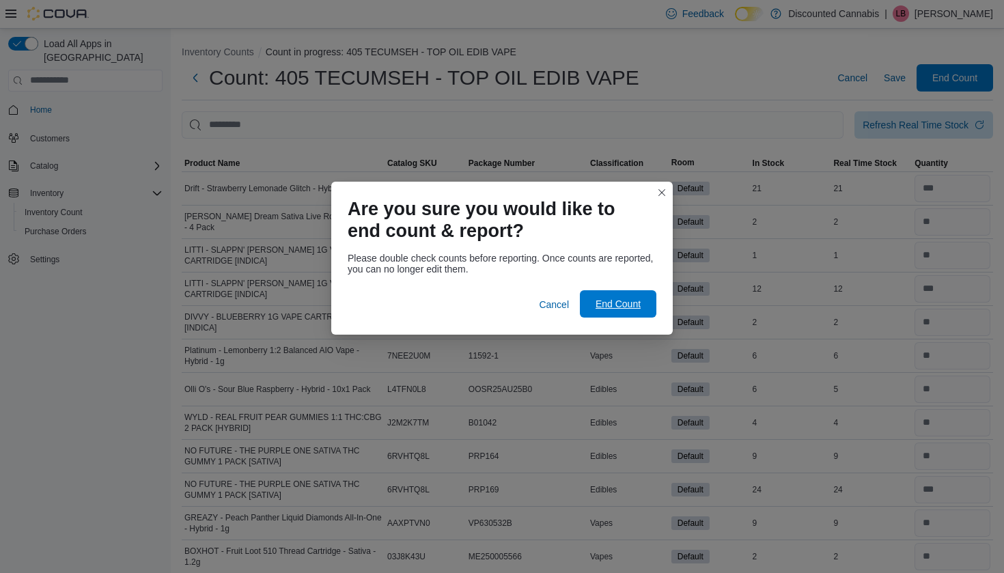
click at [608, 315] on span "End Count" at bounding box center [618, 303] width 60 height 27
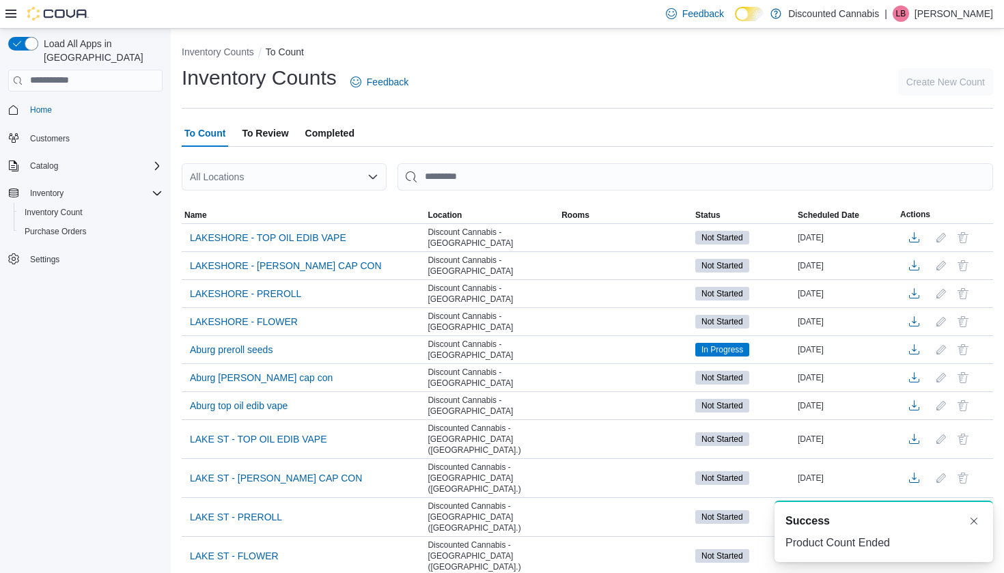
click at [258, 169] on div "All Locations" at bounding box center [284, 176] width 205 height 27
click at [255, 208] on button "Discounted Cannabis - 405 Tecumseh" at bounding box center [284, 200] width 205 height 20
